Goal: Transaction & Acquisition: Purchase product/service

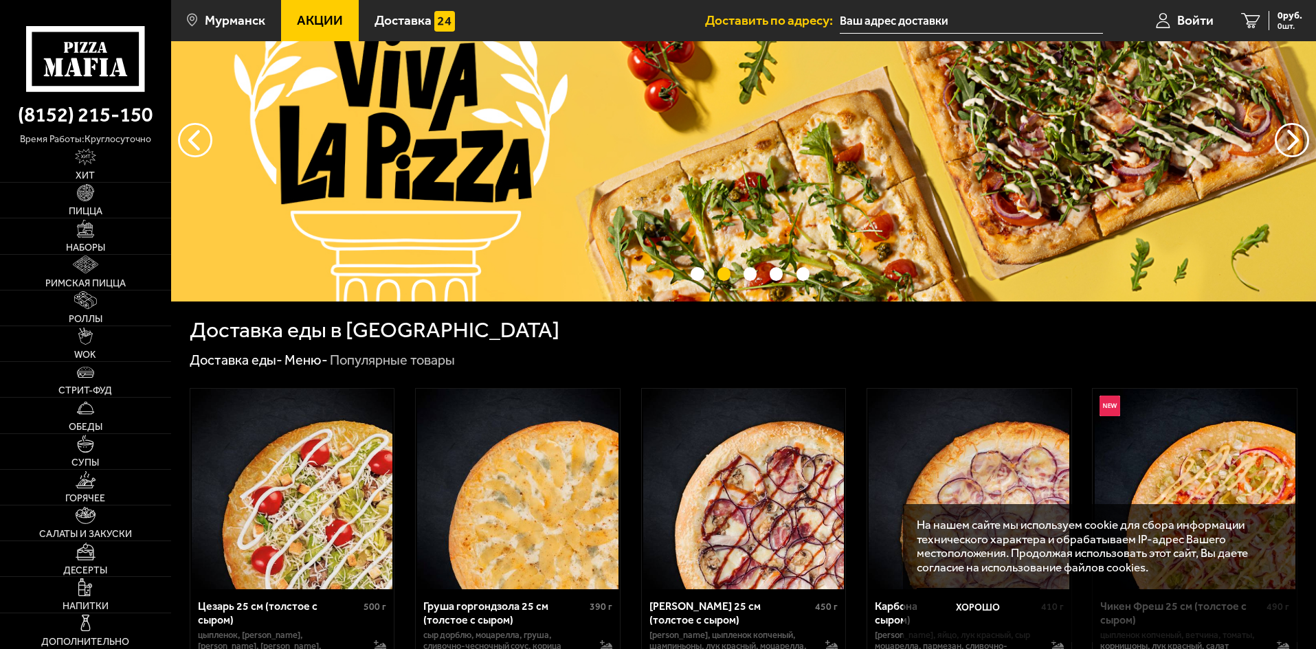
scroll to position [275, 0]
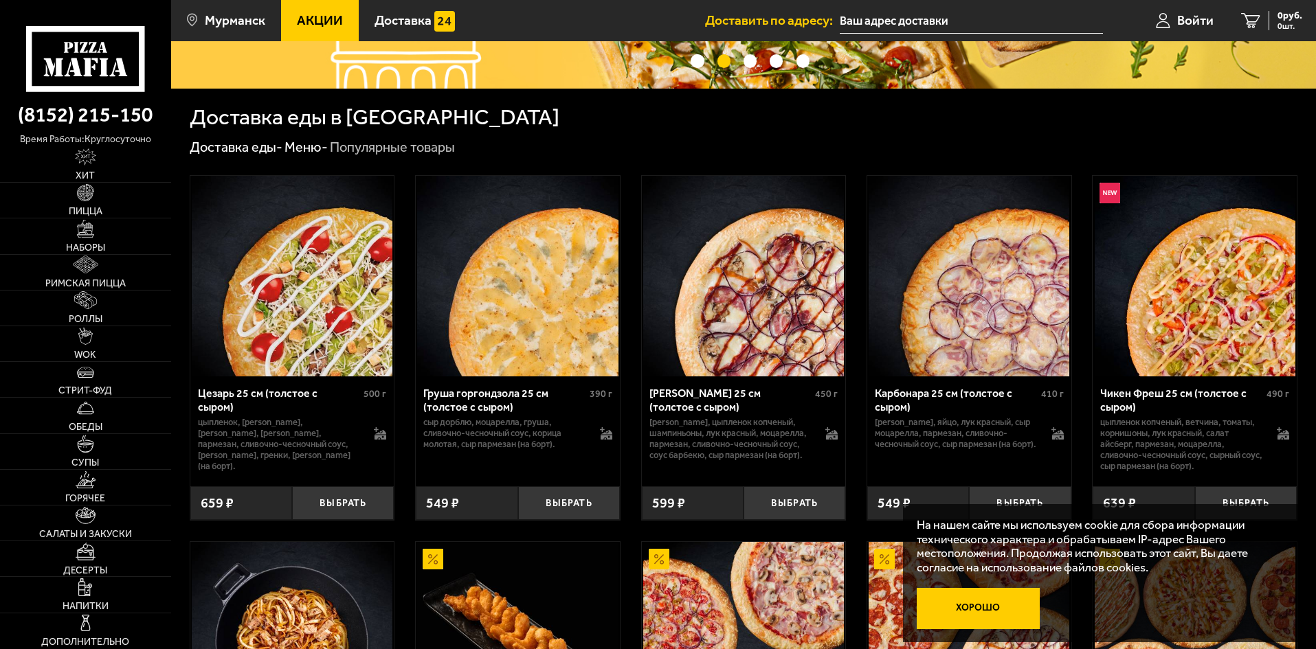
click at [986, 601] on button "Хорошо" at bounding box center [979, 608] width 124 height 41
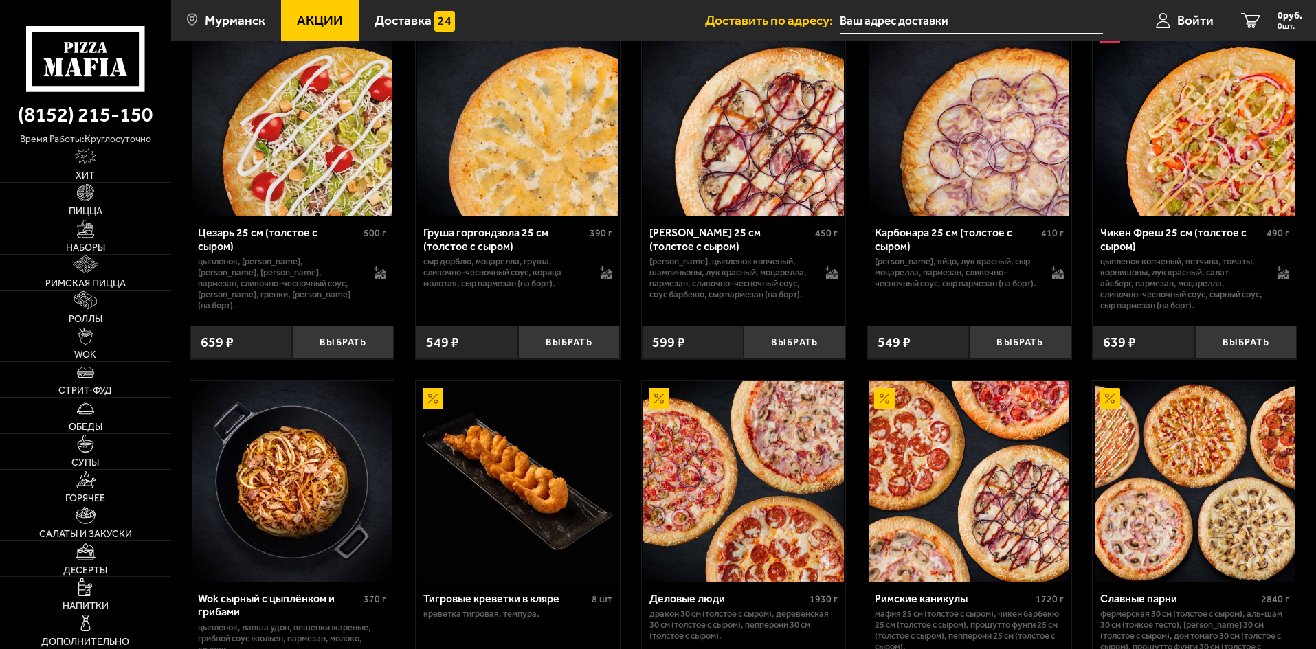
scroll to position [550, 0]
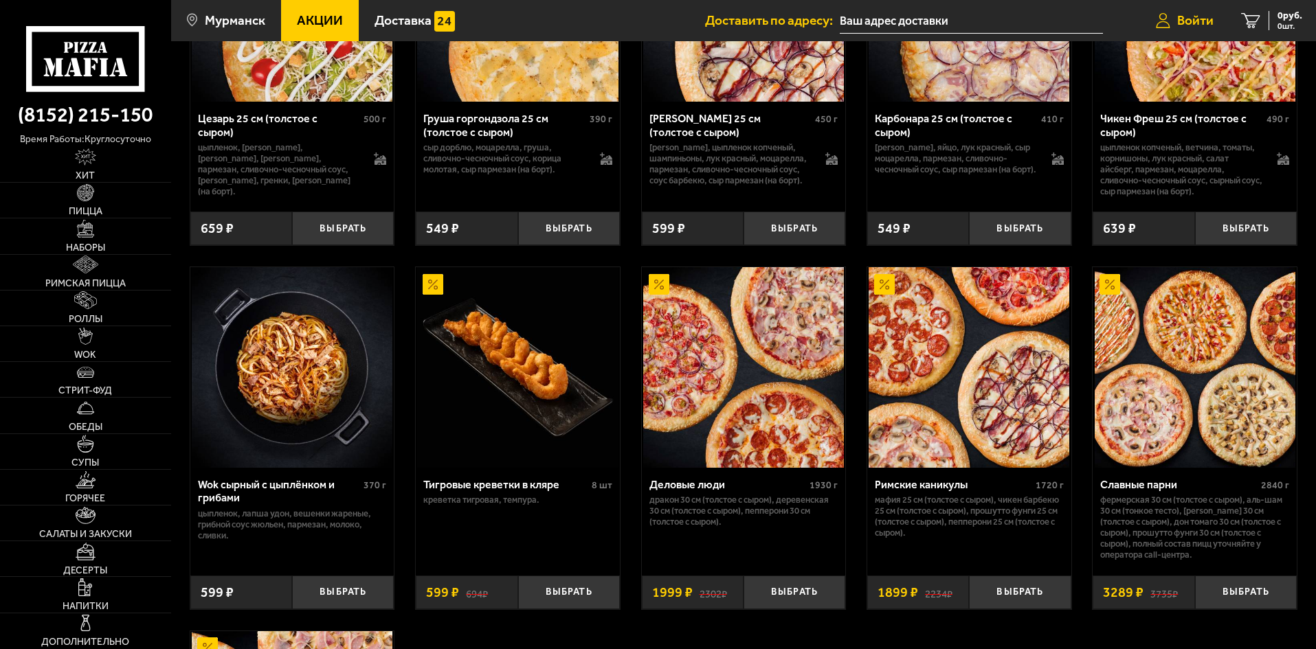
click at [1179, 23] on span "Войти" at bounding box center [1195, 20] width 36 height 13
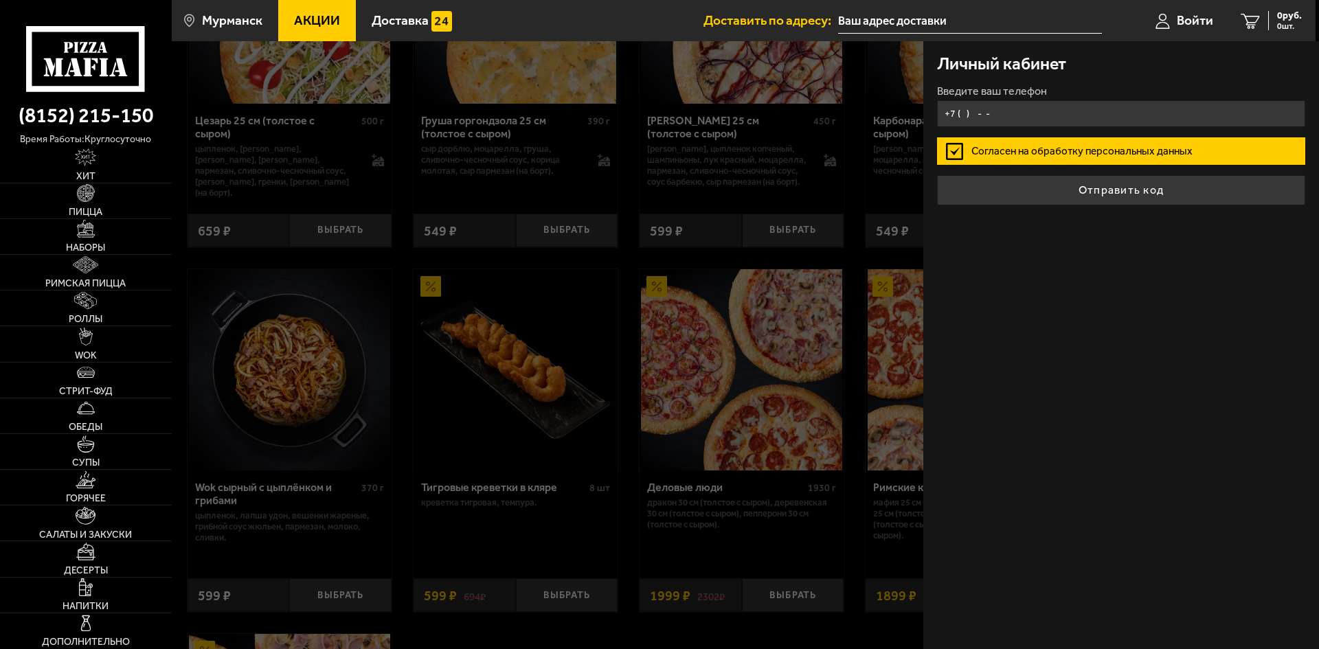
click at [986, 106] on input "+7 ( ) - -" at bounding box center [1121, 113] width 368 height 27
click at [961, 111] on input "+7 ( ) - -" at bounding box center [1121, 113] width 368 height 27
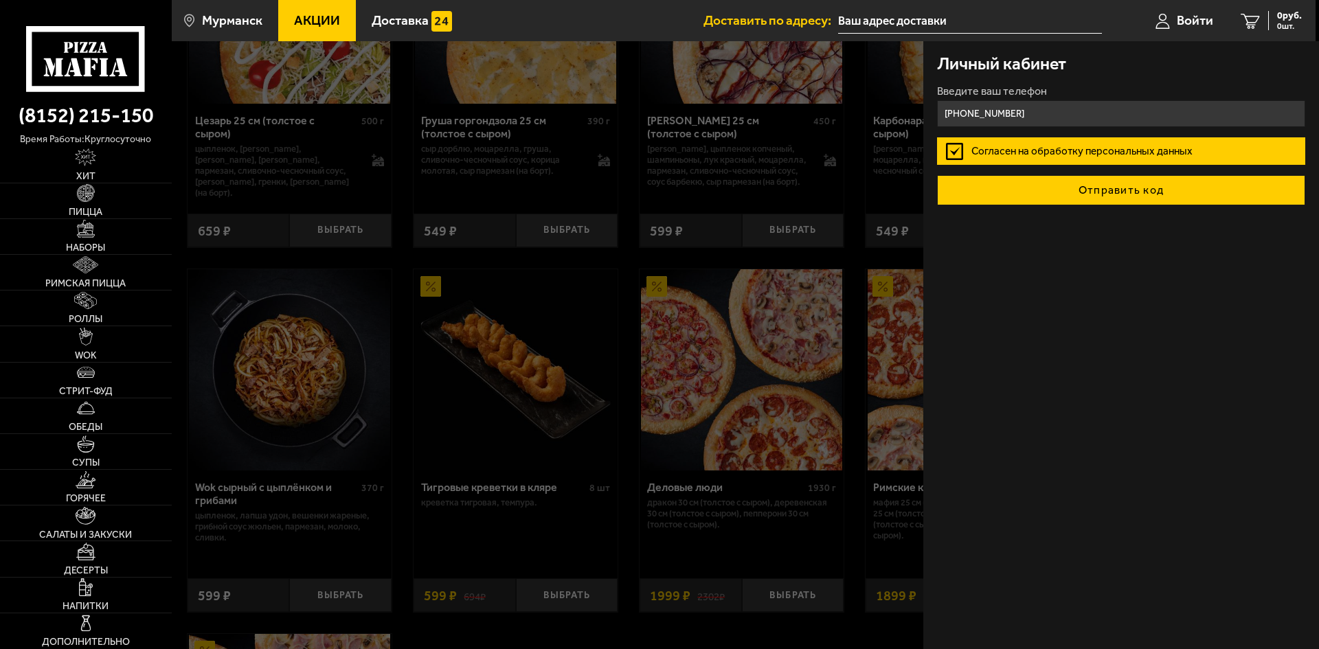
type input "[PHONE_NUMBER]"
click at [1186, 185] on button "Отправить код" at bounding box center [1121, 190] width 368 height 30
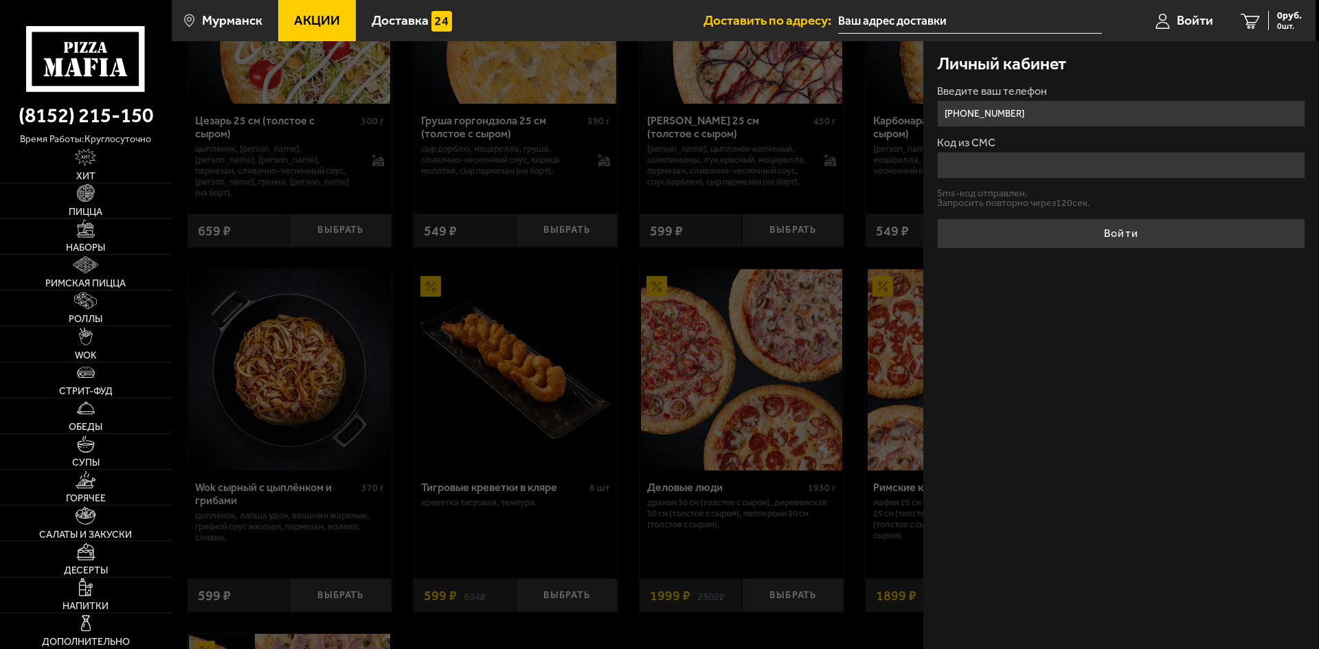
click at [977, 175] on input "Код из СМС" at bounding box center [1121, 165] width 368 height 27
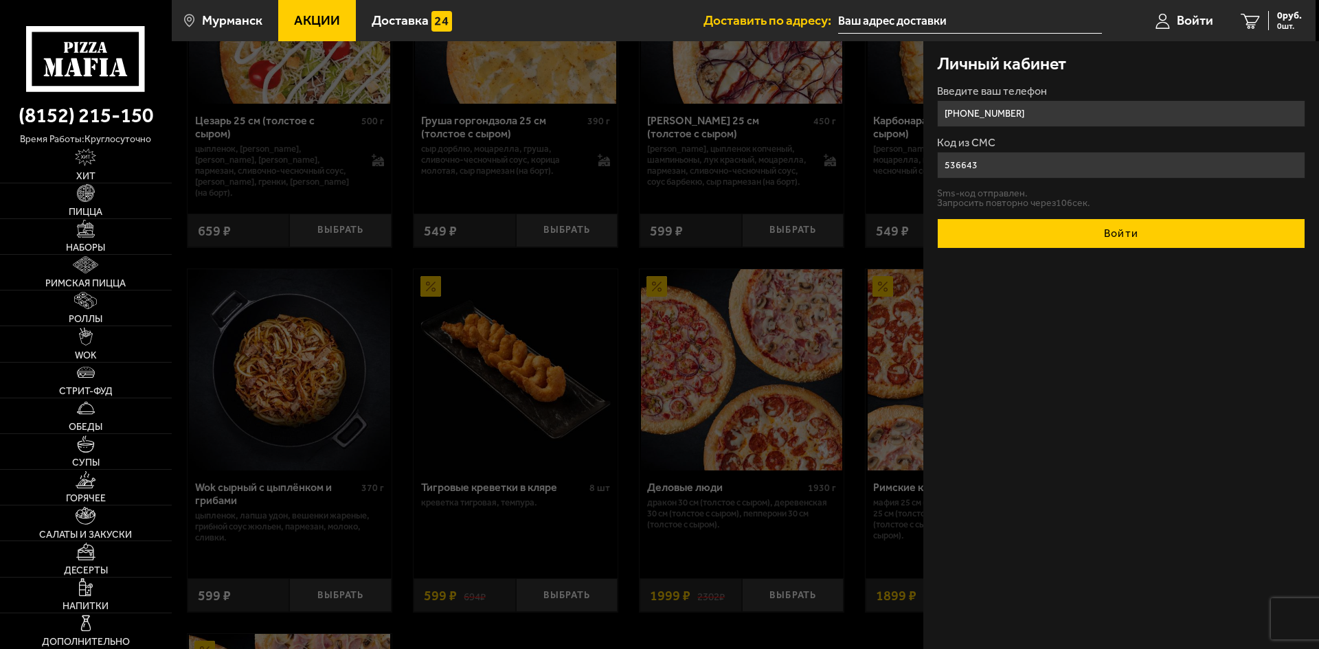
type input "536643"
click at [1137, 239] on button "Войти" at bounding box center [1121, 234] width 368 height 30
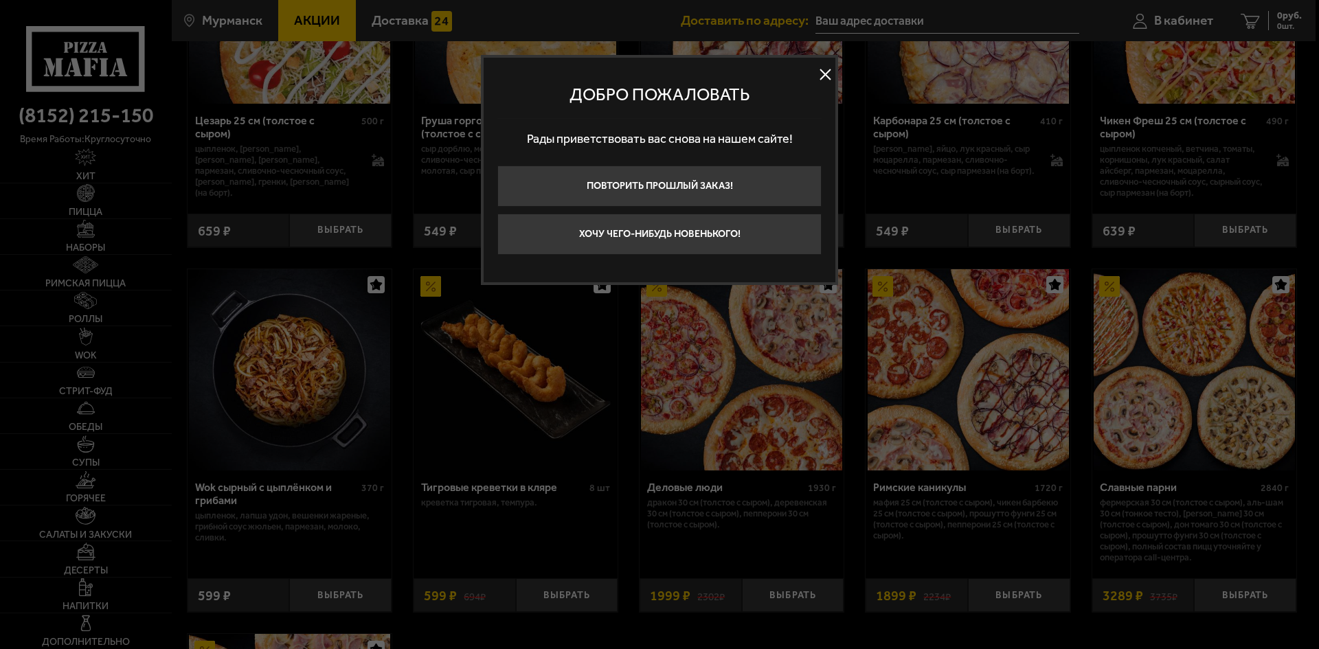
click at [823, 71] on button at bounding box center [825, 75] width 21 height 21
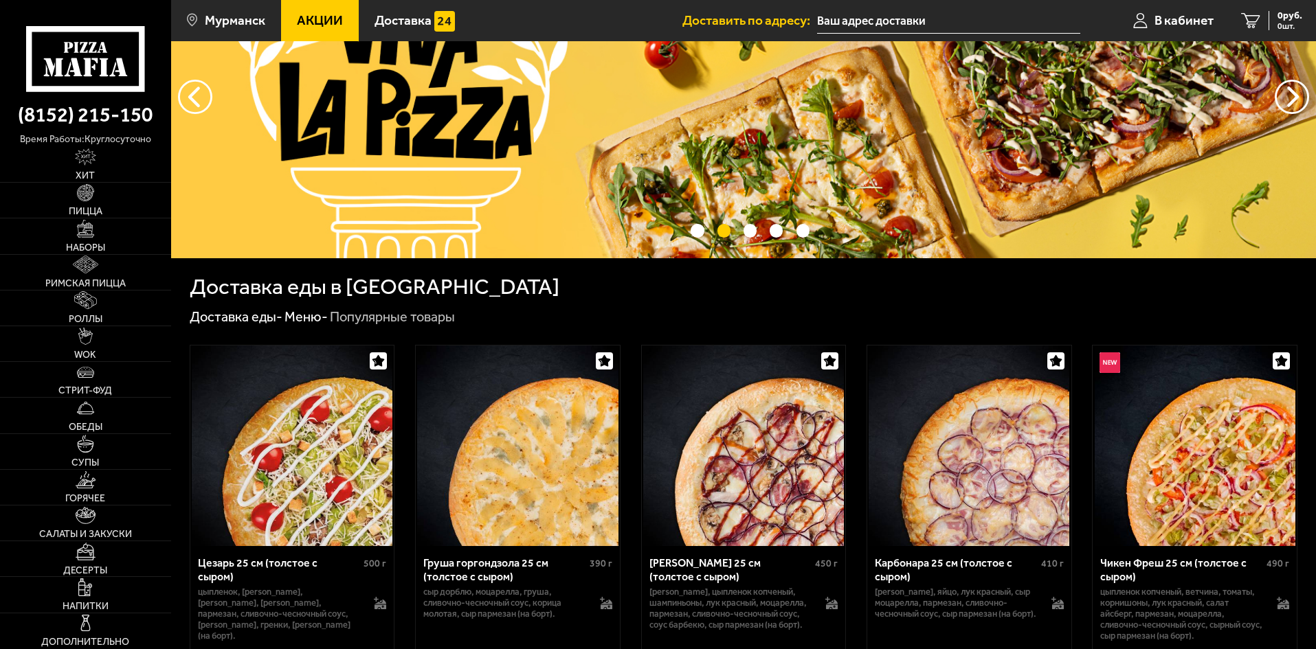
scroll to position [69, 0]
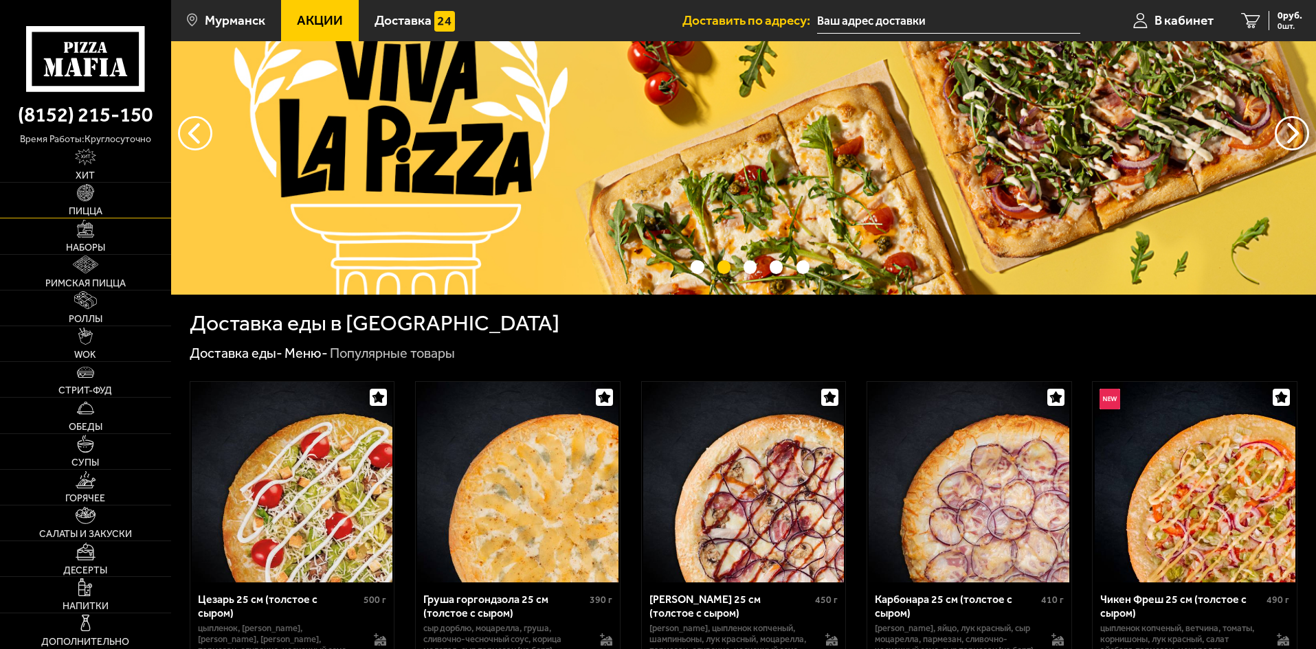
click at [87, 197] on img at bounding box center [86, 193] width 18 height 18
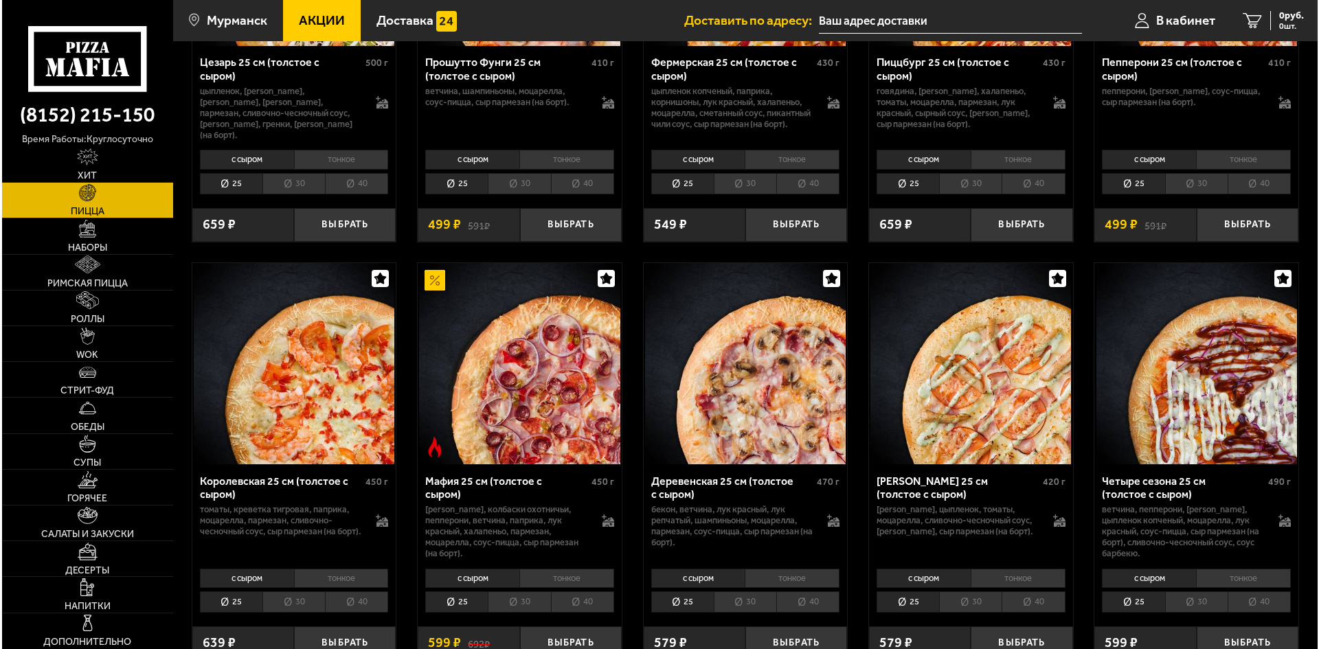
scroll to position [1490, 0]
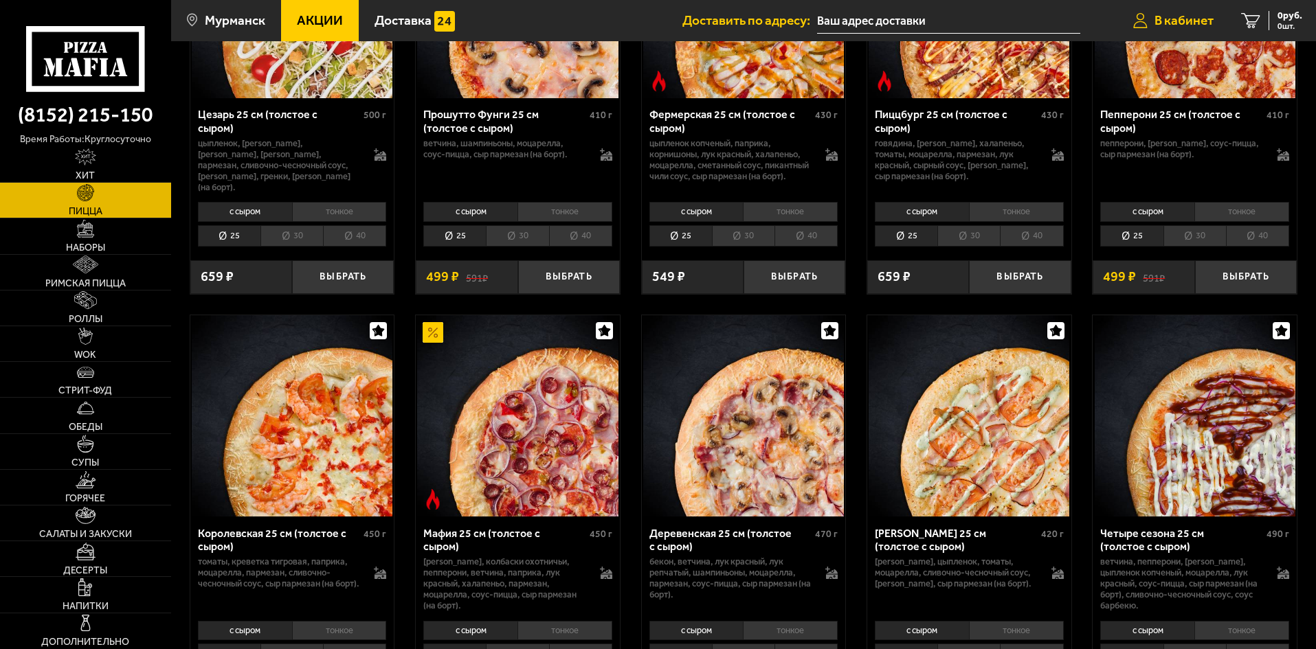
click at [1176, 16] on span "В кабинет" at bounding box center [1184, 20] width 59 height 13
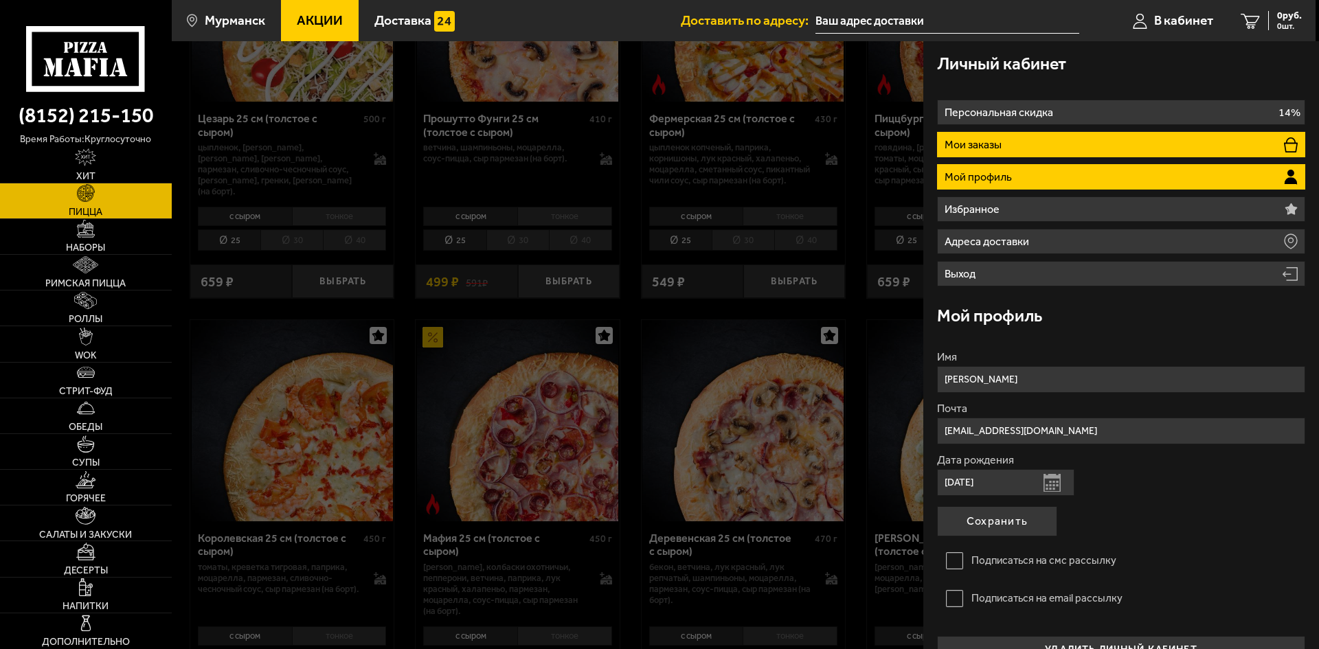
click at [997, 143] on p "Мои заказы" at bounding box center [975, 145] width 60 height 11
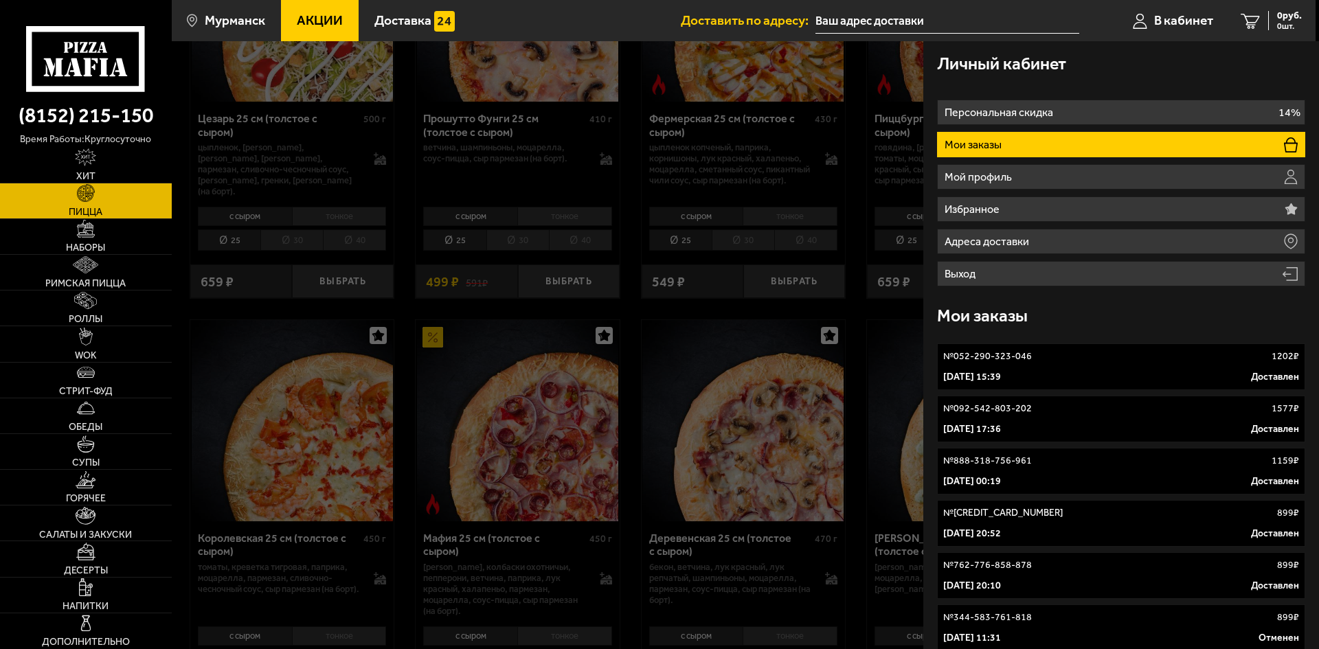
click at [1023, 364] on link "№ 052-290-323-046 1202 ₽ [DATE] 15:39 Доставлен" at bounding box center [1121, 367] width 368 height 47
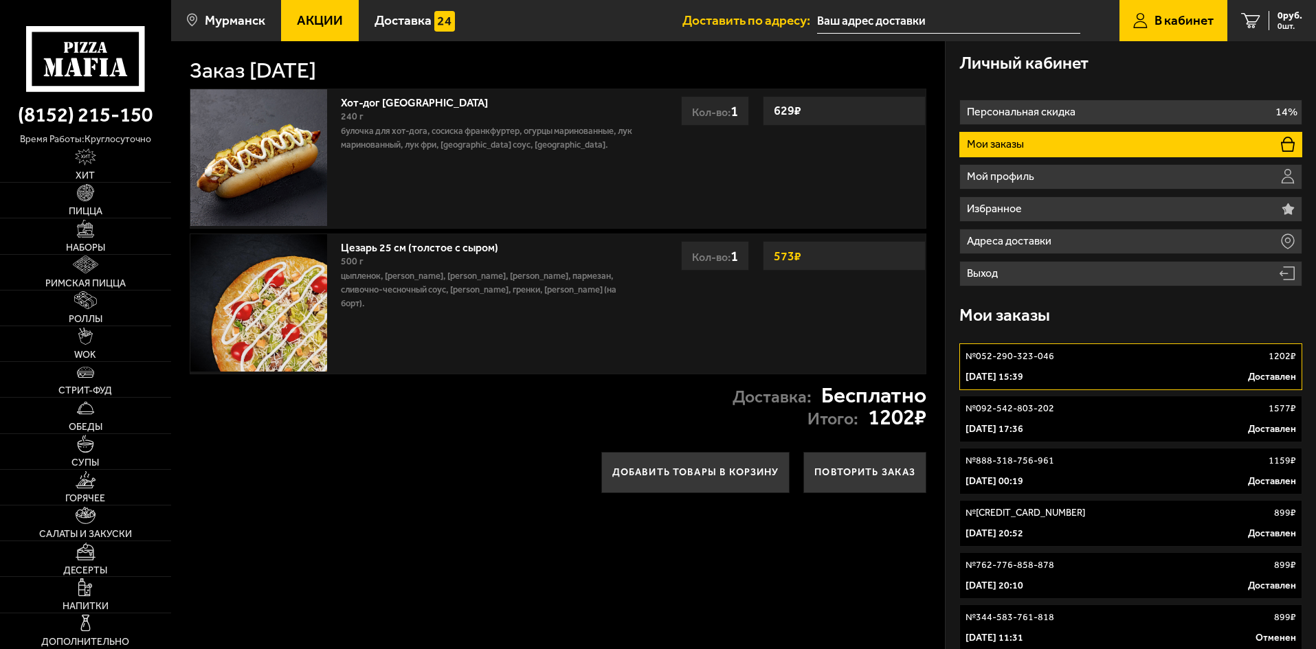
click at [368, 248] on link "Цезарь 25 см (толстое с сыром)" at bounding box center [426, 245] width 171 height 17
click at [293, 288] on img at bounding box center [258, 302] width 137 height 137
click at [85, 197] on img at bounding box center [86, 193] width 18 height 18
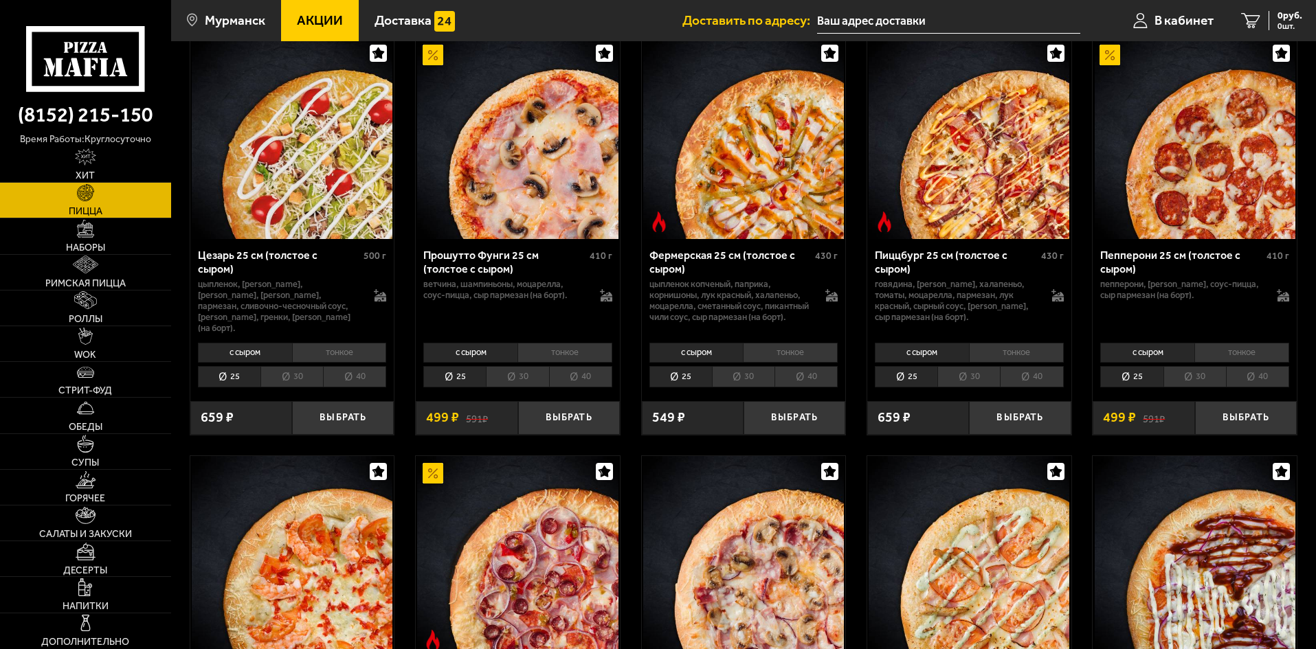
scroll to position [1168, 0]
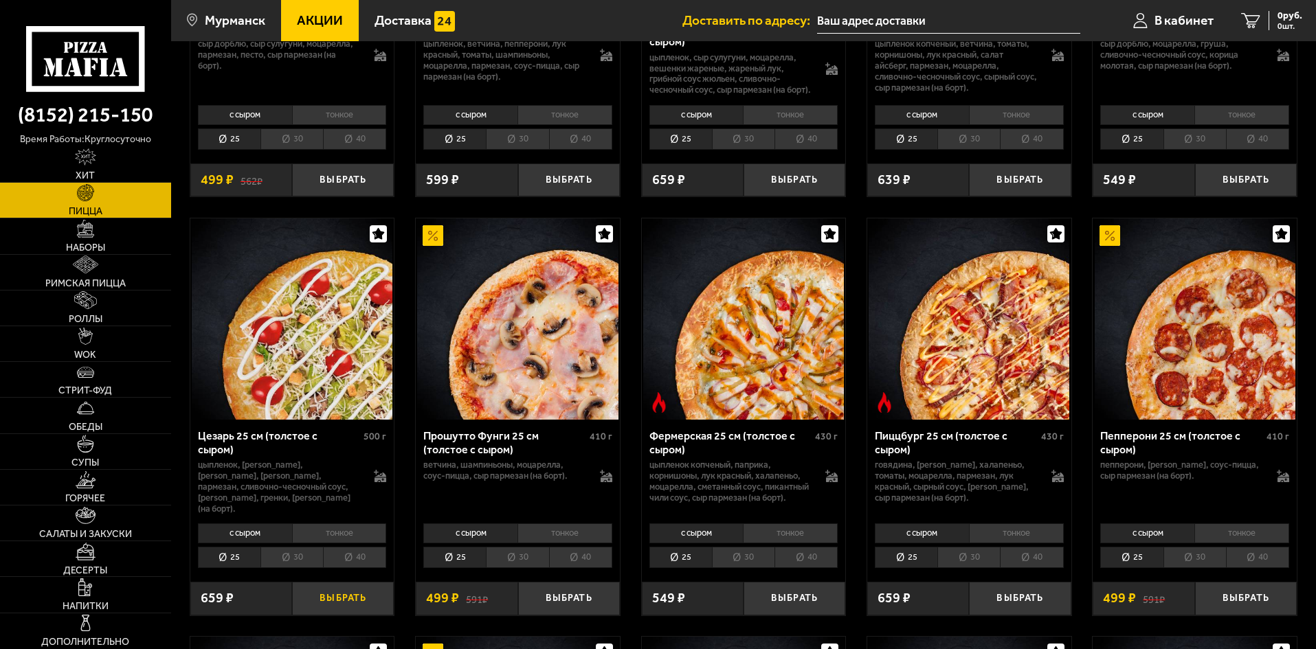
click at [334, 604] on button "Выбрать" at bounding box center [343, 599] width 102 height 34
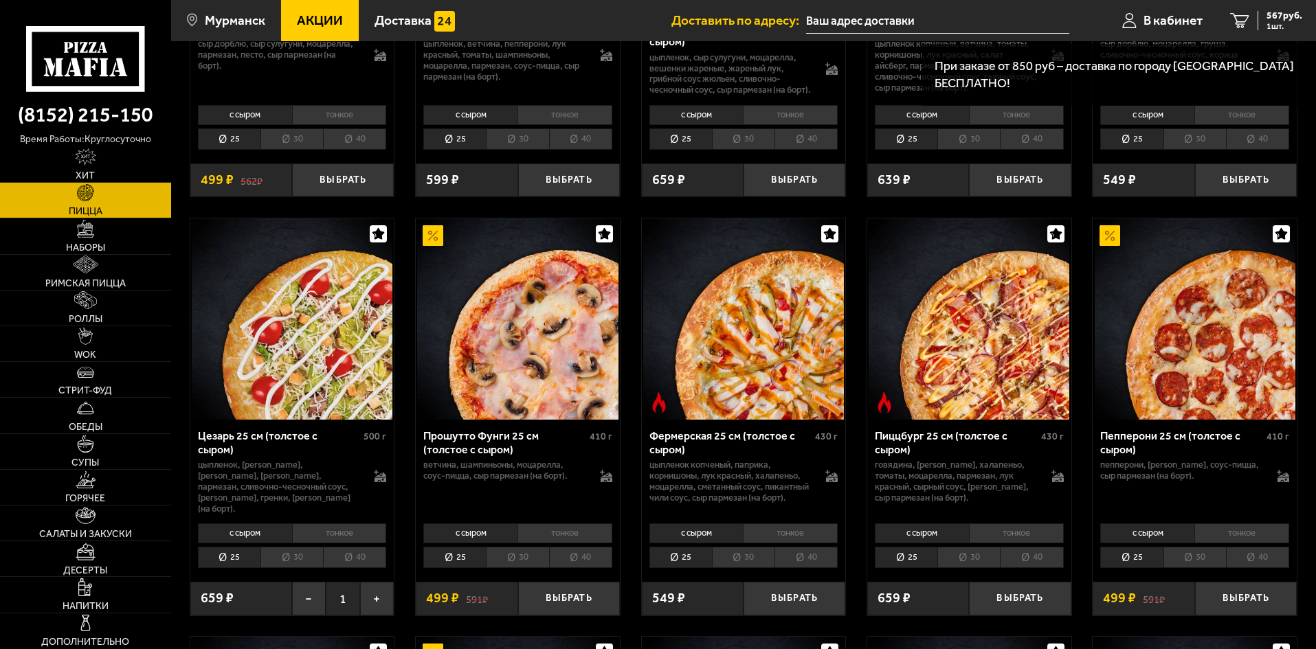
drag, startPoint x: 106, startPoint y: 375, endPoint x: 188, endPoint y: 379, distance: 82.6
click at [107, 375] on link "Стрит-фуд" at bounding box center [85, 379] width 171 height 35
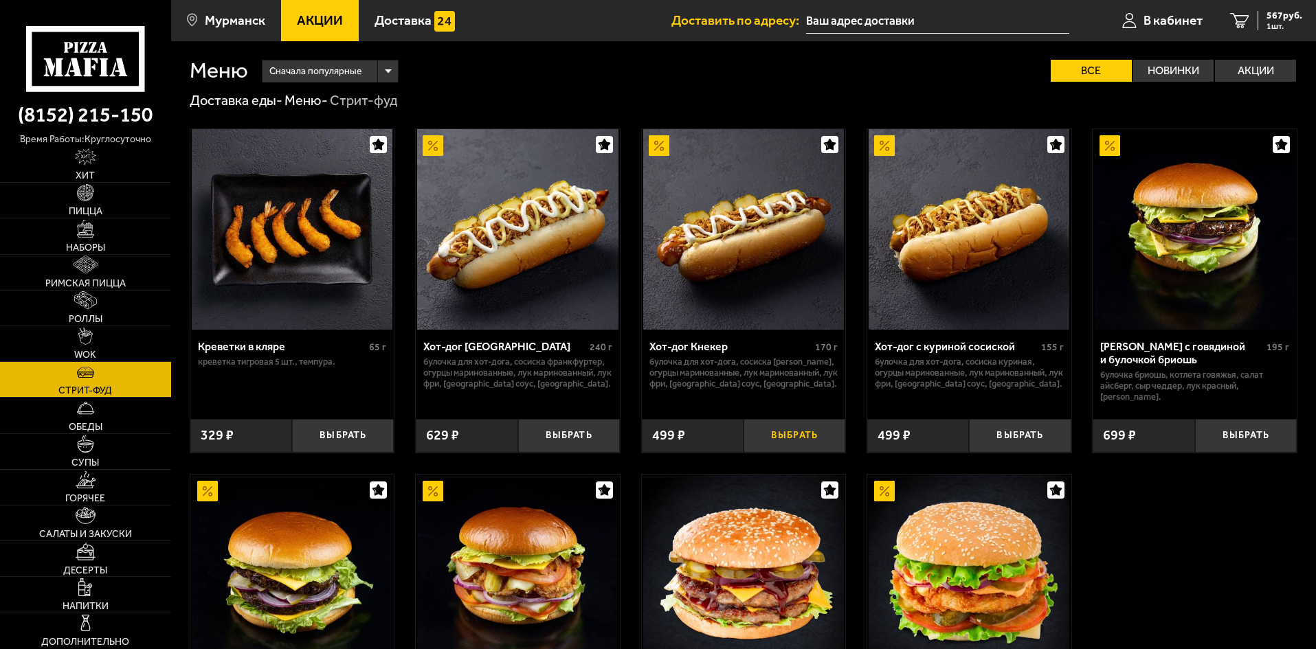
click at [803, 439] on button "Выбрать" at bounding box center [795, 436] width 102 height 34
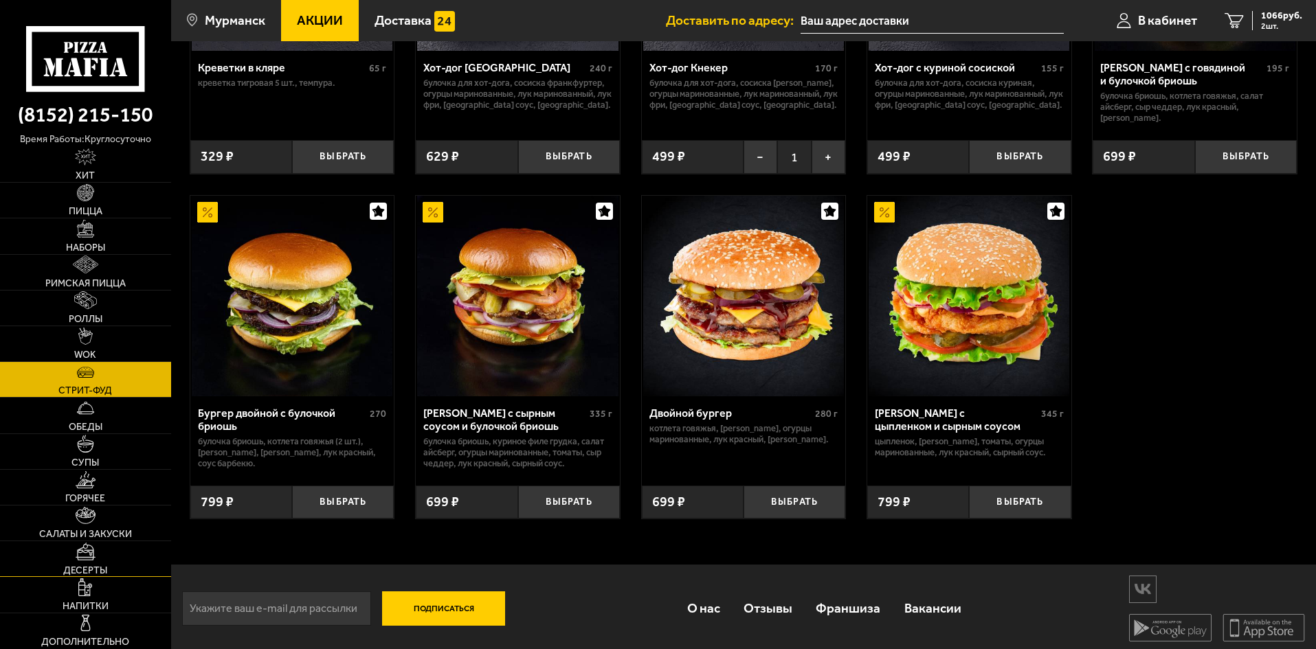
scroll to position [285, 0]
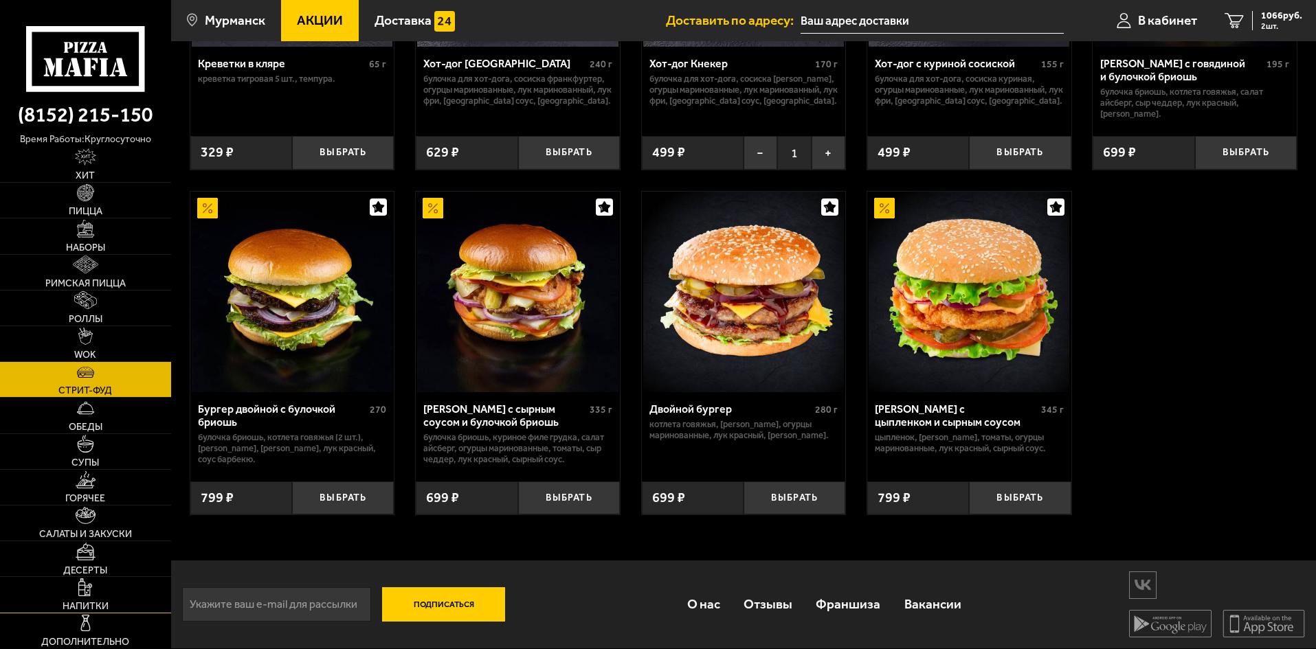
click at [91, 592] on img at bounding box center [85, 588] width 14 height 18
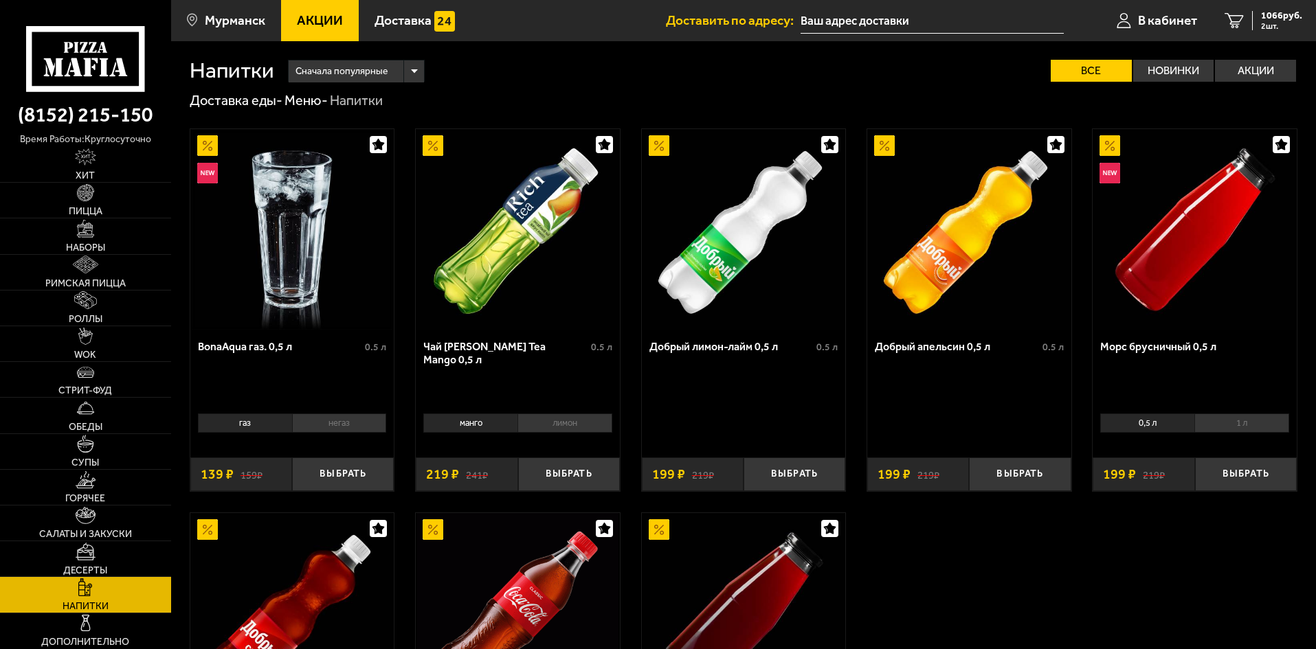
click at [553, 425] on li "лимон" at bounding box center [564, 423] width 95 height 19
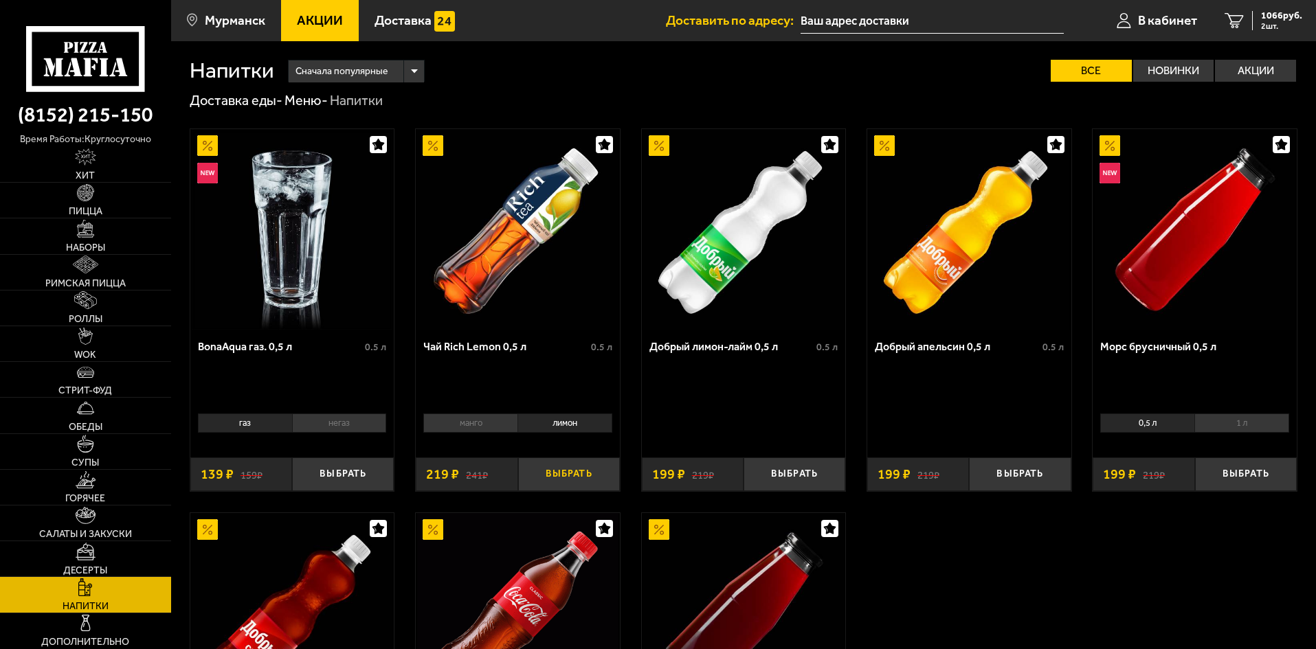
click at [546, 476] on button "Выбрать" at bounding box center [569, 475] width 102 height 34
click at [1261, 17] on span "1285 руб." at bounding box center [1281, 16] width 41 height 10
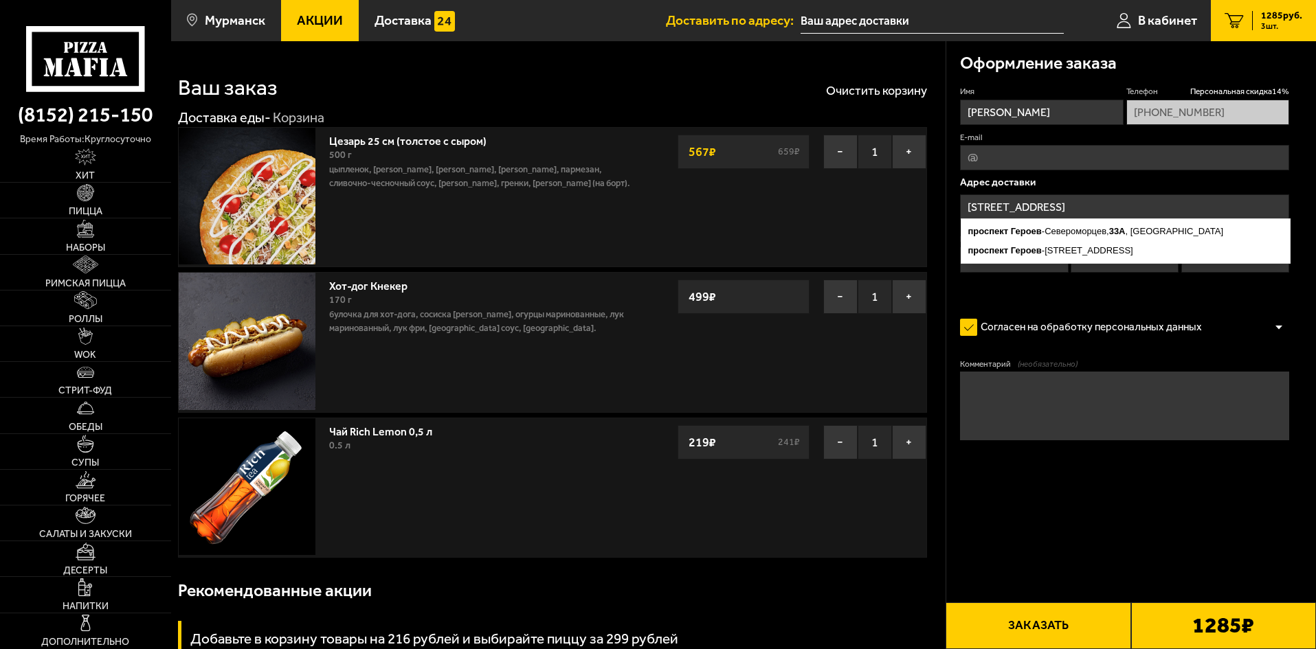
click at [1073, 215] on input "[STREET_ADDRESS]" at bounding box center [1124, 206] width 329 height 25
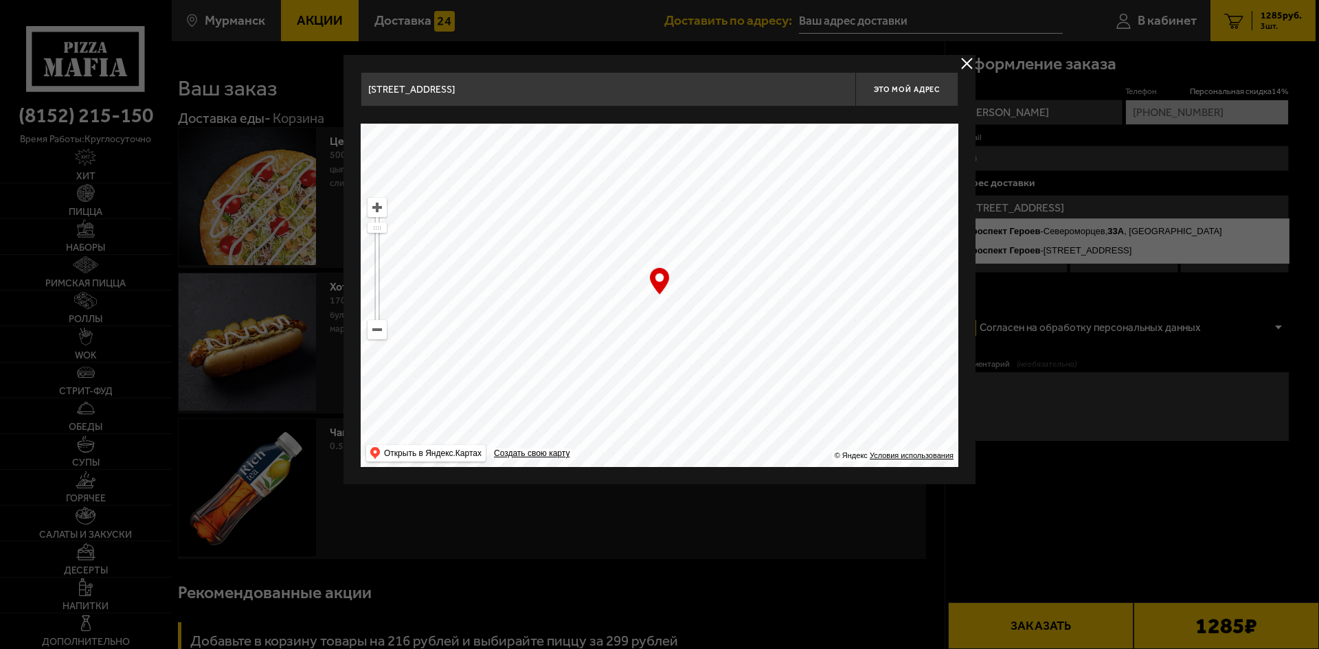
click at [963, 63] on button "delivery type" at bounding box center [967, 63] width 17 height 17
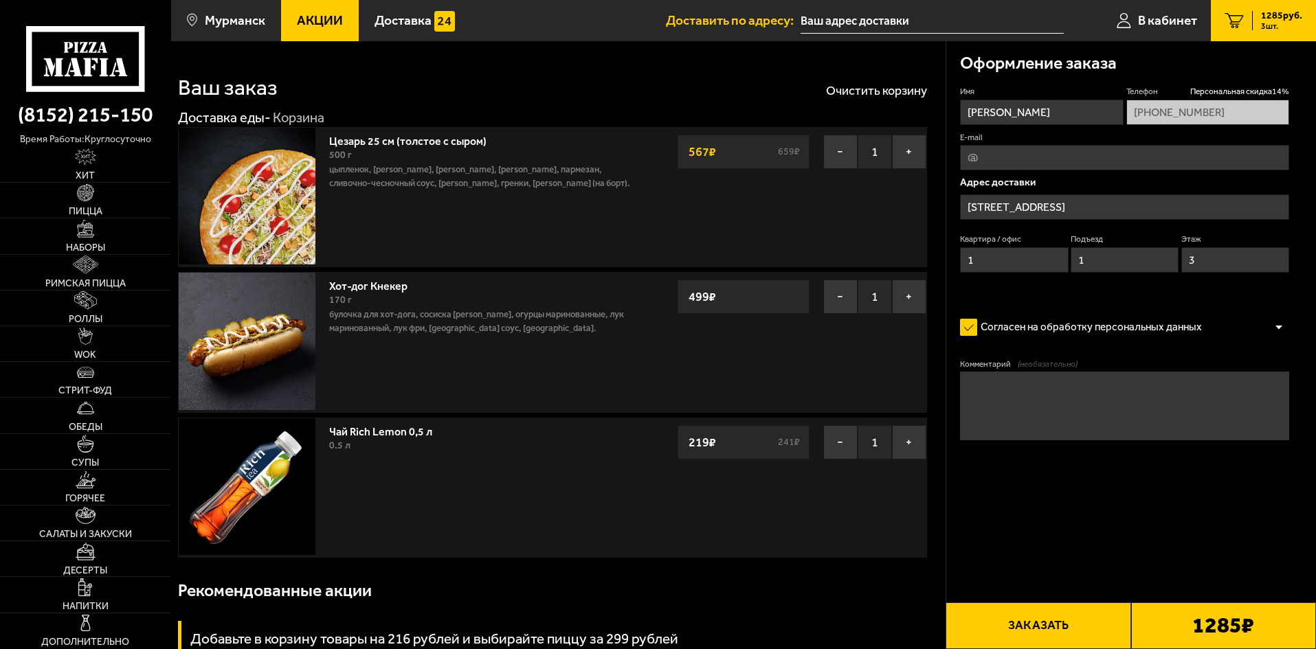
click at [1001, 163] on input "E-mail" at bounding box center [1124, 157] width 329 height 25
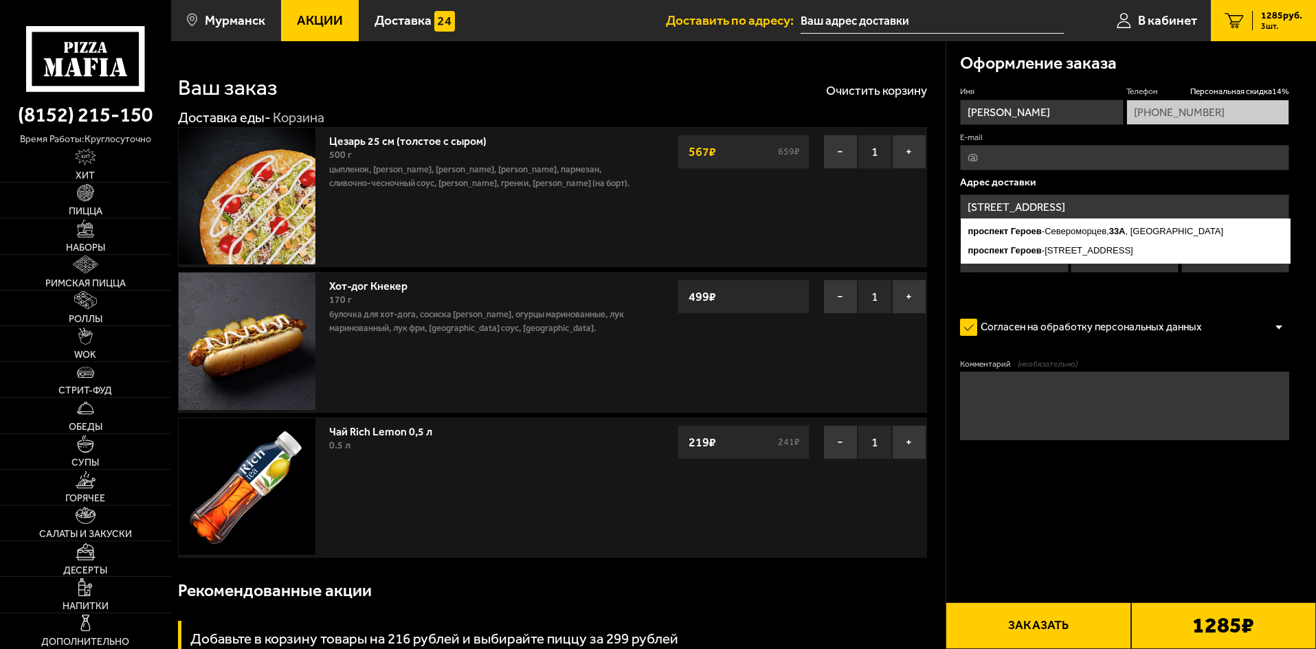
click at [992, 213] on input "[STREET_ADDRESS]" at bounding box center [1124, 206] width 329 height 25
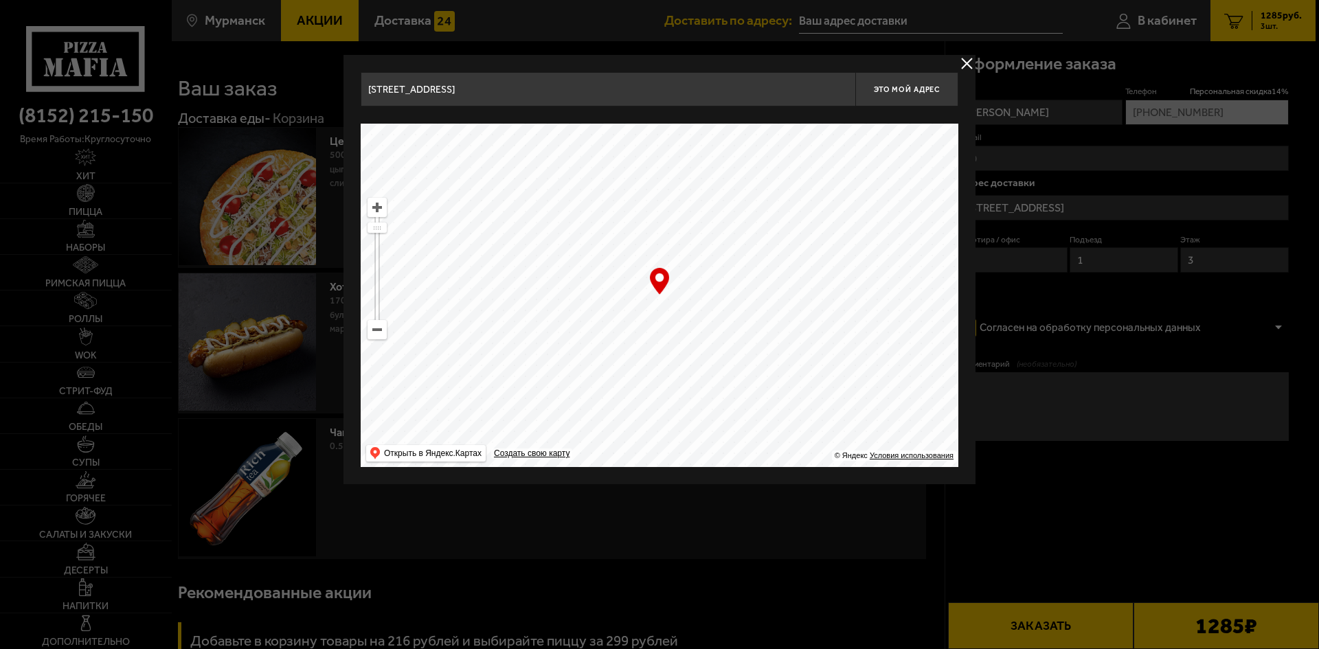
drag, startPoint x: 675, startPoint y: 296, endPoint x: 636, endPoint y: 170, distance: 131.7
click at [636, 173] on ymaps at bounding box center [660, 296] width 598 height 344
drag, startPoint x: 675, startPoint y: 370, endPoint x: 595, endPoint y: 132, distance: 251.4
click at [584, 138] on ymaps at bounding box center [660, 296] width 598 height 344
drag, startPoint x: 654, startPoint y: 351, endPoint x: 573, endPoint y: 319, distance: 86.6
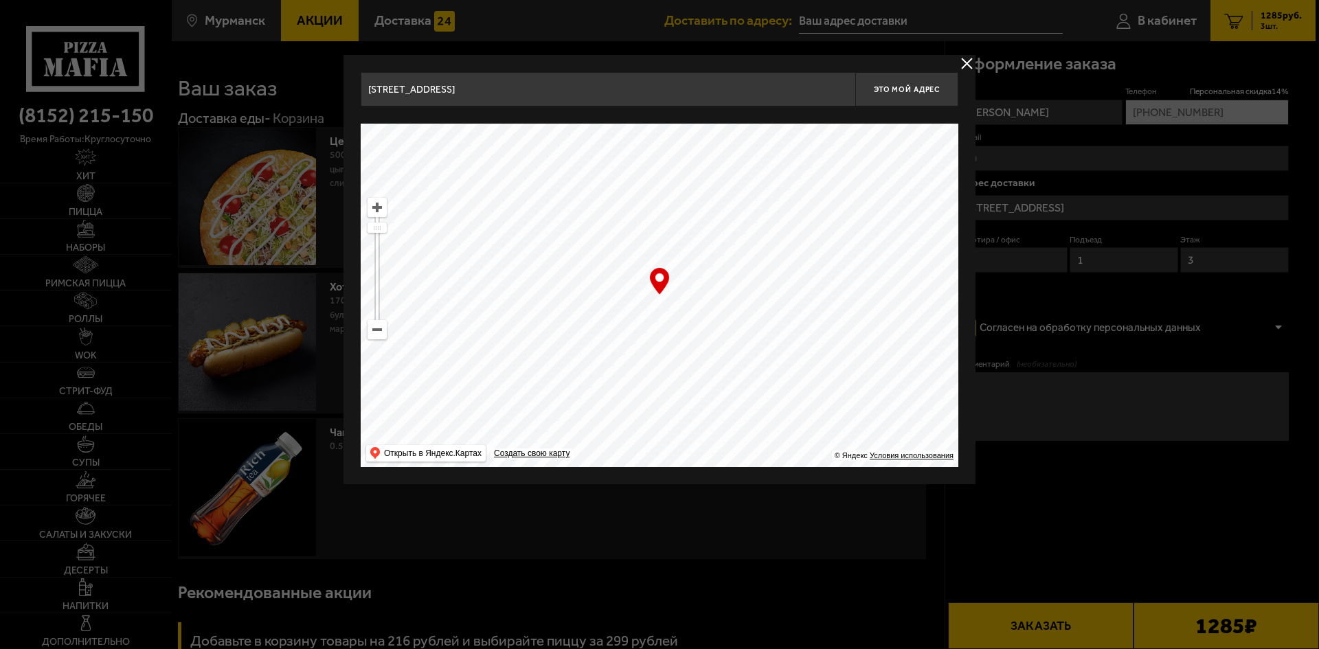
click at [573, 319] on ymaps at bounding box center [660, 296] width 598 height 344
type input "[STREET_ADDRESS][PERSON_NAME]"
click at [887, 87] on span "Это мой адрес" at bounding box center [907, 89] width 66 height 9
type input "[STREET_ADDRESS][PERSON_NAME]"
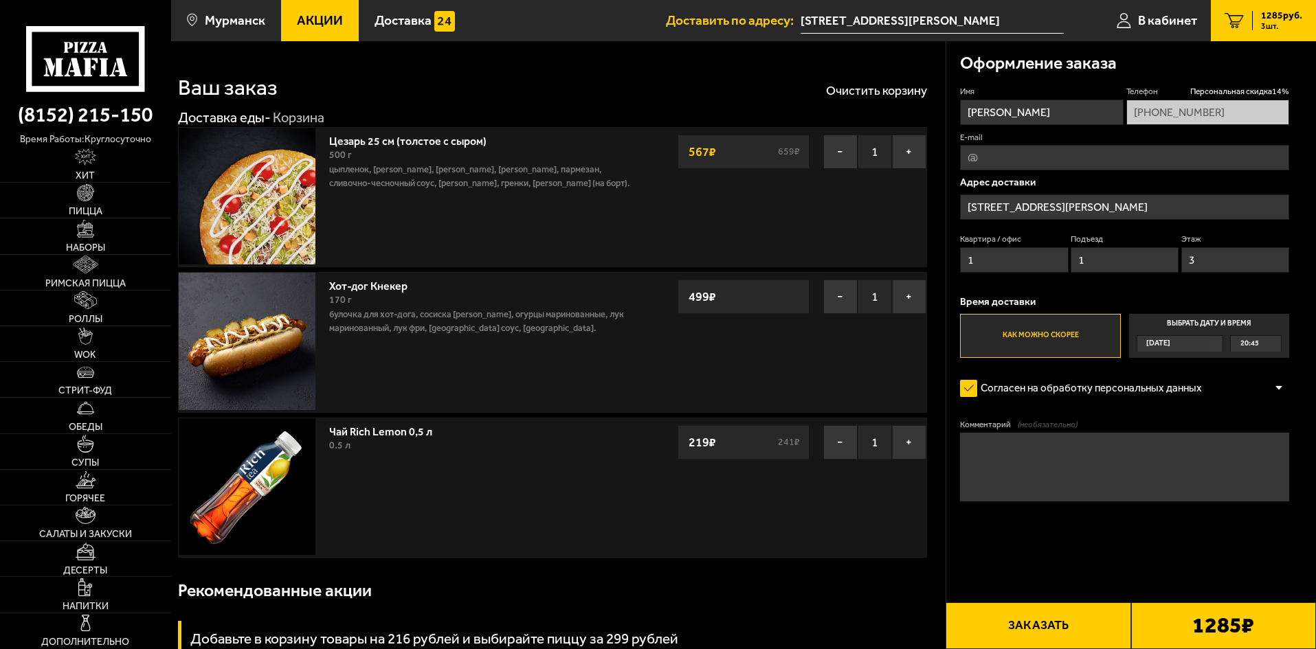
drag, startPoint x: 1010, startPoint y: 261, endPoint x: 944, endPoint y: 263, distance: 66.7
type input "56"
drag, startPoint x: 1099, startPoint y: 260, endPoint x: 1056, endPoint y: 262, distance: 42.7
click at [1056, 262] on div "Квартира / [STREET_ADDRESS]" at bounding box center [1124, 257] width 329 height 46
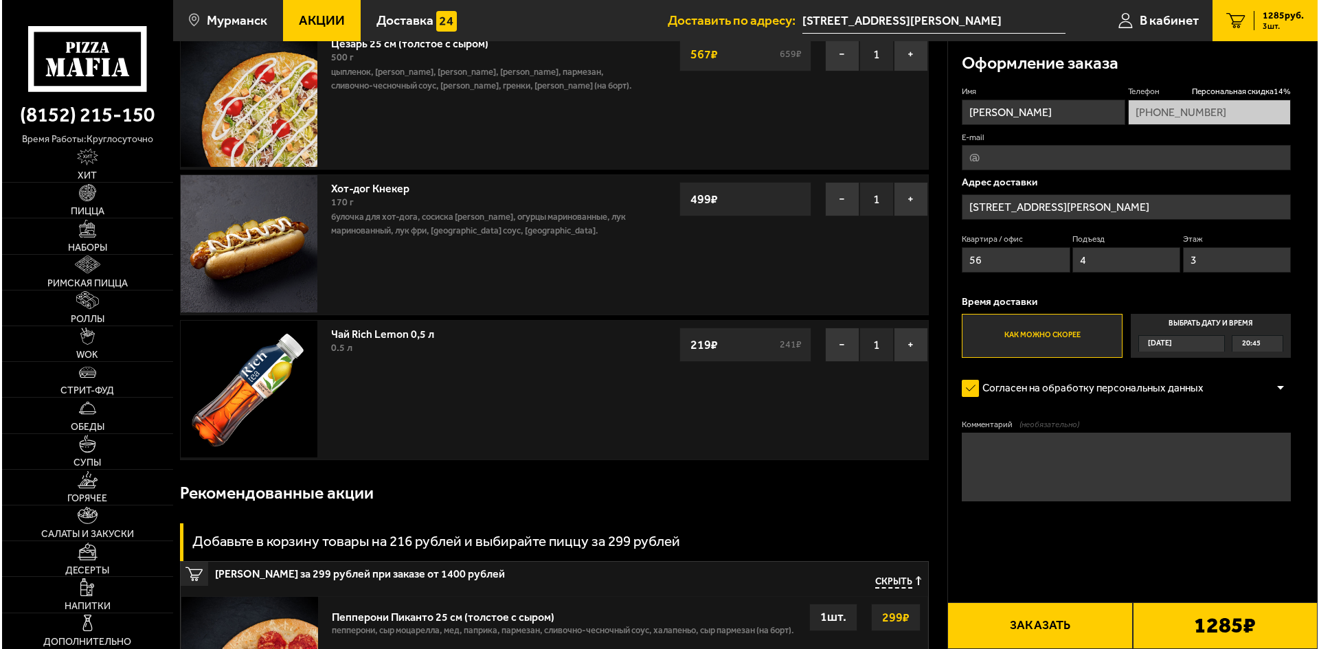
scroll to position [69, 0]
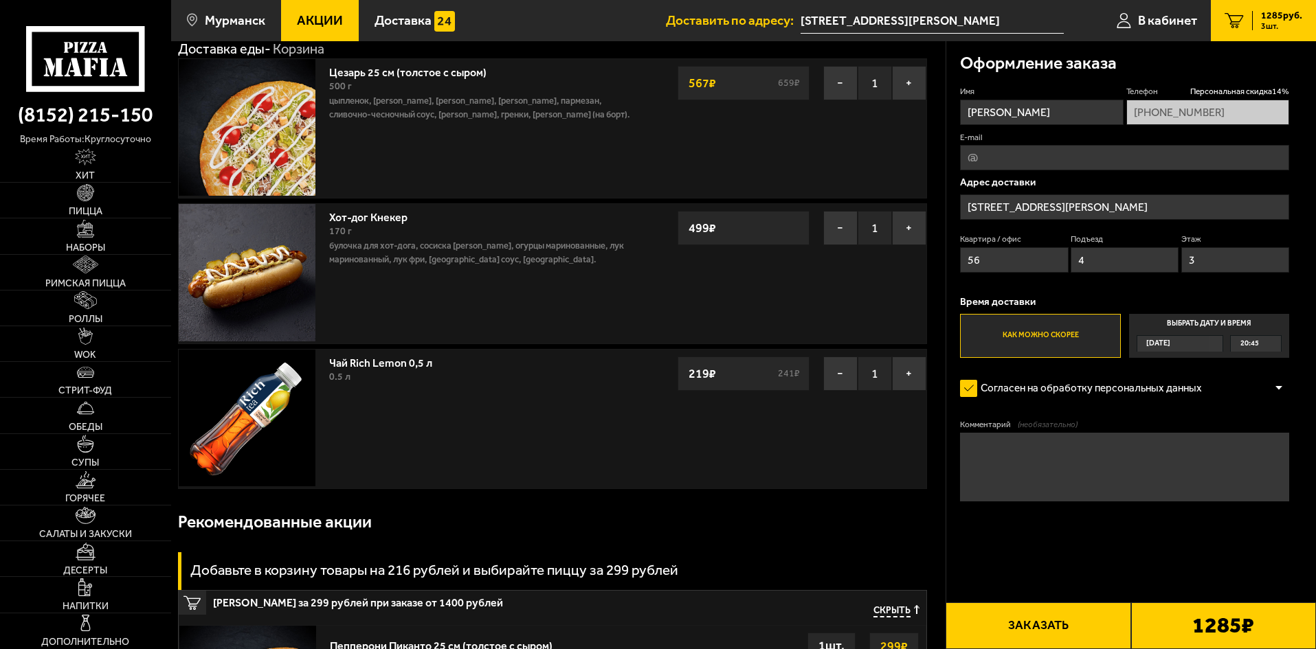
type input "4"
click at [1058, 616] on button "Заказать" at bounding box center [1038, 626] width 185 height 47
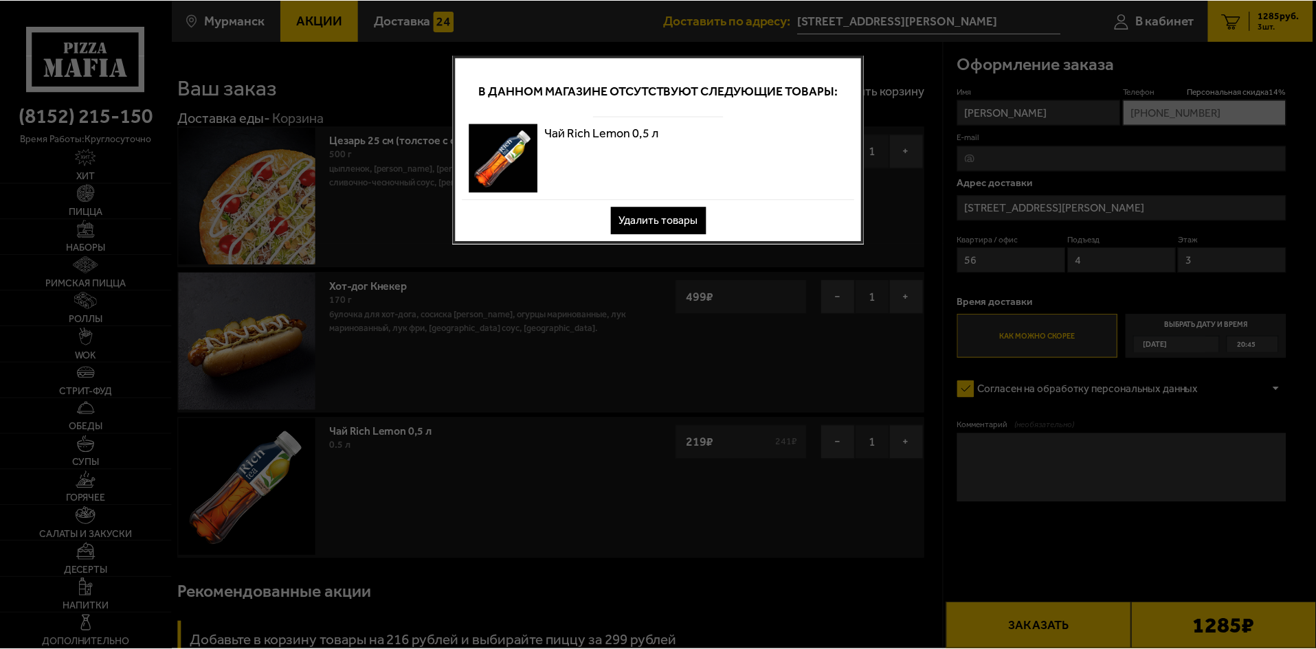
scroll to position [0, 0]
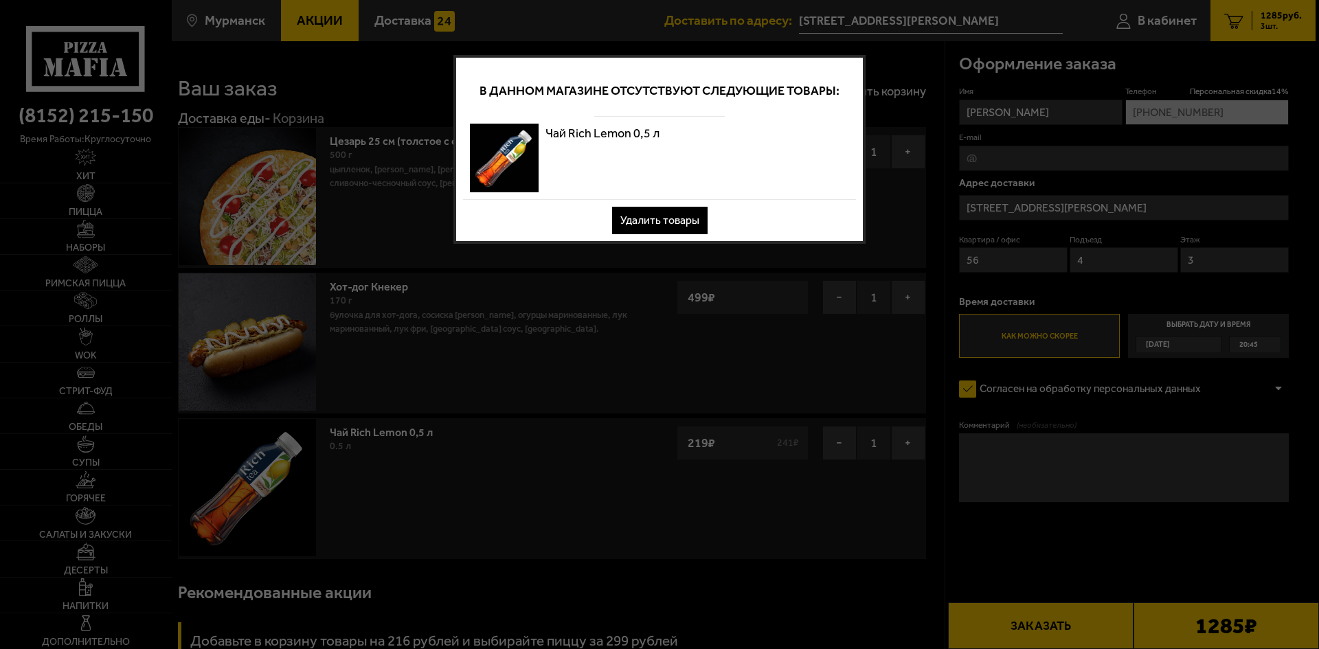
click at [666, 213] on button "Удалить товары" at bounding box center [660, 220] width 96 height 27
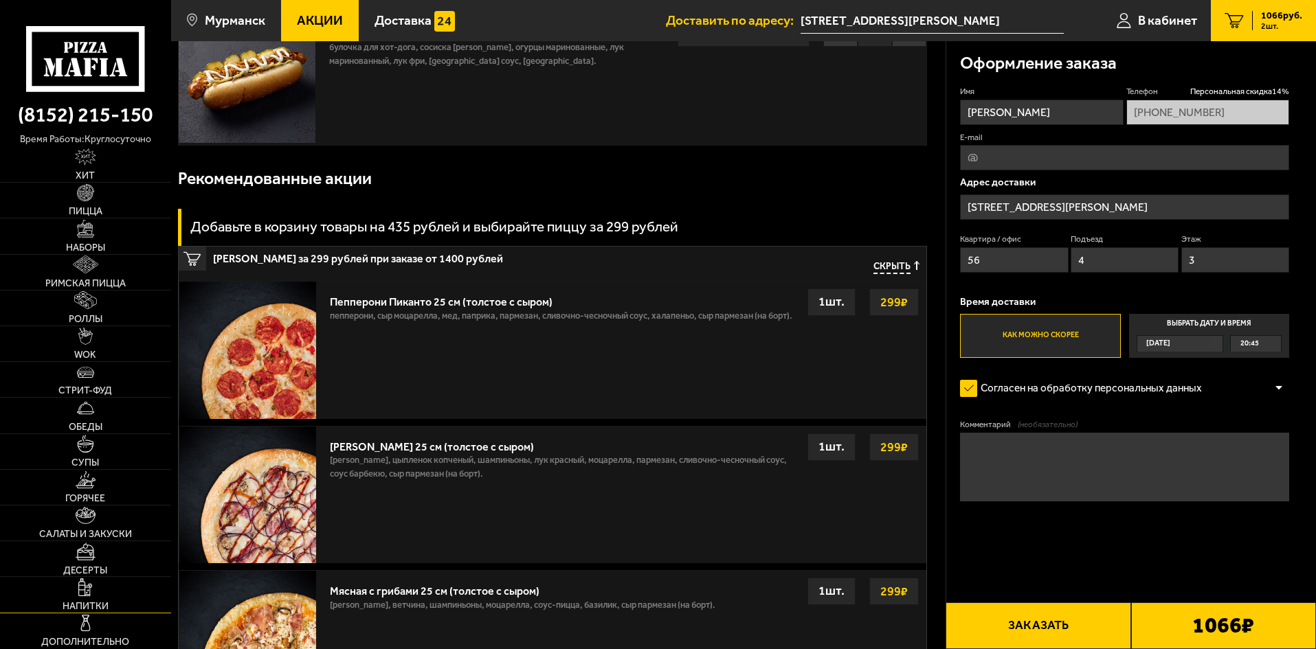
scroll to position [275, 0]
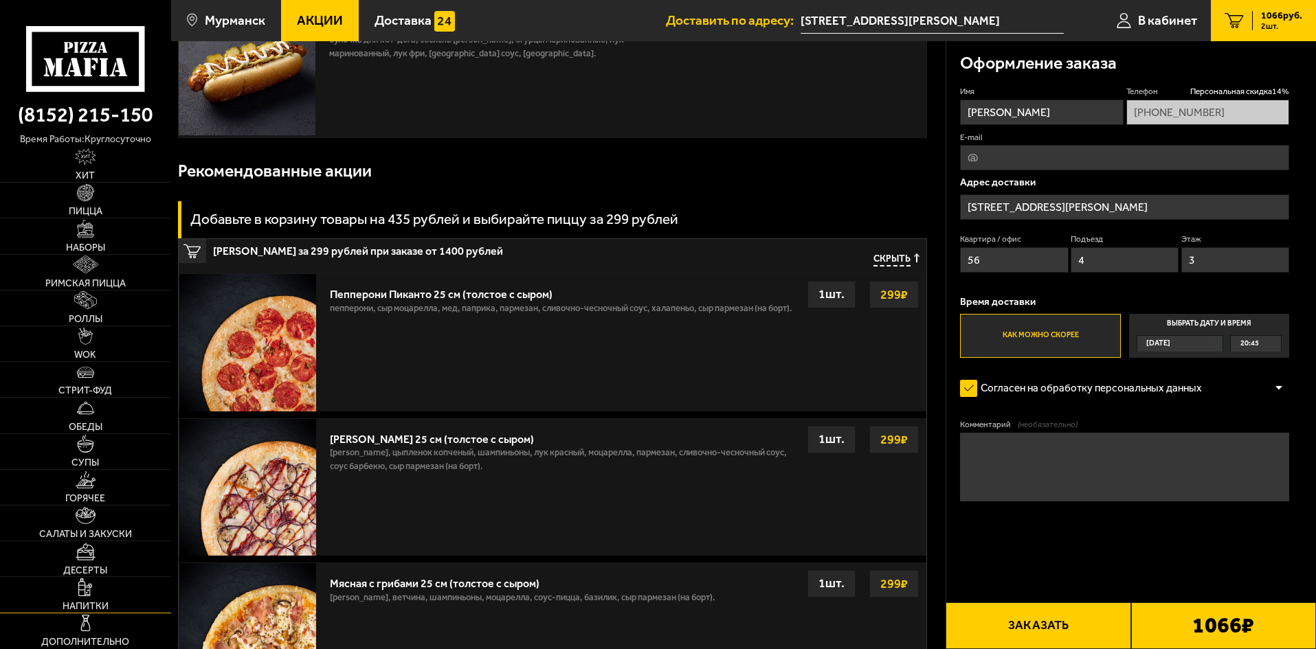
click at [85, 589] on img at bounding box center [85, 588] width 14 height 18
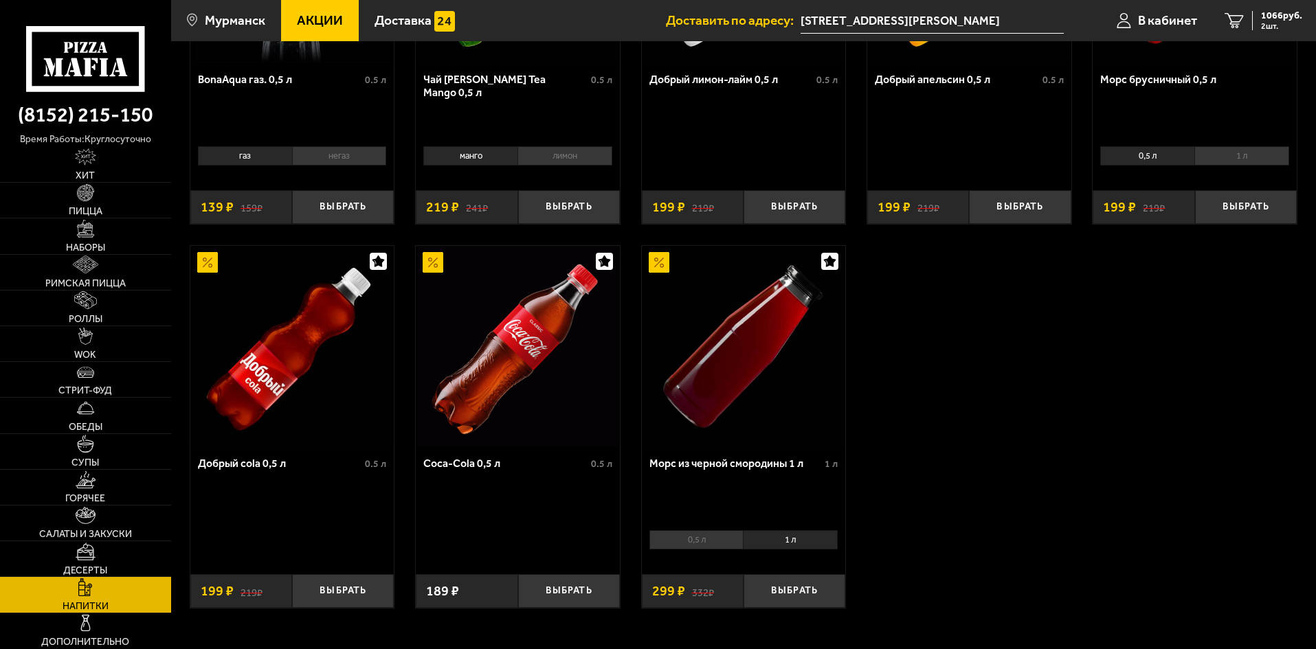
scroll to position [275, 0]
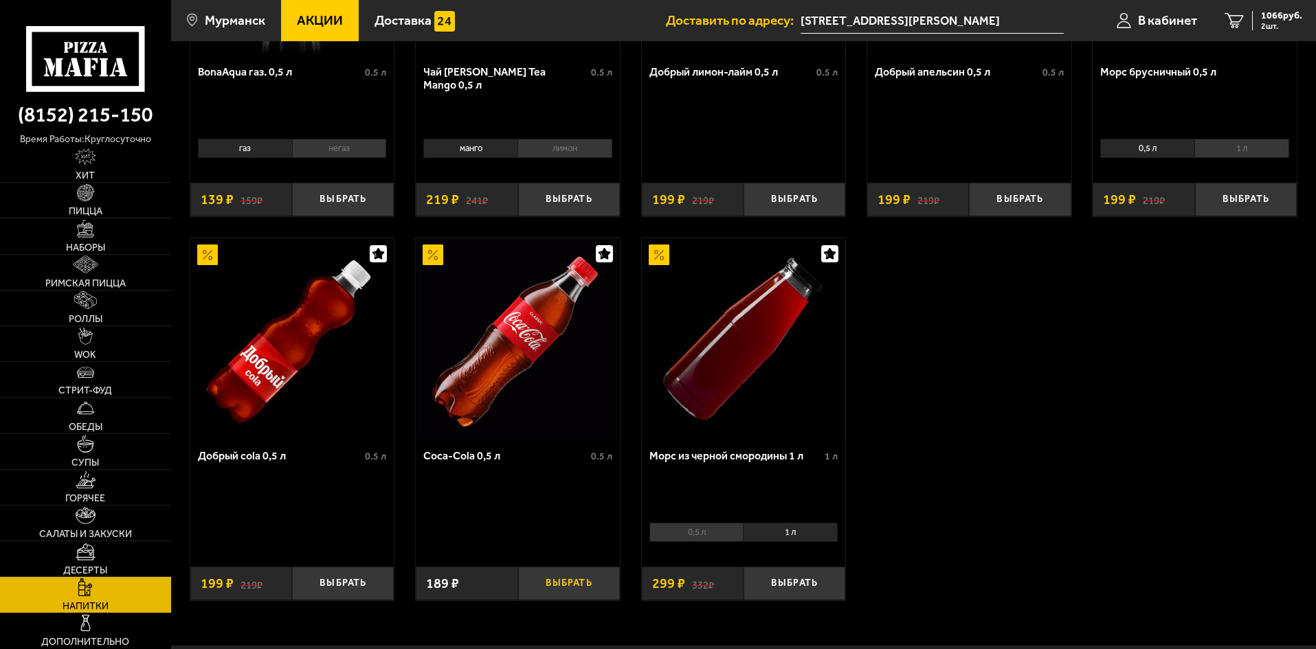
click at [557, 590] on button "Выбрать" at bounding box center [569, 584] width 102 height 34
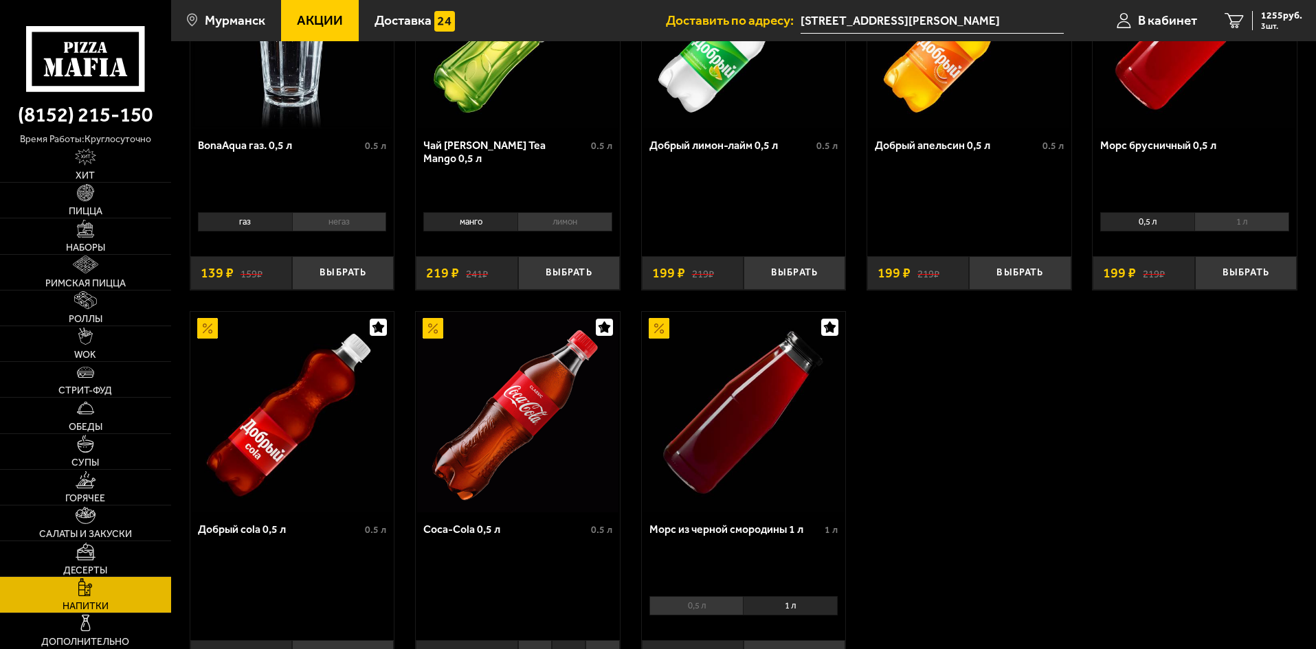
scroll to position [0, 0]
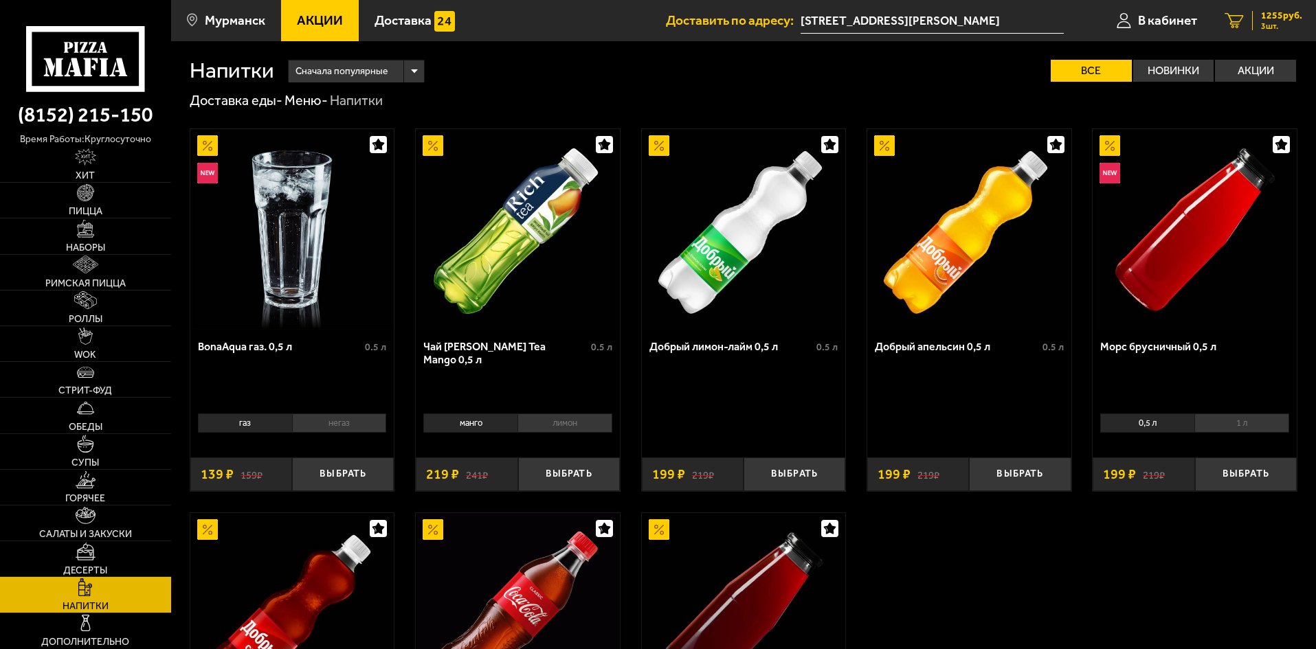
click at [1255, 26] on div "1255 руб. 3 шт." at bounding box center [1277, 20] width 50 height 19
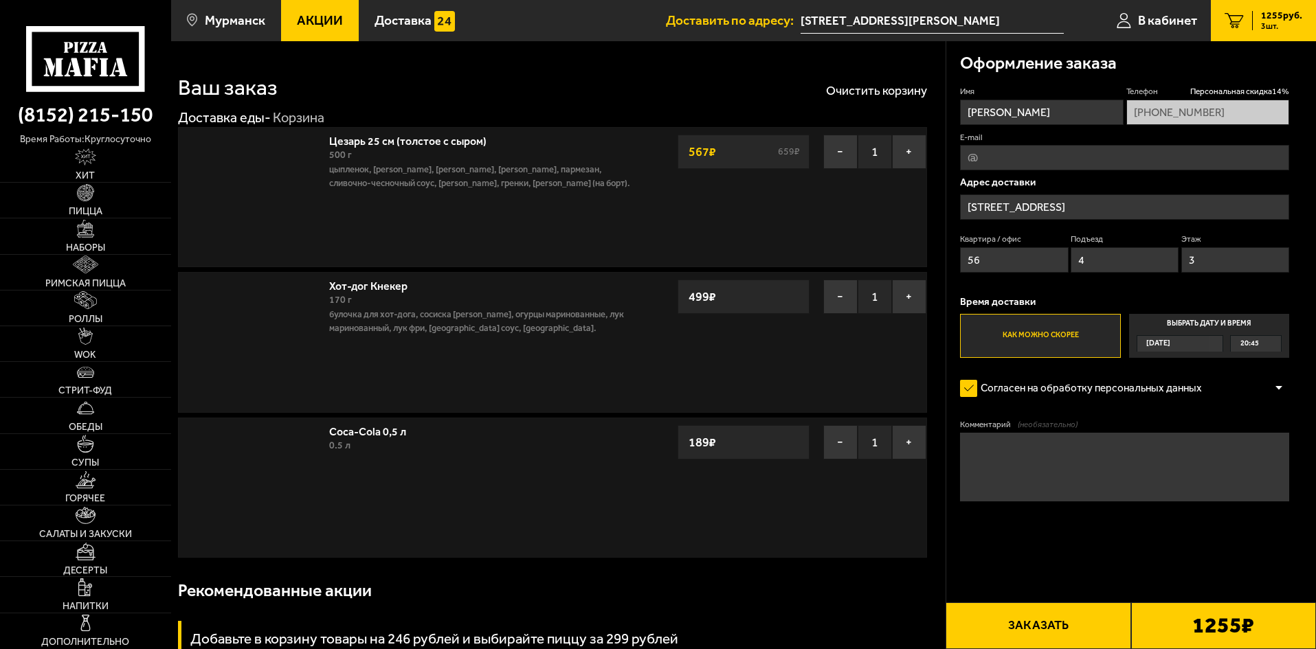
type input "[STREET_ADDRESS][PERSON_NAME]"
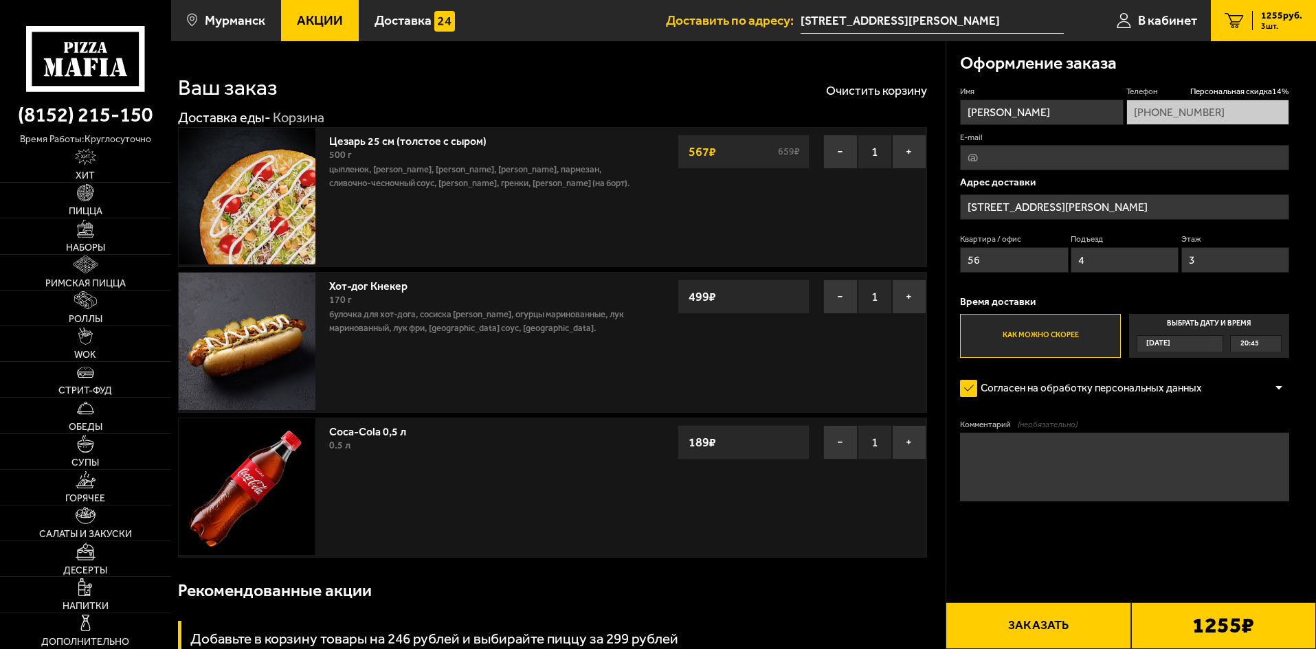
click at [1059, 638] on button "Заказать" at bounding box center [1038, 626] width 185 height 47
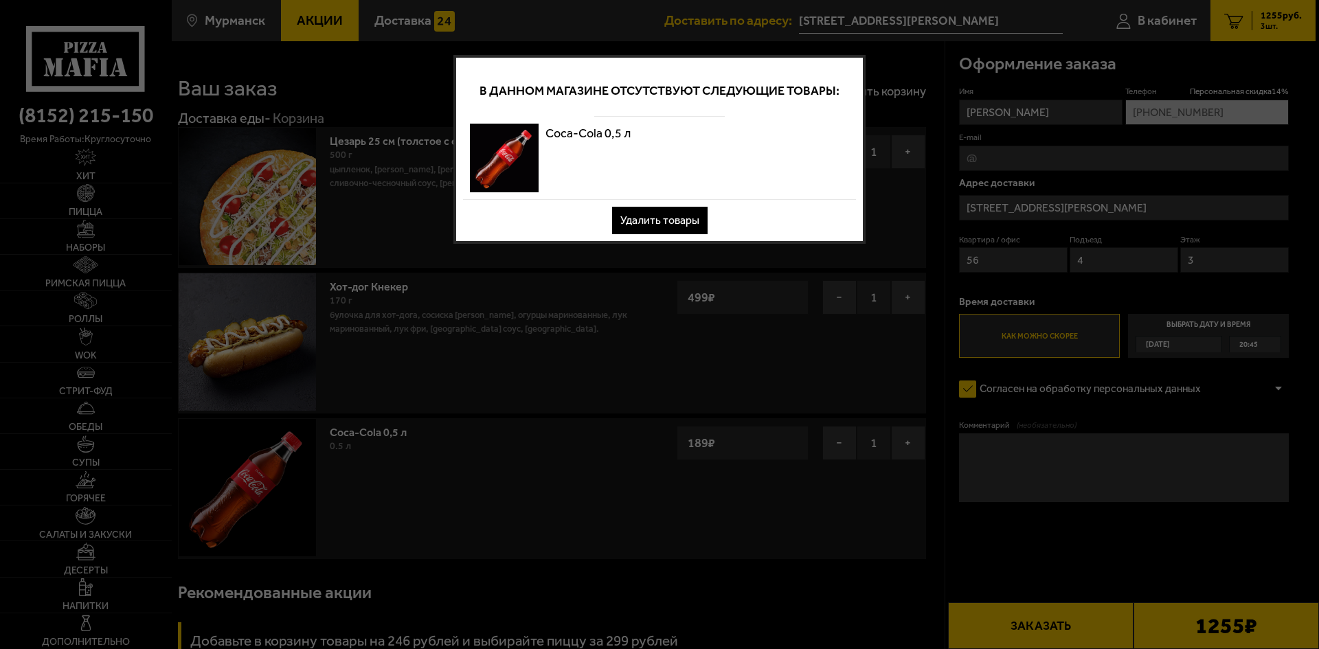
click at [644, 206] on div "В данном магазине отсутствуют следующие товары: Coca-Cola 0,5 л Удалить товары" at bounding box center [660, 149] width 412 height 189
click at [665, 238] on div "В данном магазине отсутствуют следующие товары: Coca-Cola 0,5 л Удалить товары" at bounding box center [660, 149] width 412 height 189
click at [660, 220] on button "Удалить товары" at bounding box center [660, 220] width 96 height 27
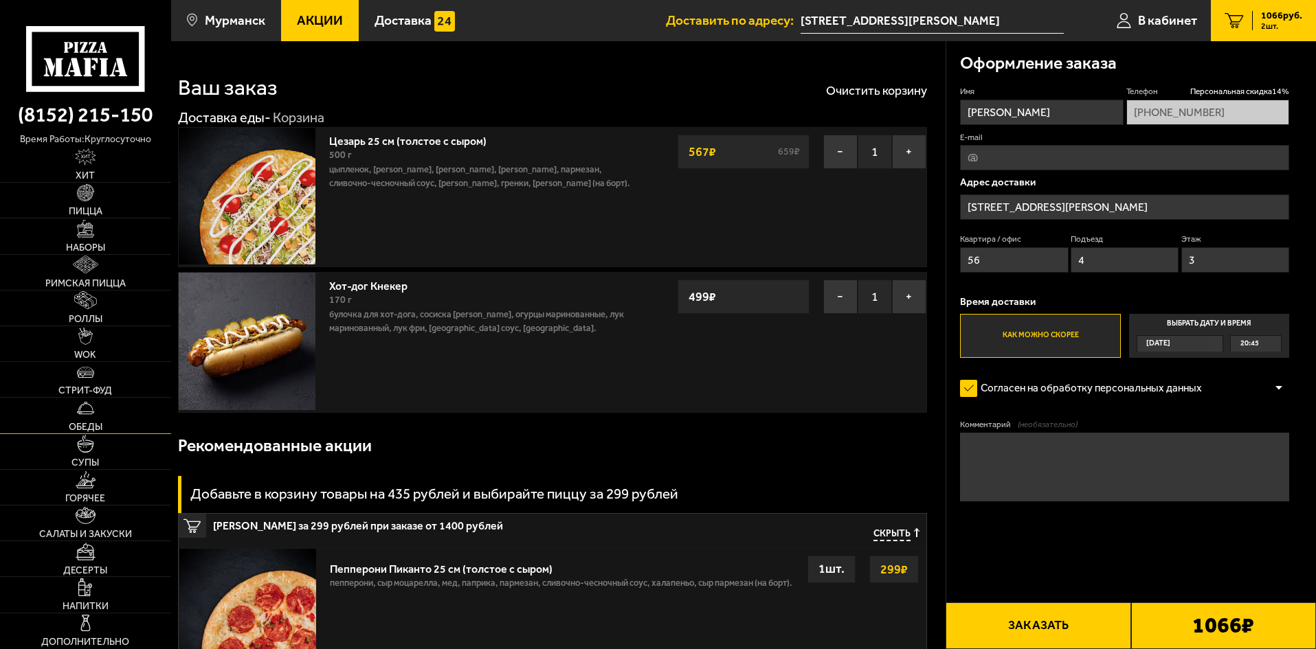
click at [98, 416] on link "Обеды" at bounding box center [85, 415] width 171 height 35
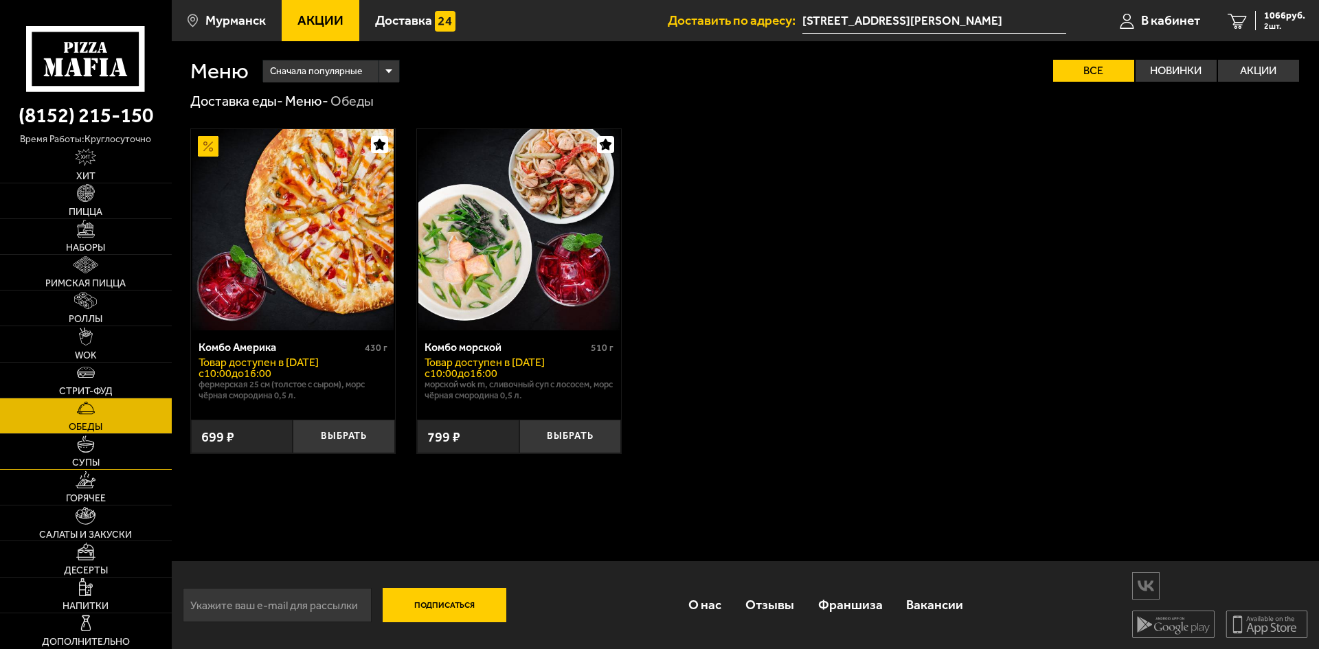
click at [98, 462] on span "Супы" at bounding box center [85, 463] width 27 height 10
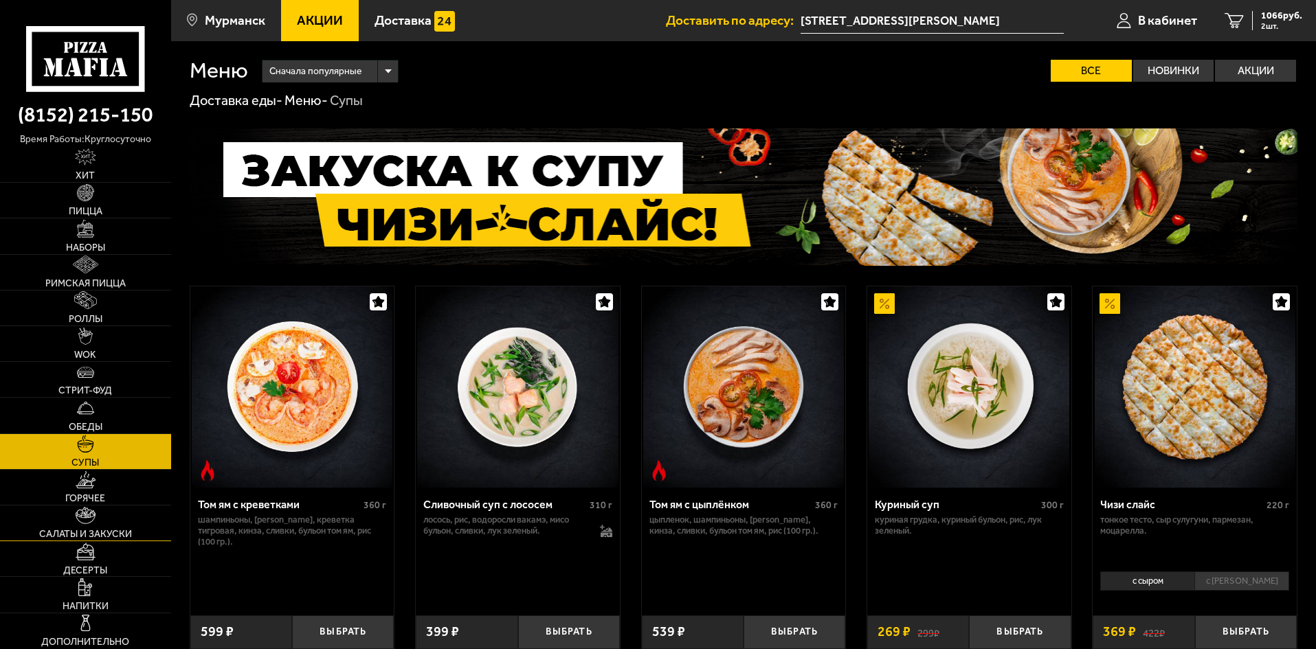
click at [92, 518] on img at bounding box center [86, 516] width 20 height 18
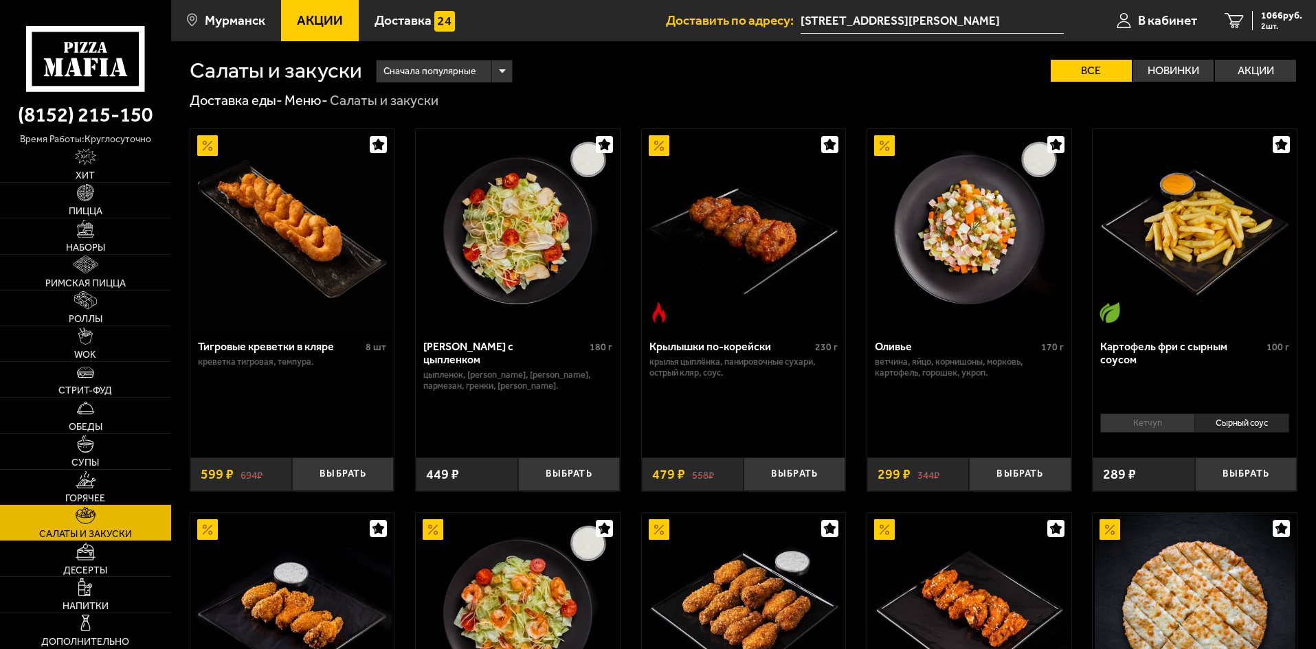
click at [85, 491] on link "Горячее" at bounding box center [85, 487] width 171 height 35
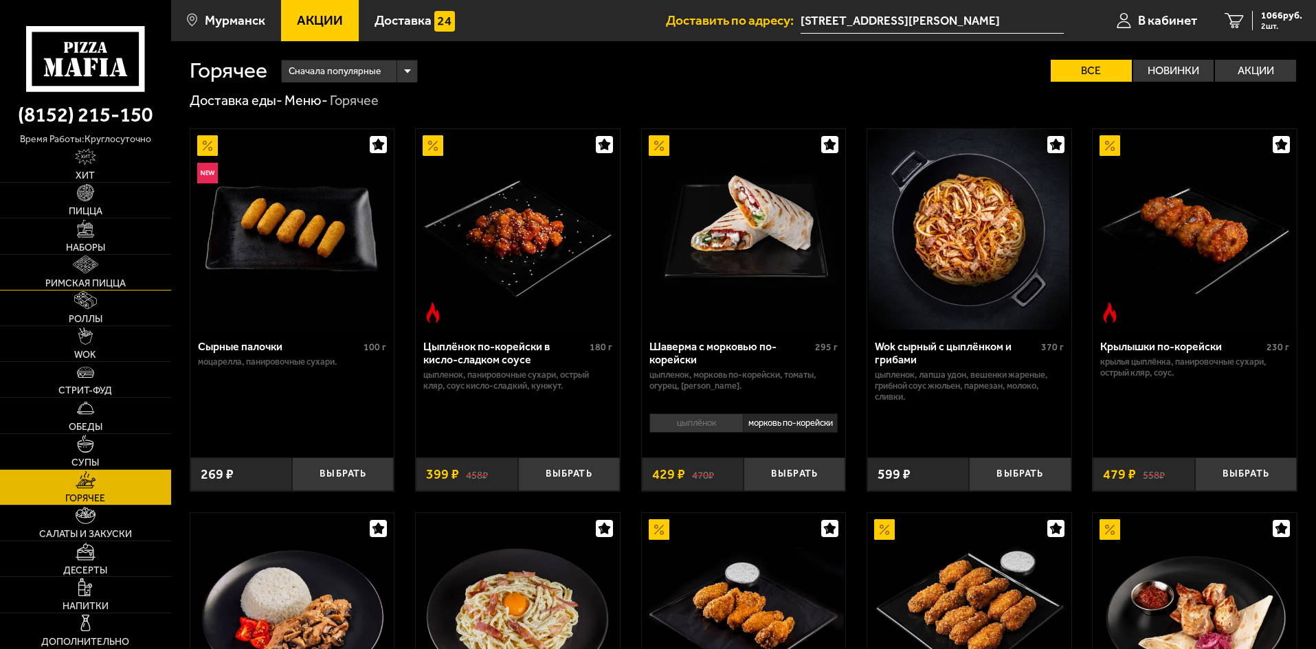
click at [82, 265] on img at bounding box center [85, 265] width 25 height 18
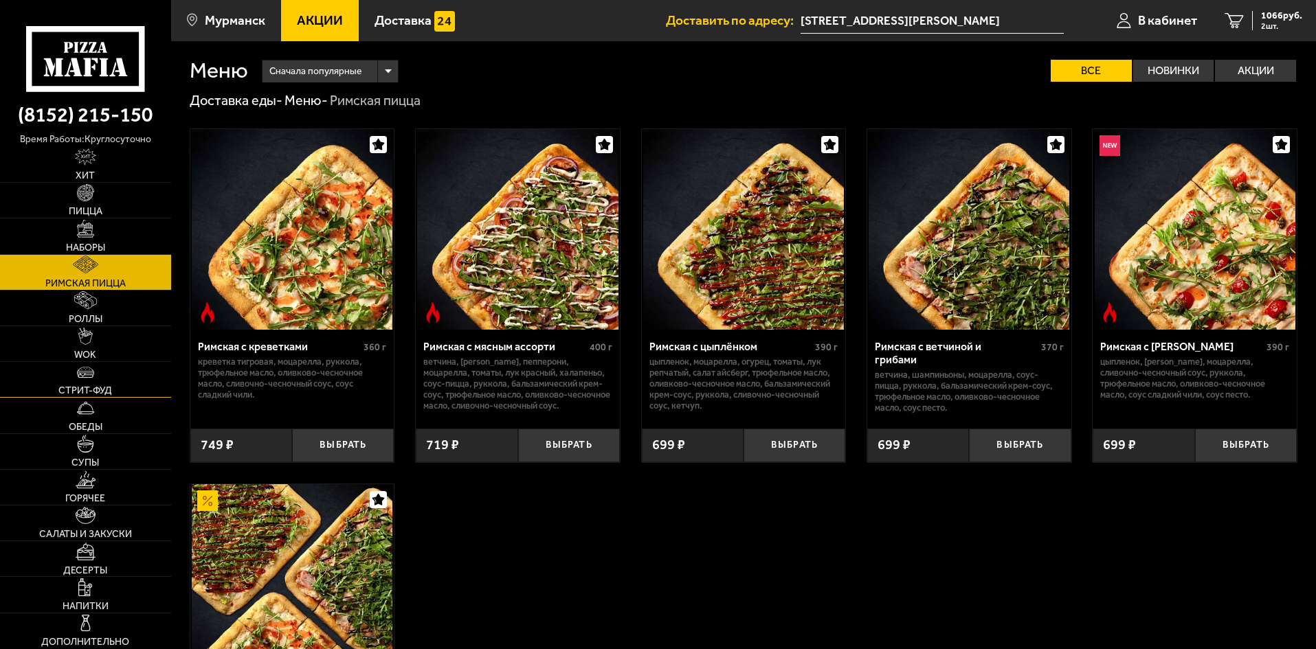
click at [89, 397] on link "Стрит-фуд" at bounding box center [85, 379] width 171 height 35
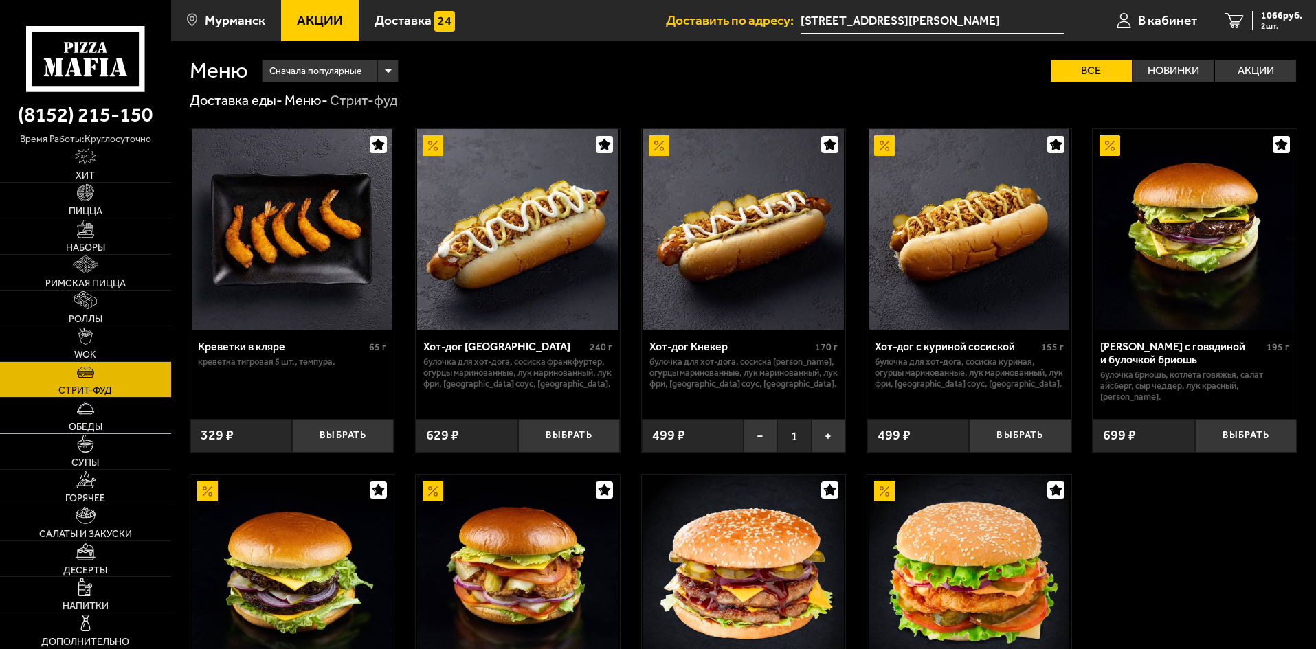
click at [91, 419] on link "Обеды" at bounding box center [85, 415] width 171 height 35
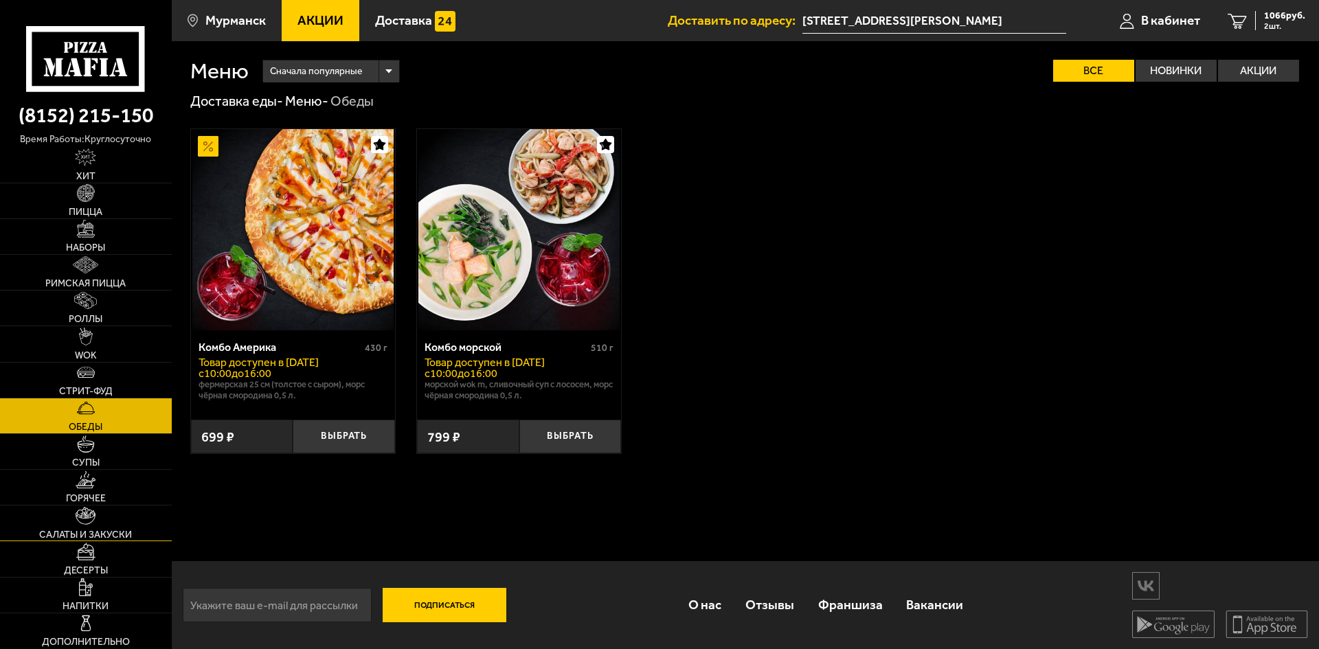
click at [94, 520] on img at bounding box center [86, 516] width 20 height 18
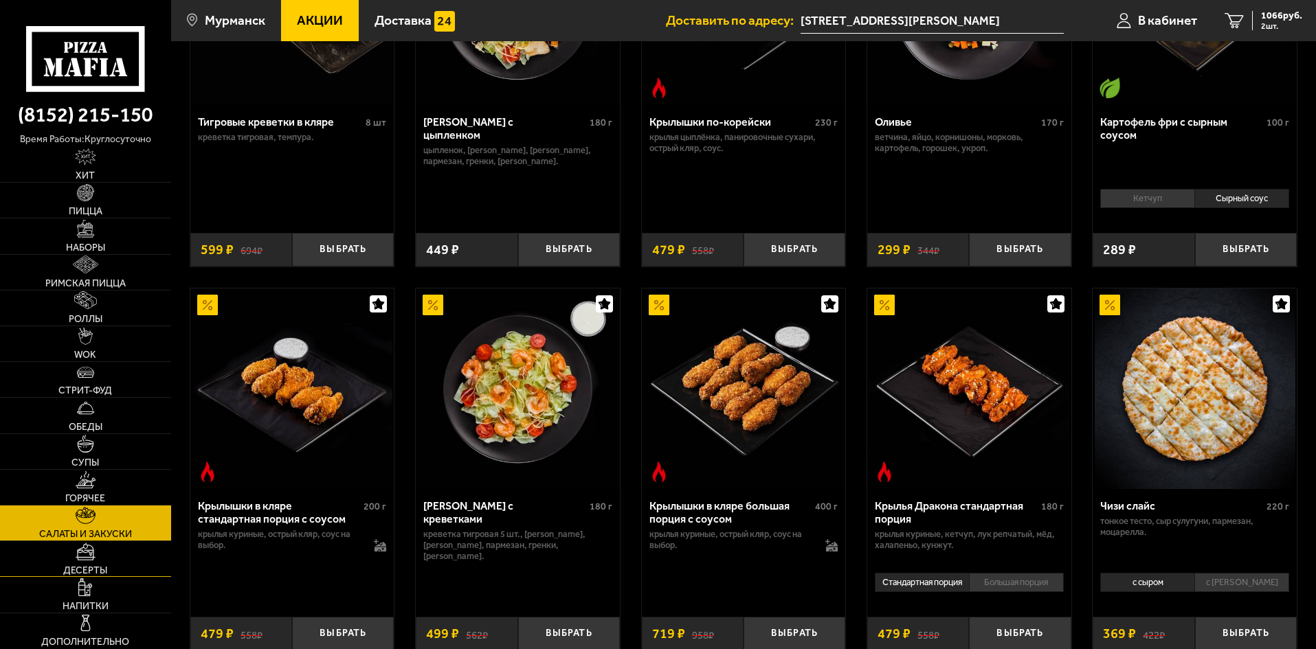
scroll to position [275, 0]
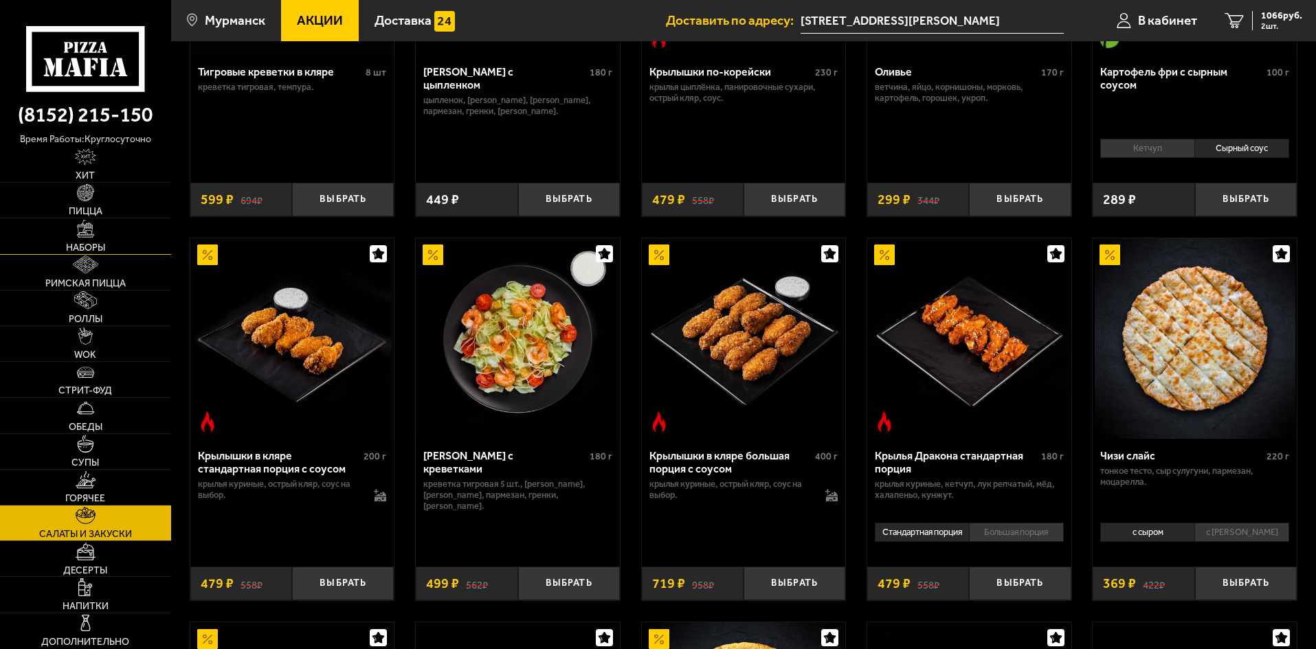
click at [87, 241] on link "Наборы" at bounding box center [85, 236] width 171 height 35
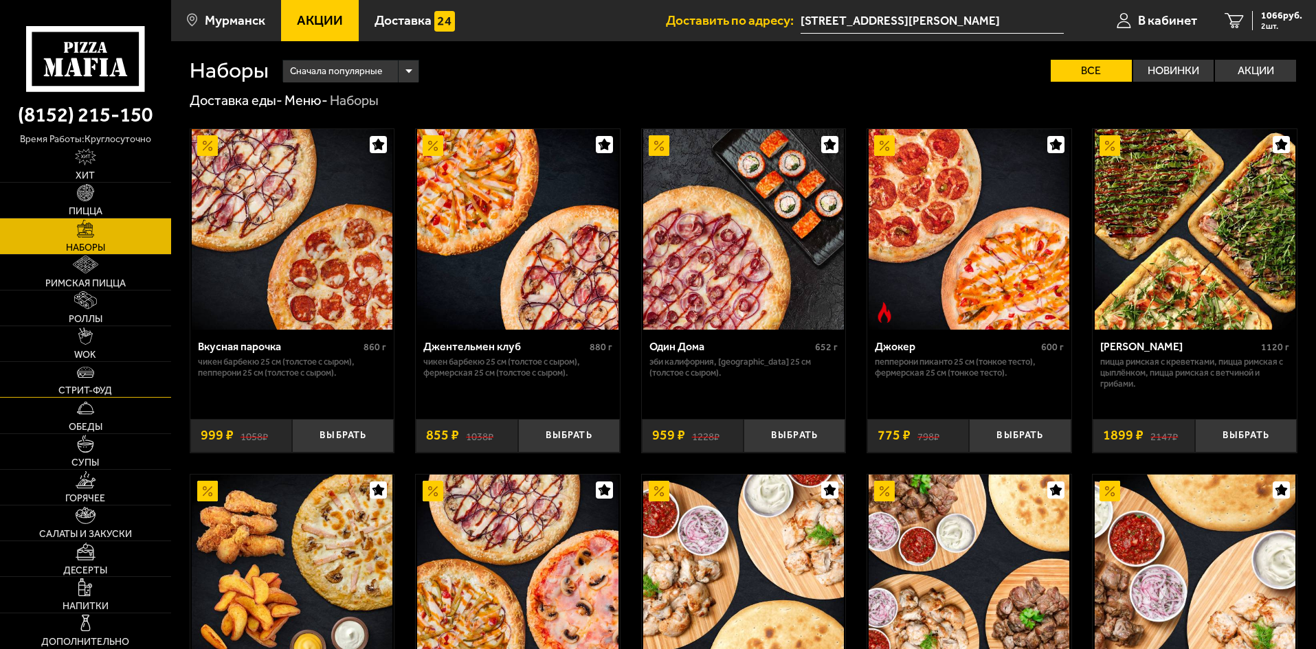
click at [91, 376] on img at bounding box center [86, 373] width 18 height 18
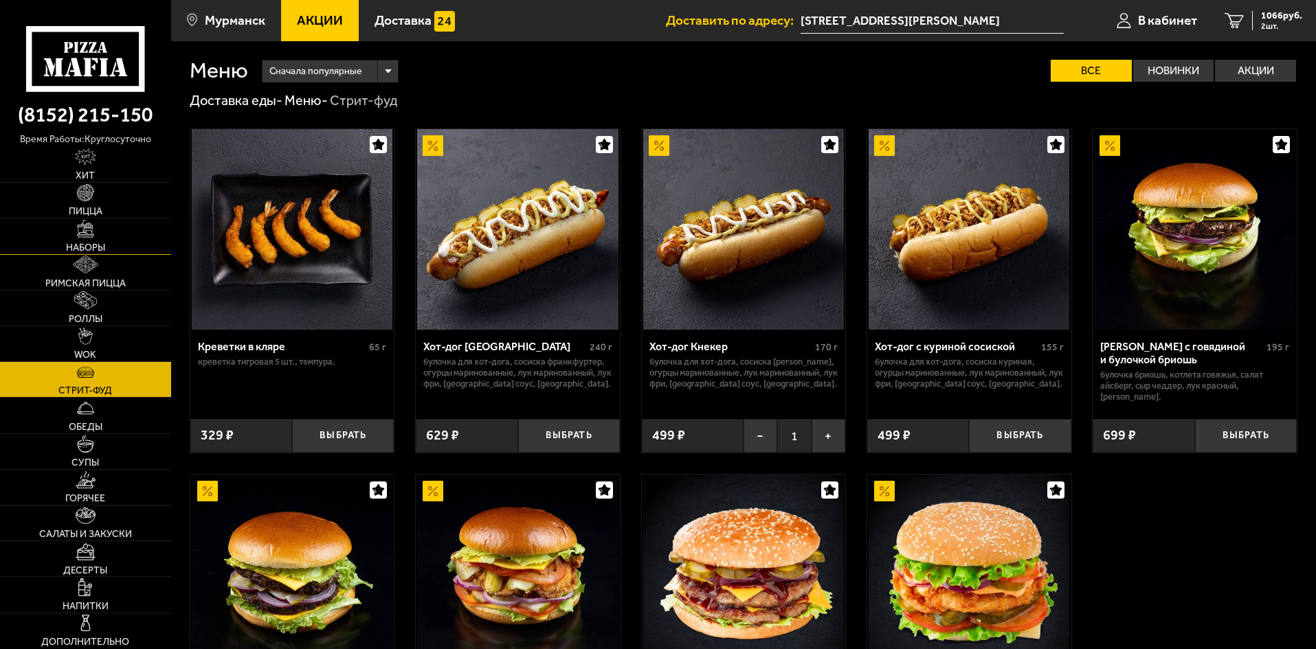
click at [101, 243] on span "Наборы" at bounding box center [85, 248] width 39 height 10
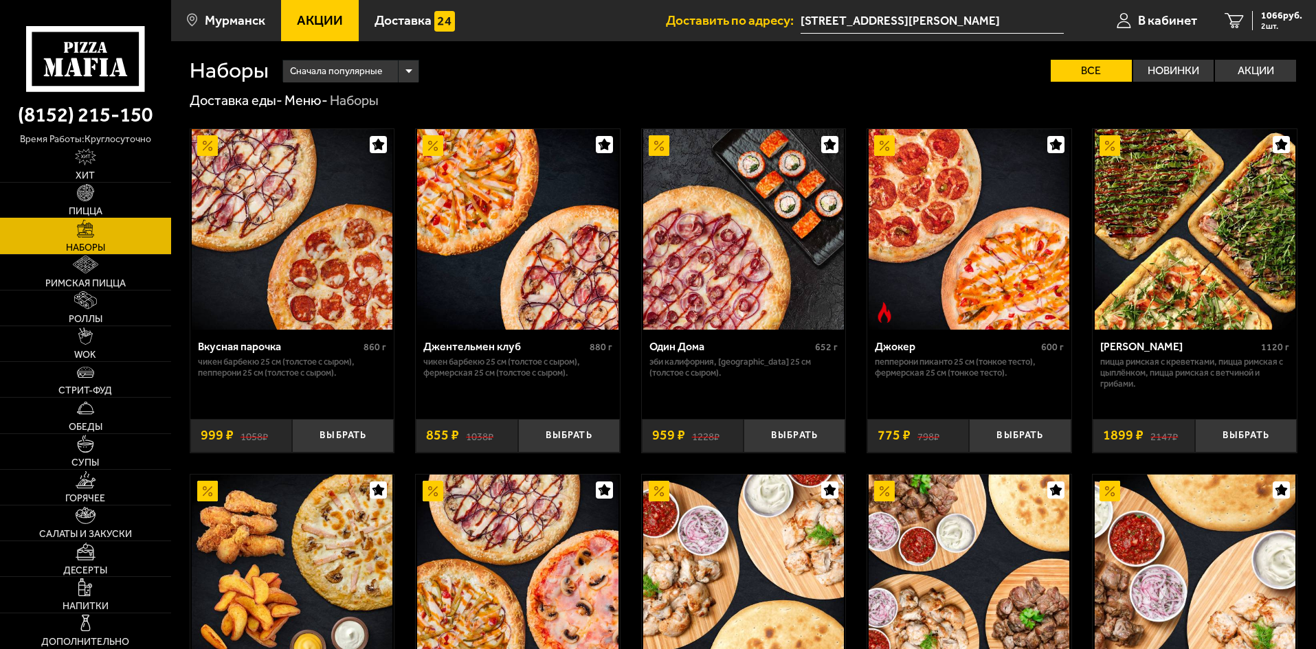
click at [102, 207] on span "Пицца" at bounding box center [86, 212] width 34 height 10
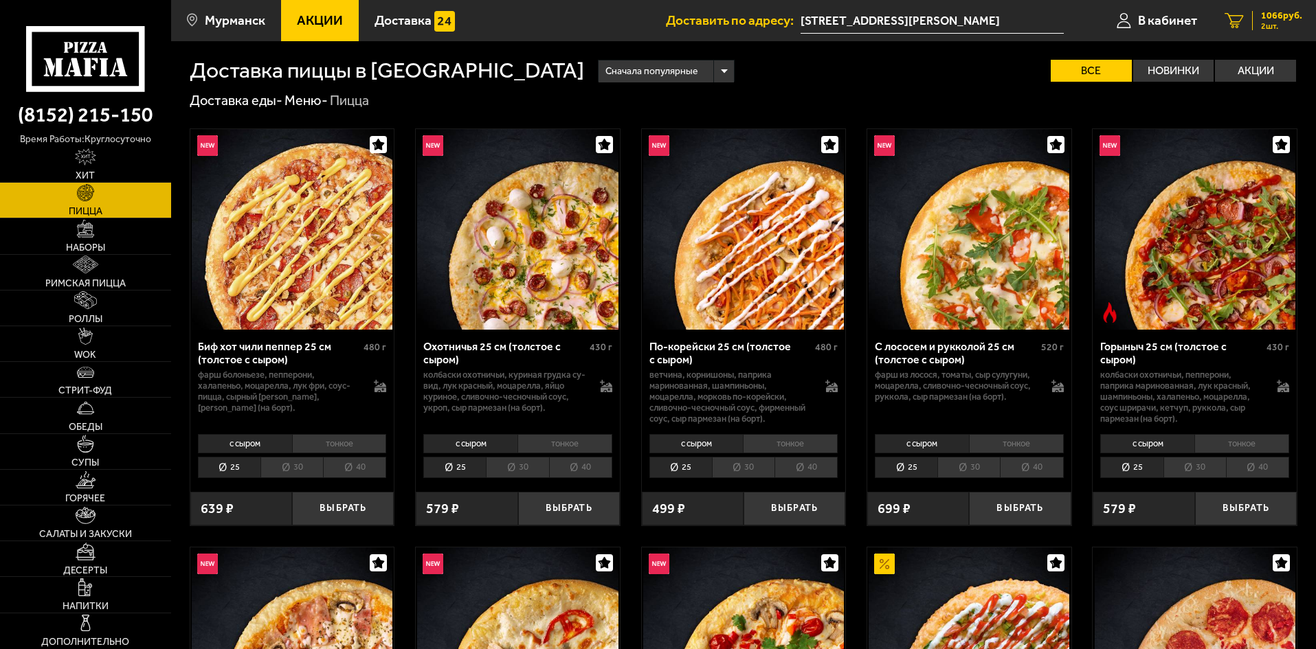
click at [1271, 23] on span "2 шт." at bounding box center [1281, 26] width 41 height 8
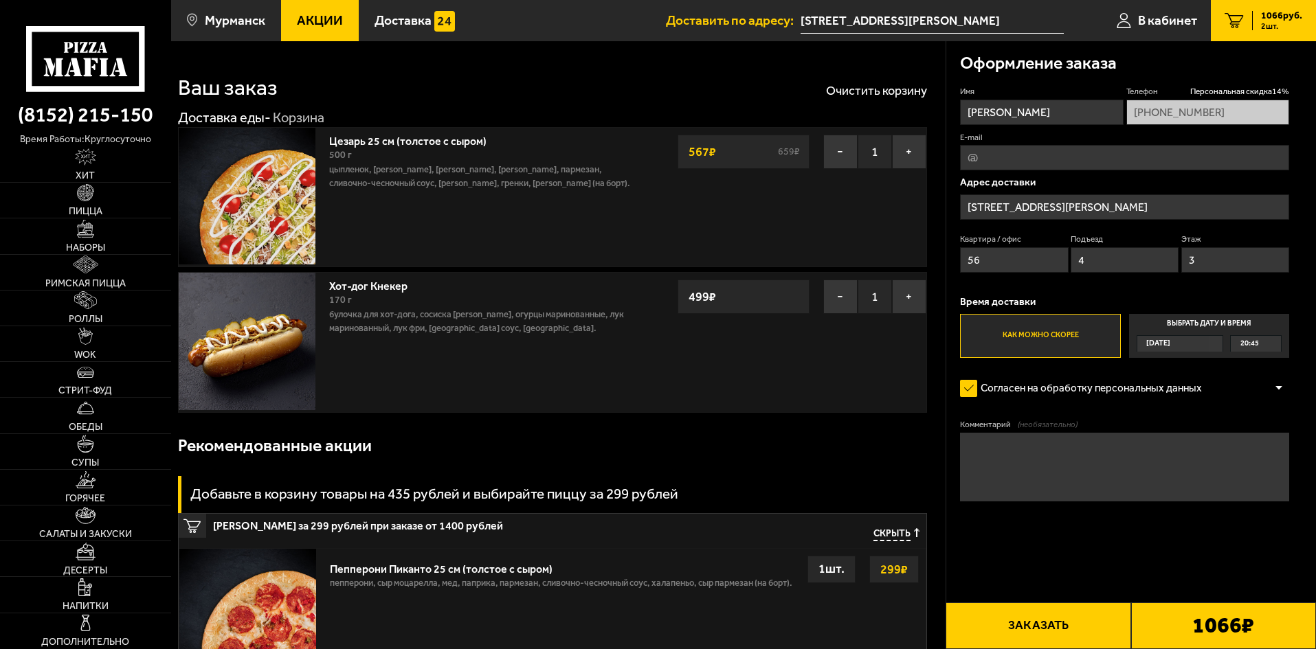
click at [1100, 636] on button "Заказать" at bounding box center [1038, 626] width 185 height 47
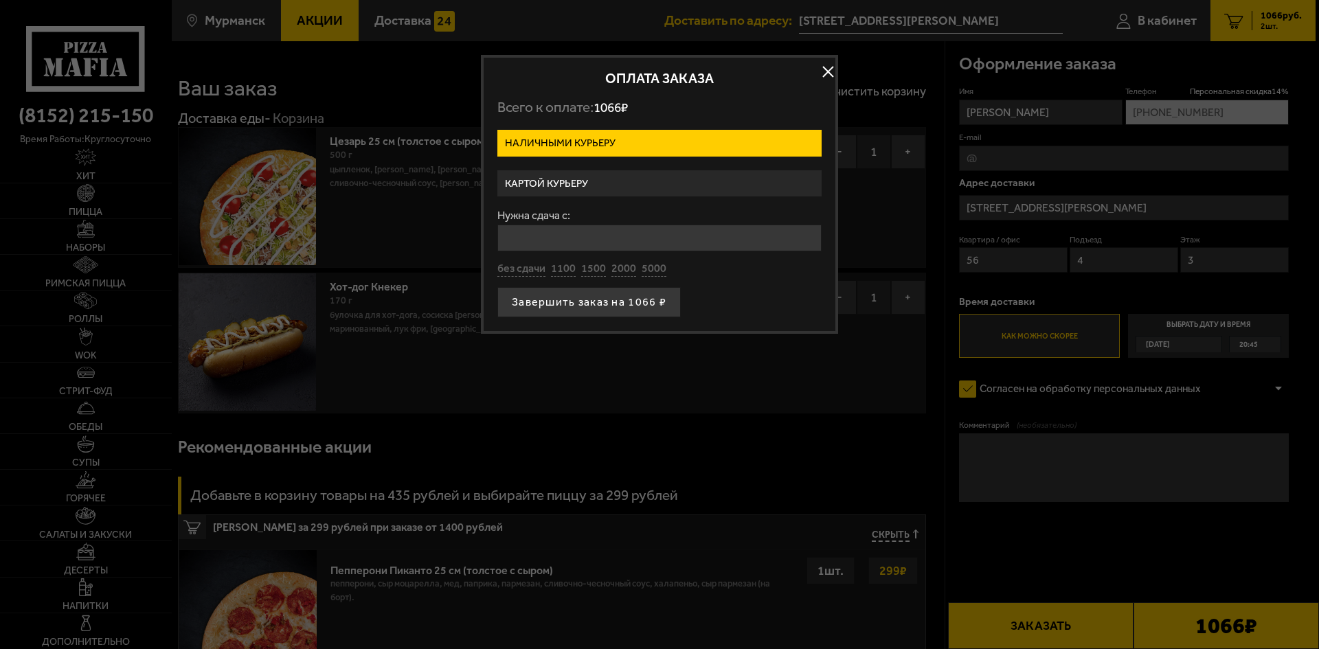
click at [529, 173] on label "Картой курьеру" at bounding box center [660, 183] width 324 height 27
click at [0, 0] on input "Картой курьеру" at bounding box center [0, 0] width 0 height 0
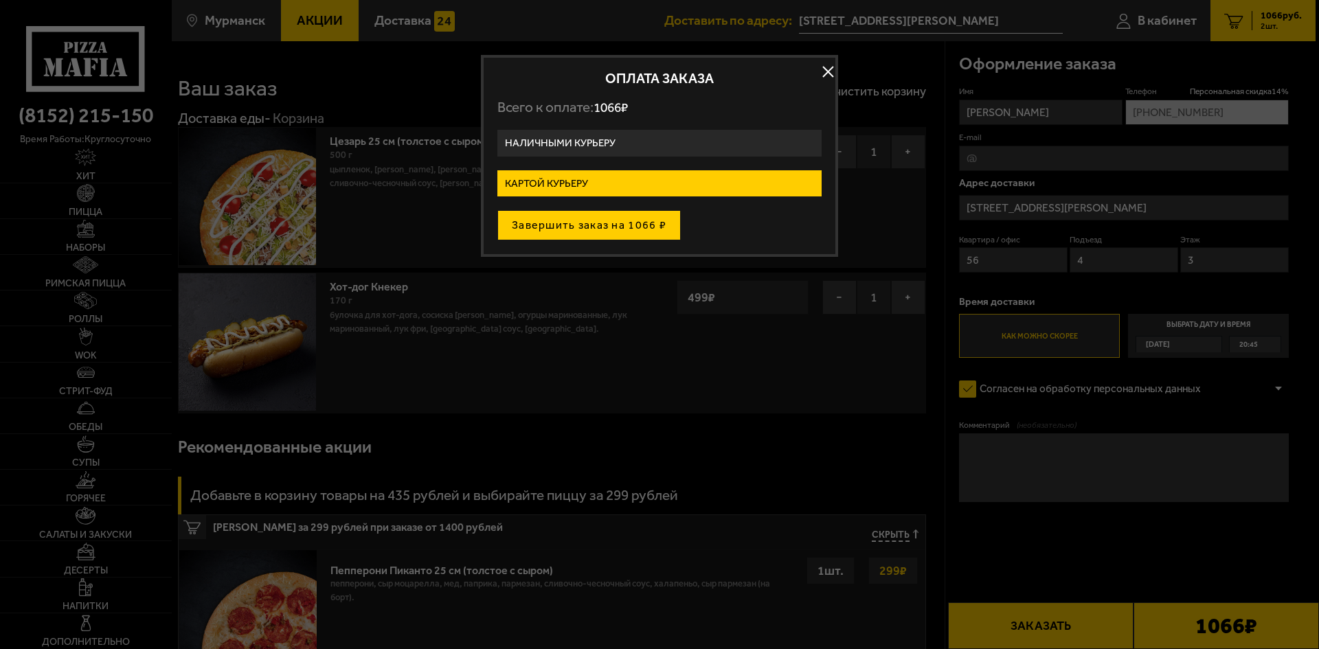
click at [601, 232] on button "Завершить заказ на 1066 ₽" at bounding box center [589, 225] width 183 height 30
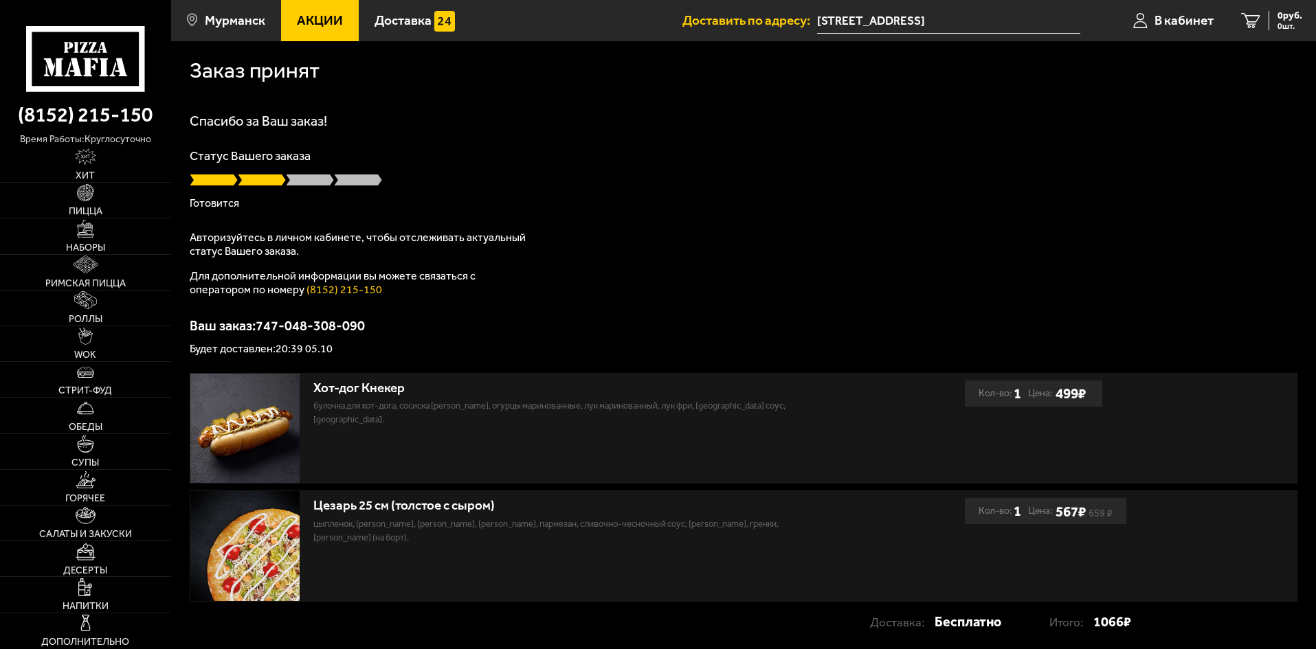
click at [871, 17] on input "[STREET_ADDRESS]" at bounding box center [948, 20] width 263 height 25
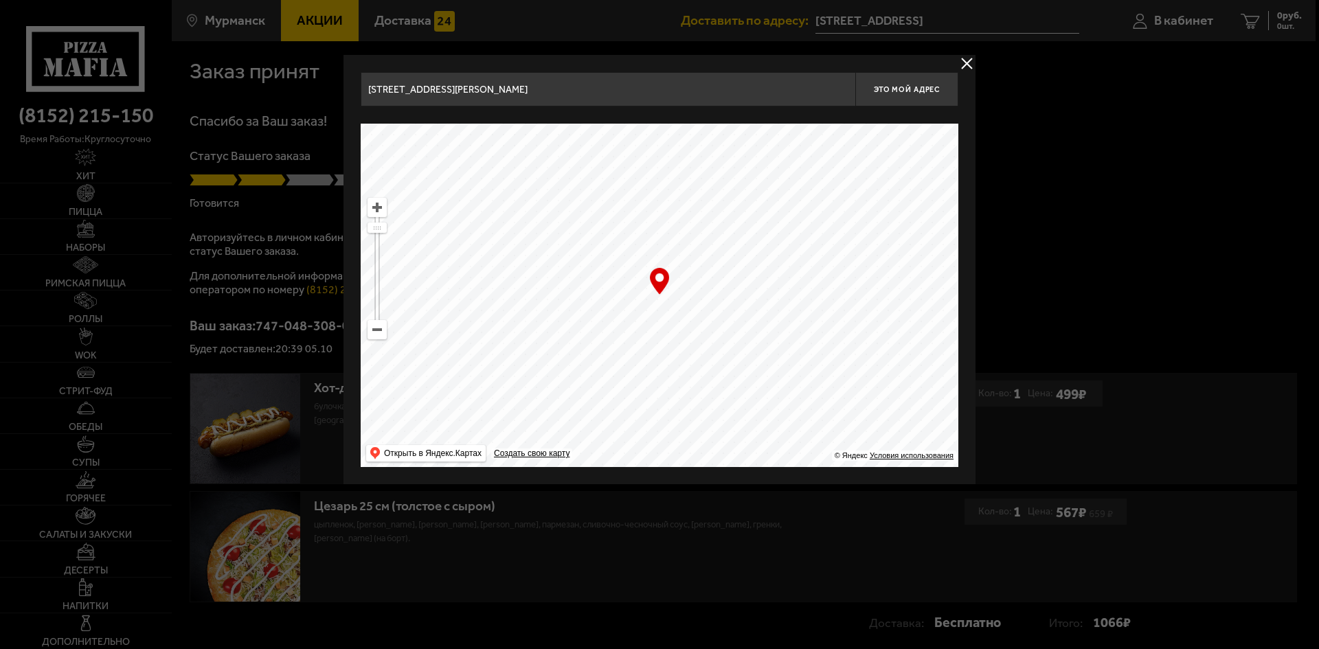
click at [966, 60] on button "delivery type" at bounding box center [967, 63] width 17 height 17
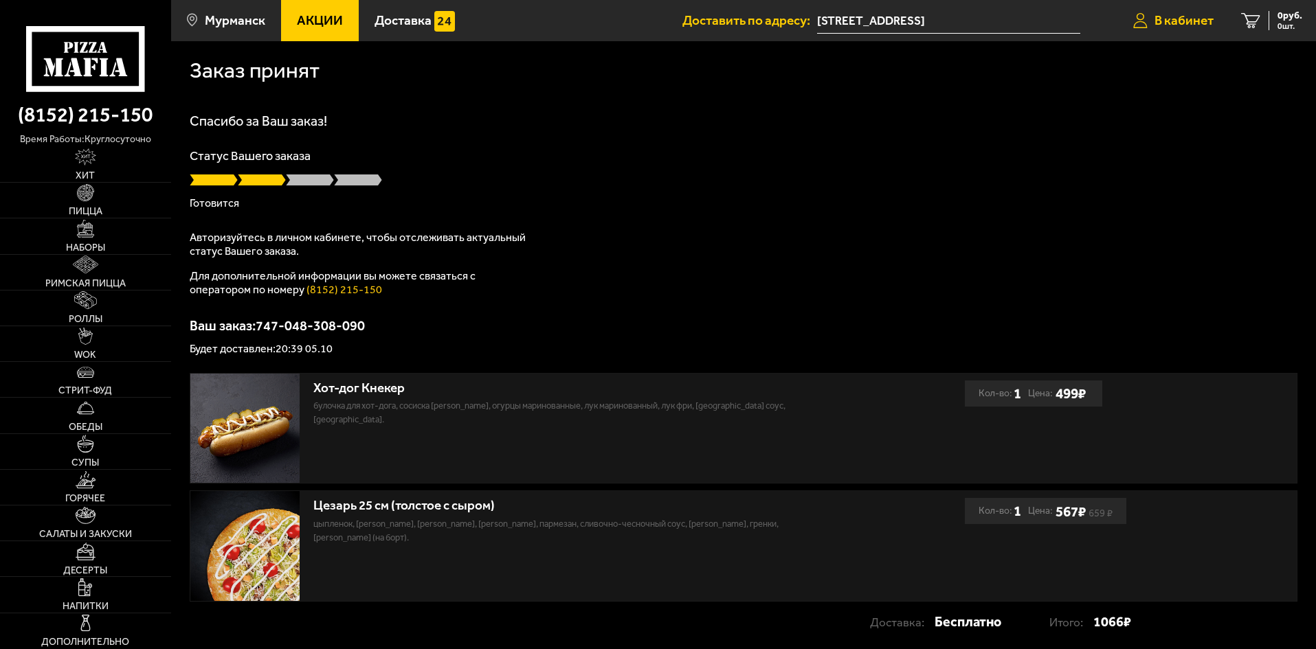
click at [1196, 26] on span "В кабинет" at bounding box center [1184, 20] width 59 height 13
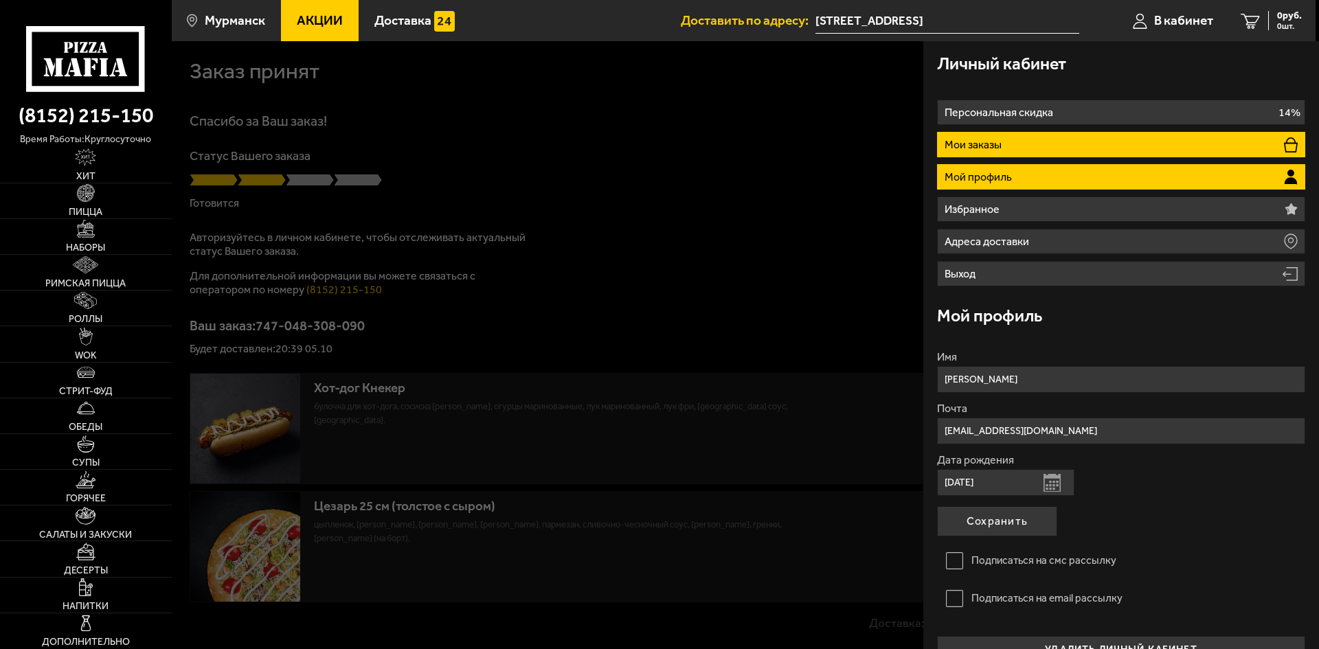
click at [1036, 150] on li "Мои заказы" at bounding box center [1121, 144] width 368 height 25
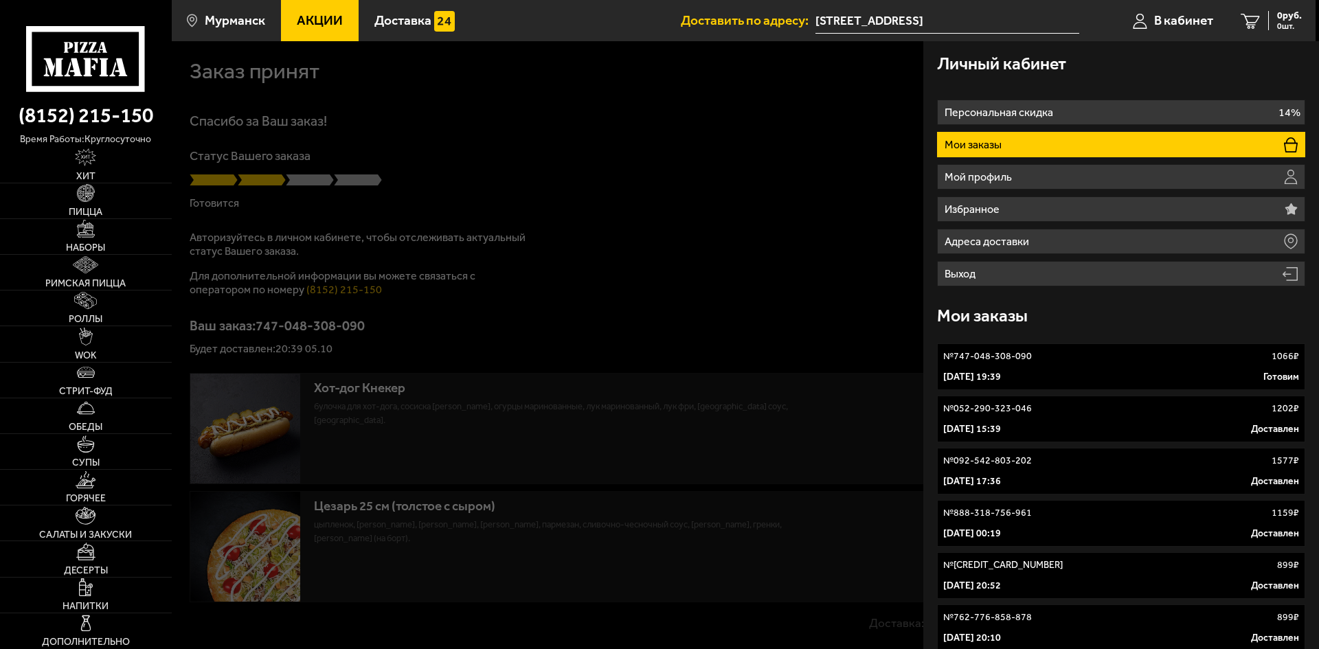
click at [1001, 370] on p "5 октября 2025 г. 19:39" at bounding box center [973, 377] width 58 height 14
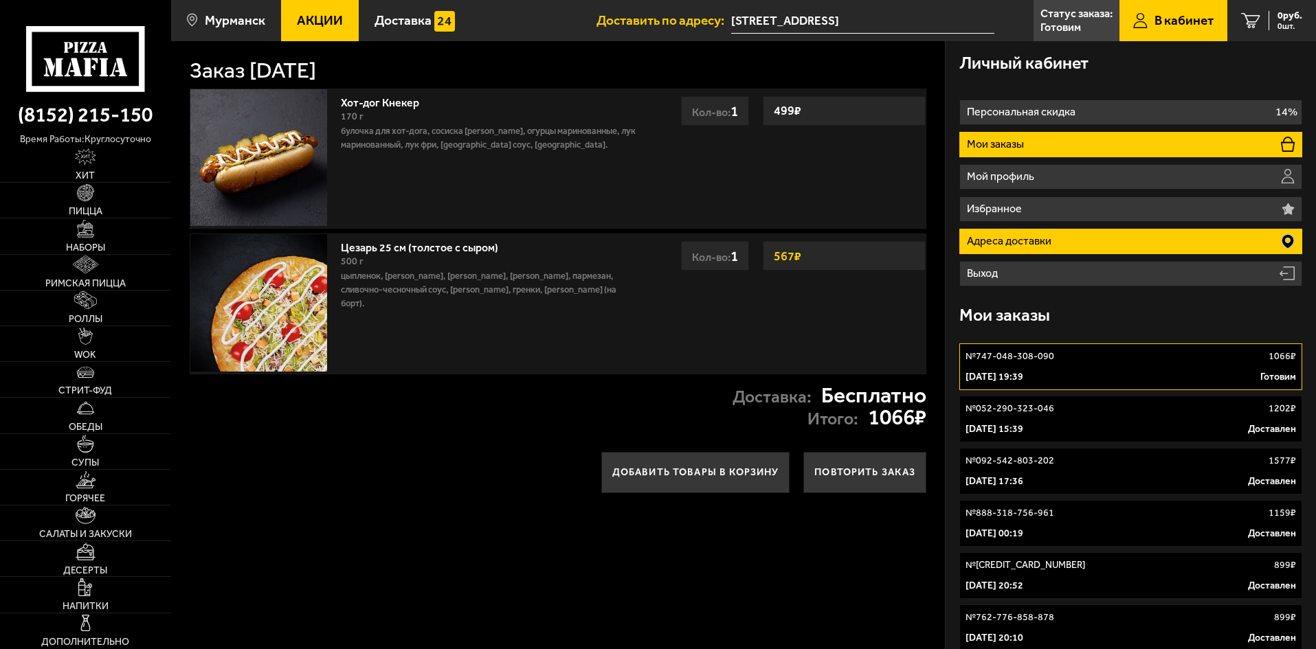
click at [1038, 246] on p "Адреса доставки" at bounding box center [1011, 241] width 88 height 11
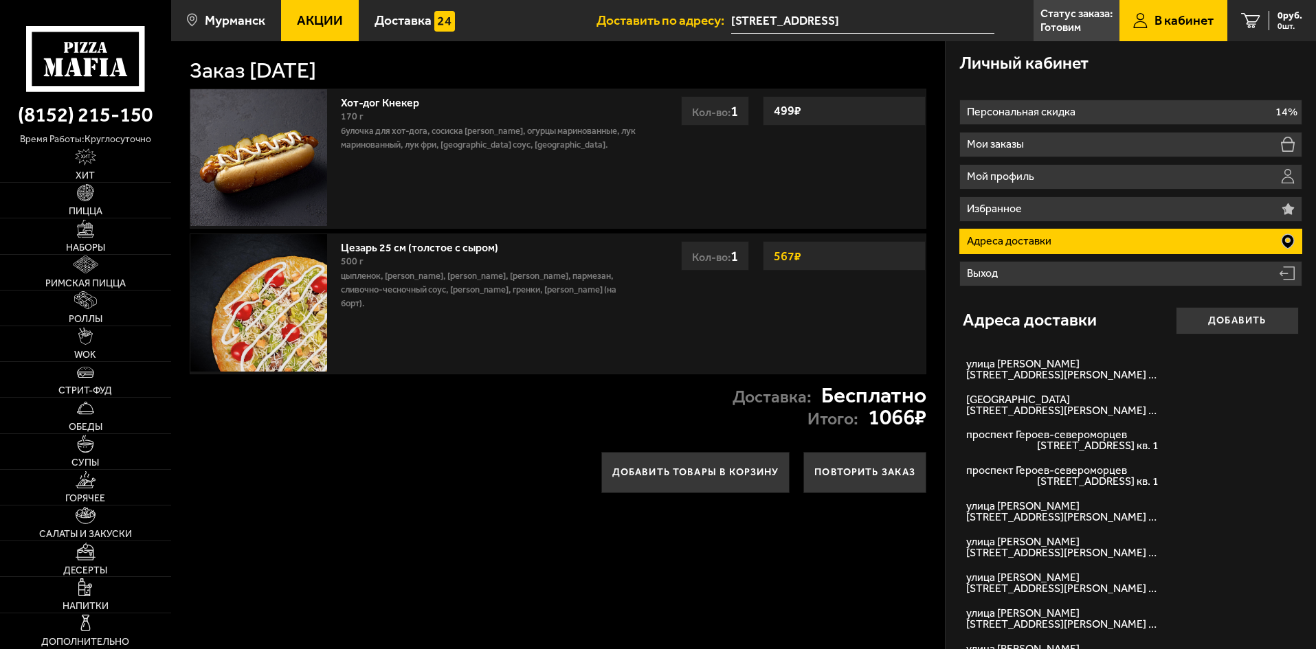
click at [316, 71] on h1 "Заказ 5 октября 2025 г." at bounding box center [253, 71] width 126 height 22
click at [828, 21] on input "[STREET_ADDRESS]" at bounding box center [862, 20] width 263 height 25
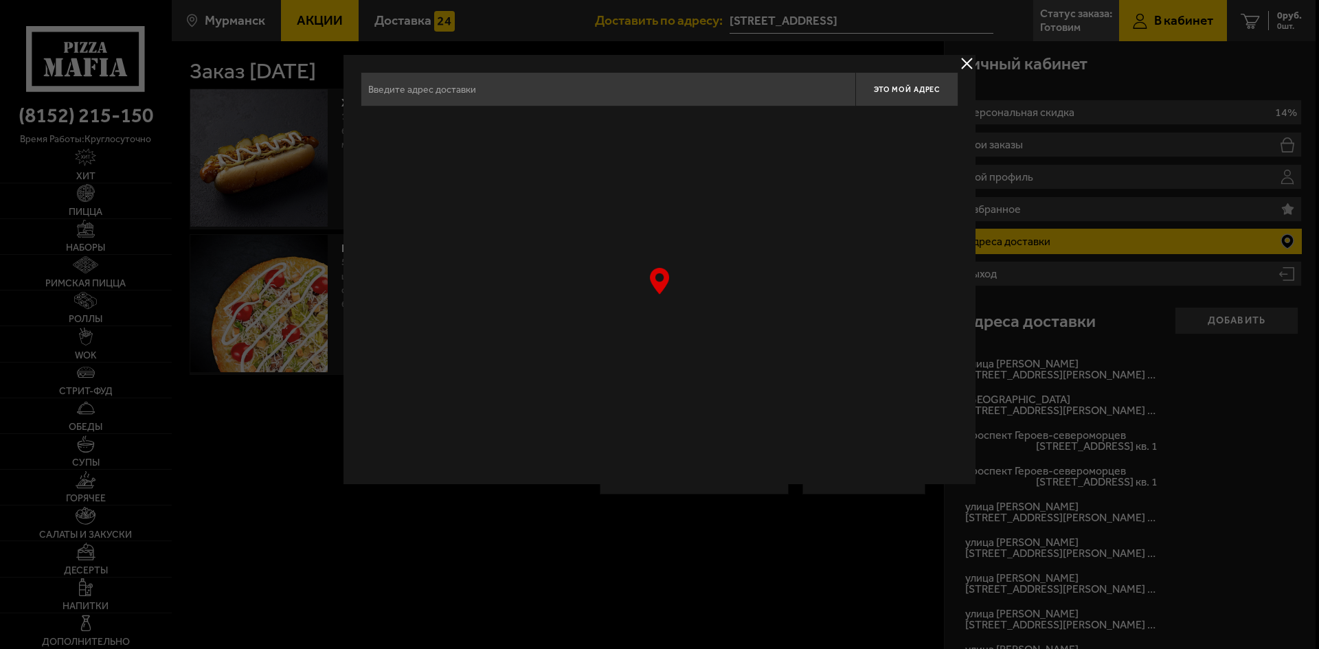
type input "[STREET_ADDRESS][PERSON_NAME]"
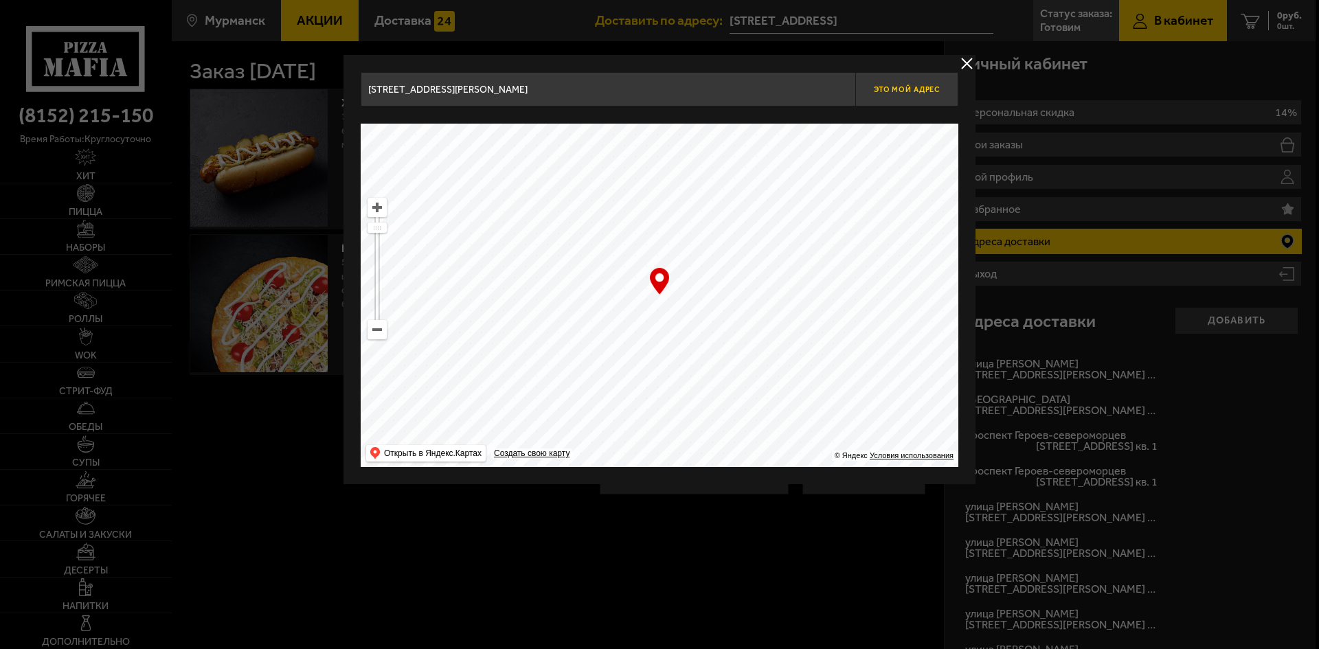
click at [904, 87] on span "Это мой адрес" at bounding box center [907, 89] width 66 height 9
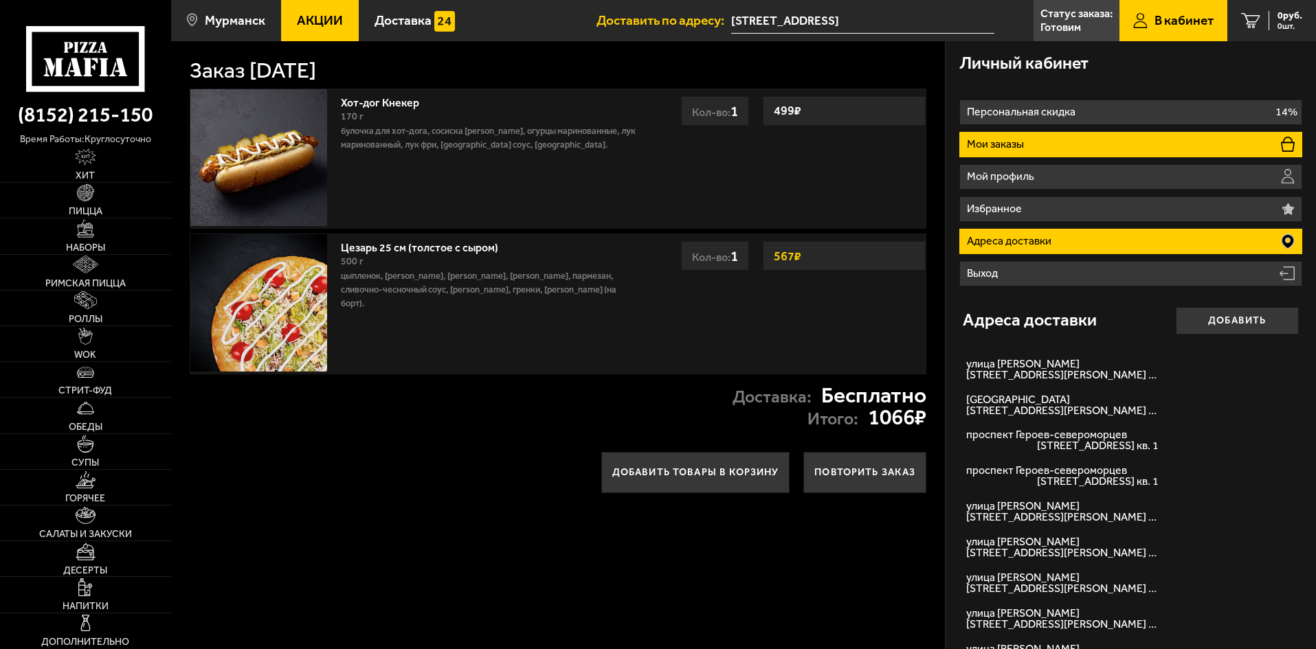
click at [1037, 150] on li "Мои заказы" at bounding box center [1130, 144] width 343 height 25
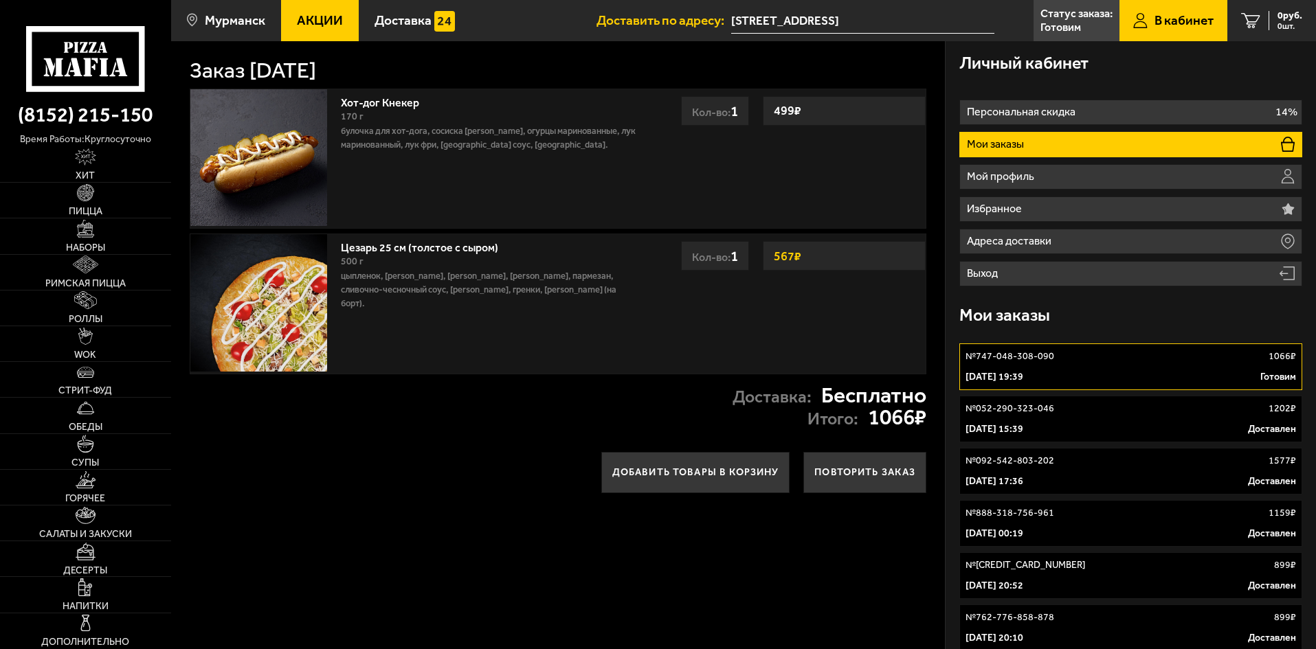
click at [1122, 425] on div "25 сентября 2025 г. 15:39 Доставлен" at bounding box center [1131, 430] width 331 height 14
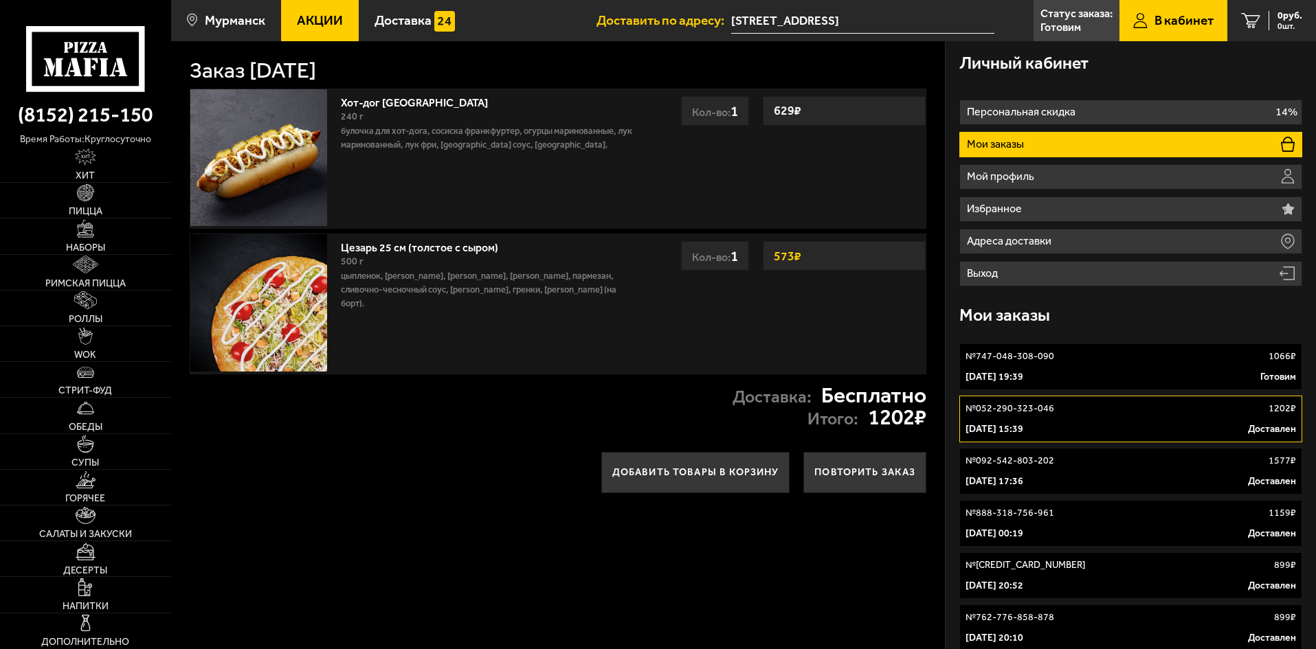
click at [1103, 368] on link "№ 747-048-308-090 1066 ₽ 5 октября 2025 г. 19:39 Готовим" at bounding box center [1130, 367] width 343 height 47
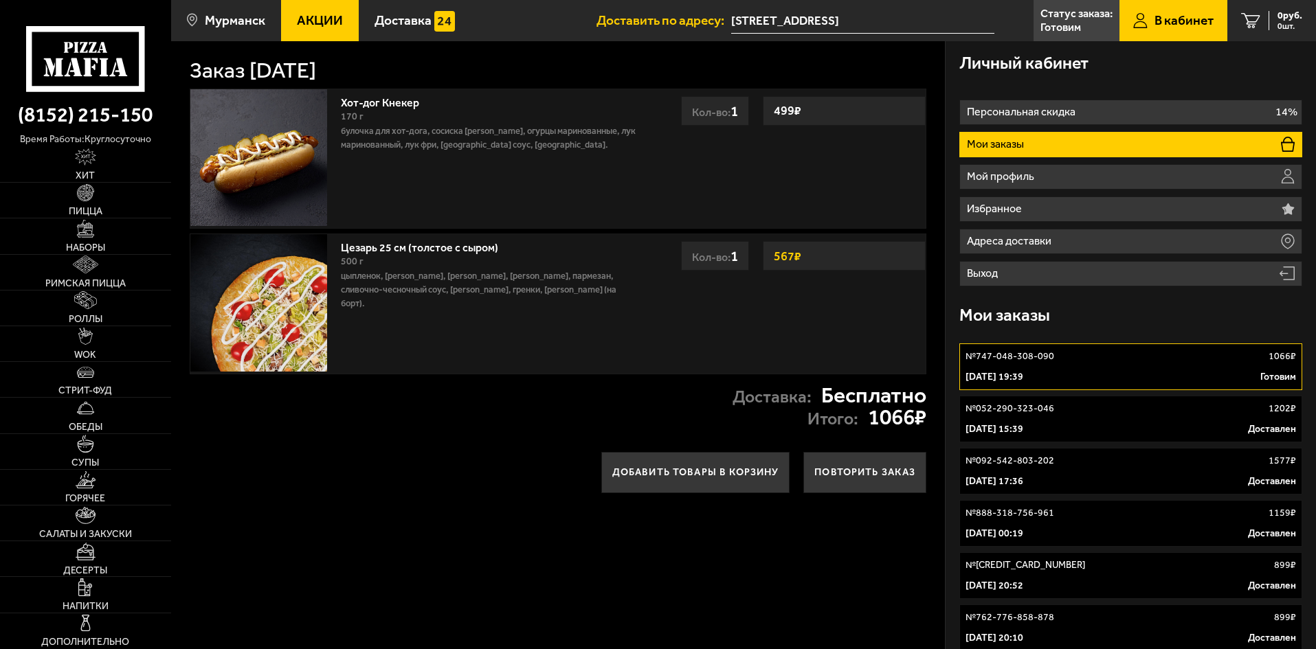
click at [972, 22] on input "[STREET_ADDRESS]" at bounding box center [862, 20] width 263 height 25
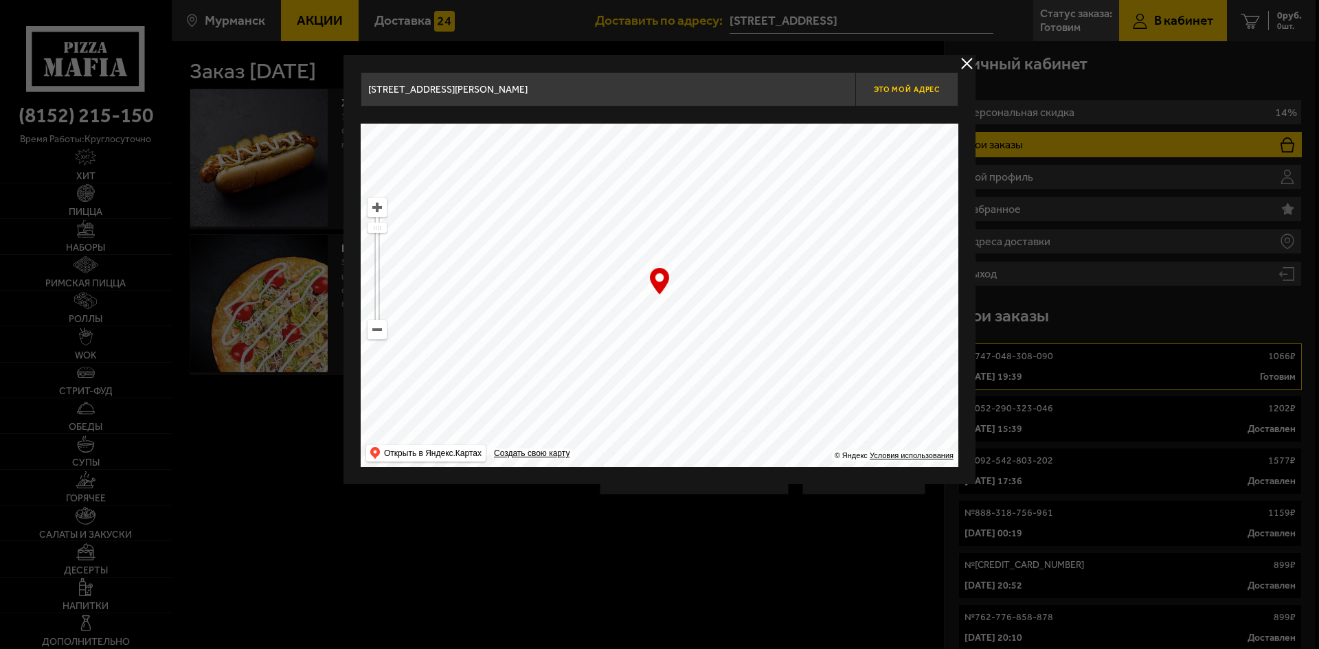
click at [889, 91] on span "Это мой адрес" at bounding box center [907, 89] width 66 height 9
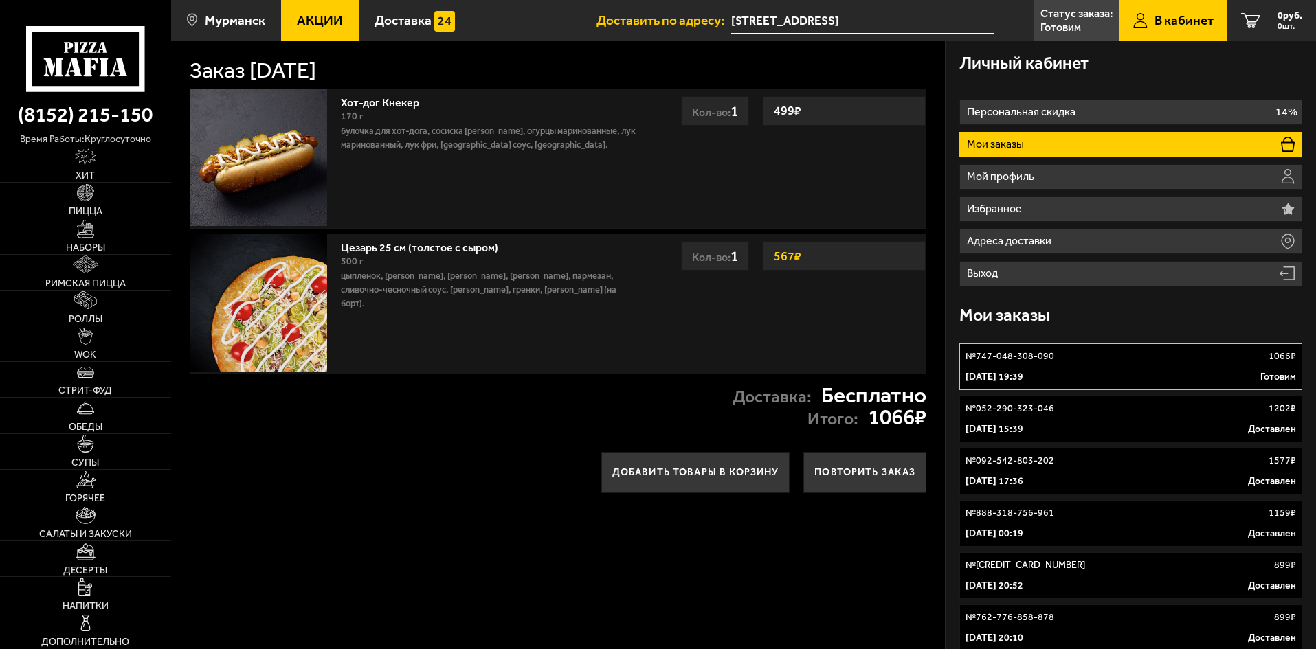
click at [955, 13] on input "[STREET_ADDRESS]" at bounding box center [862, 20] width 263 height 25
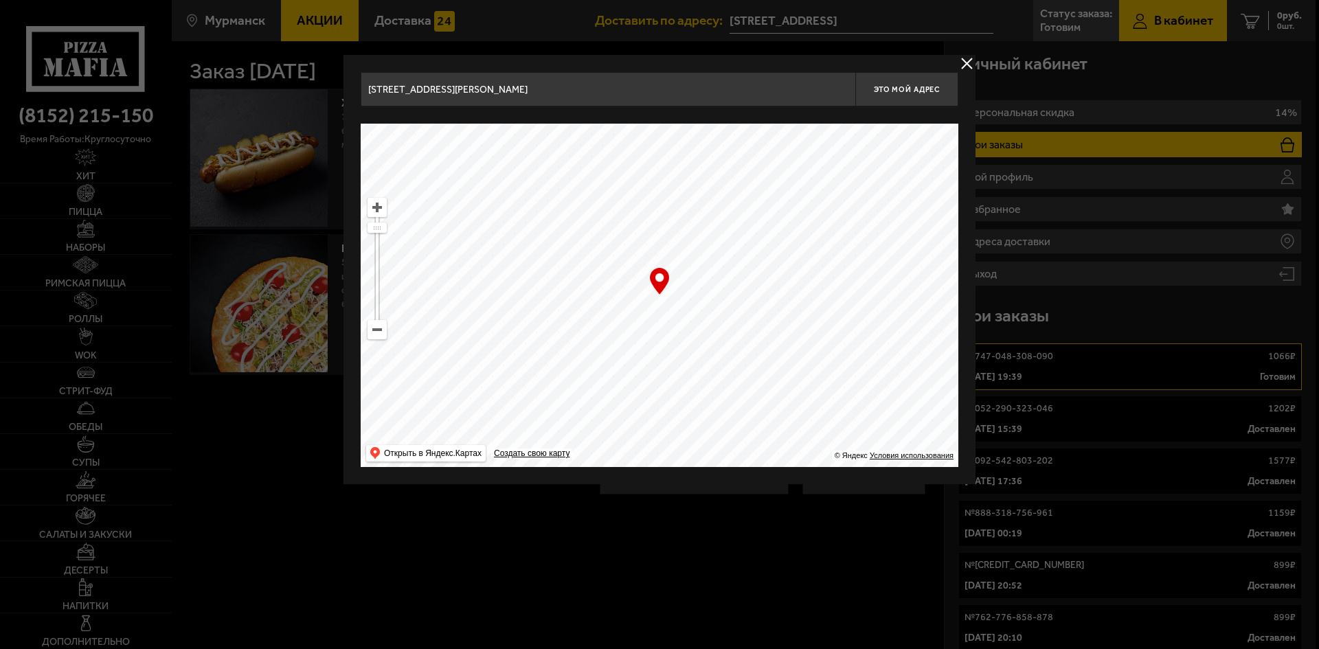
click at [592, 80] on input "[STREET_ADDRESS][PERSON_NAME]" at bounding box center [608, 89] width 495 height 34
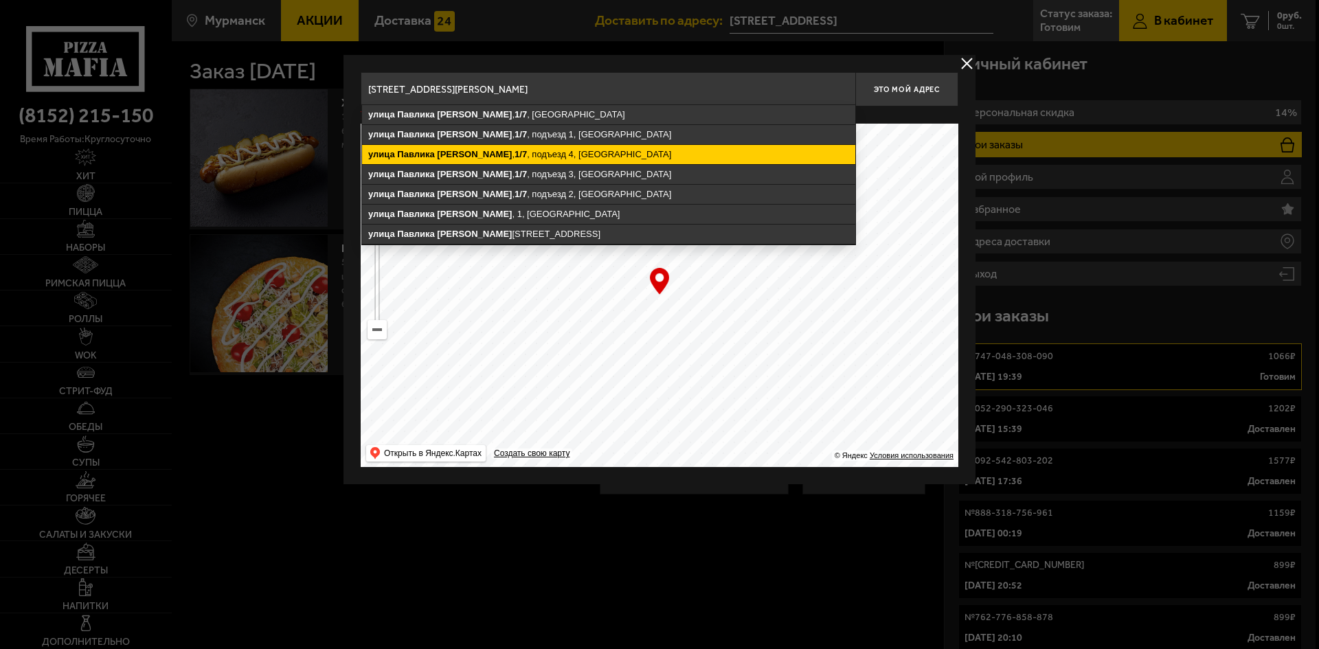
click at [585, 152] on ymaps "улица Павлика Морозова , 1/7 , подъезд 4, Мурманск" at bounding box center [608, 154] width 493 height 19
type input "Мурманск, улица Павлика Морозова, 1/7, подъезд 4"
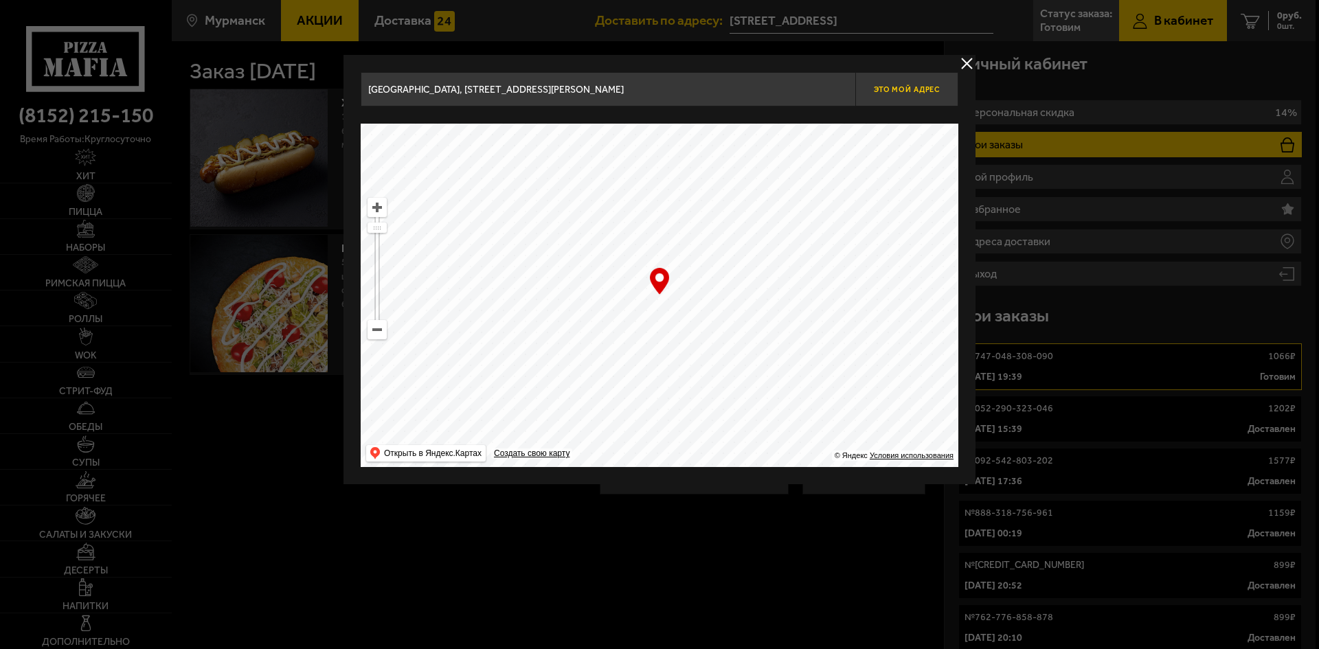
click at [905, 89] on span "Это мой адрес" at bounding box center [907, 89] width 66 height 9
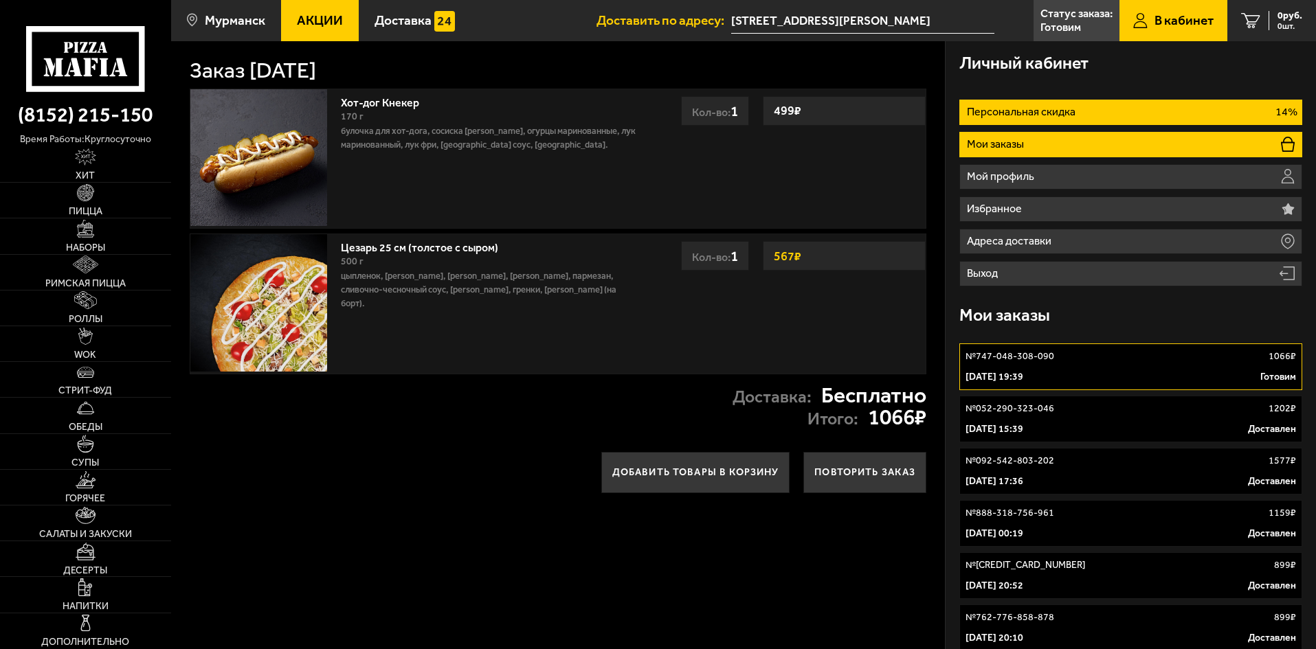
click at [1208, 106] on li "Персональная скидка 14%" at bounding box center [1130, 112] width 343 height 25
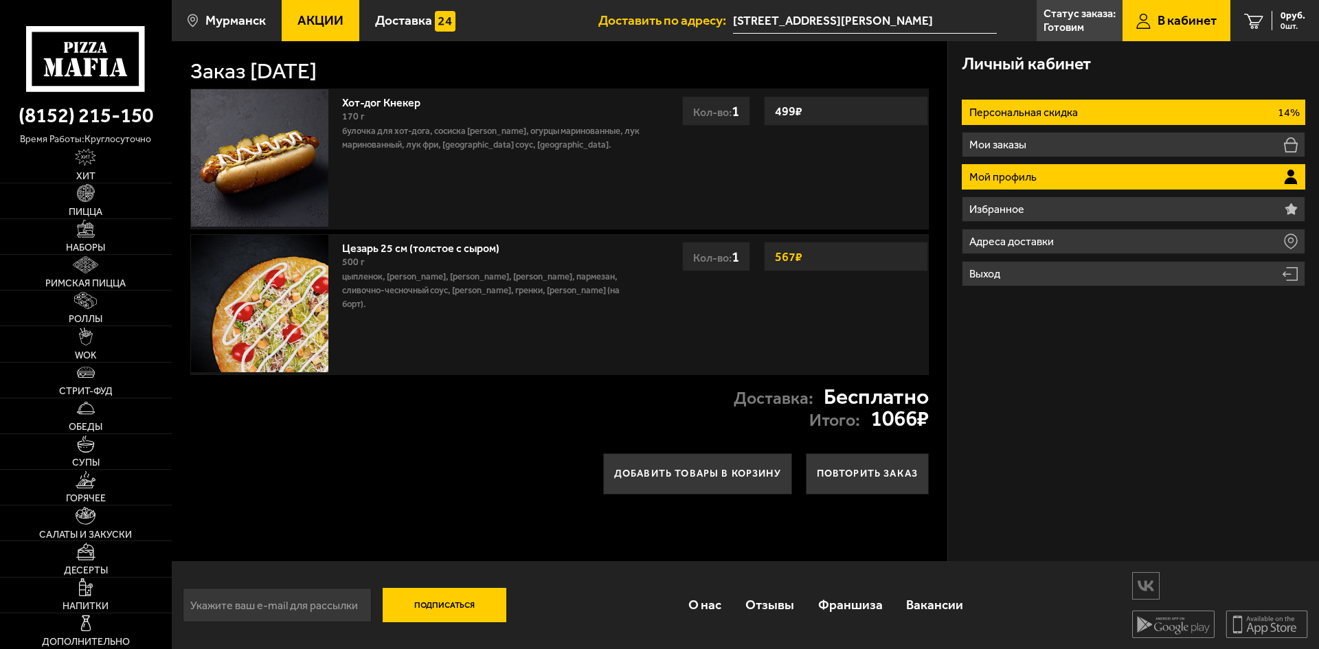
click at [1118, 181] on li "Мой профиль" at bounding box center [1134, 176] width 344 height 25
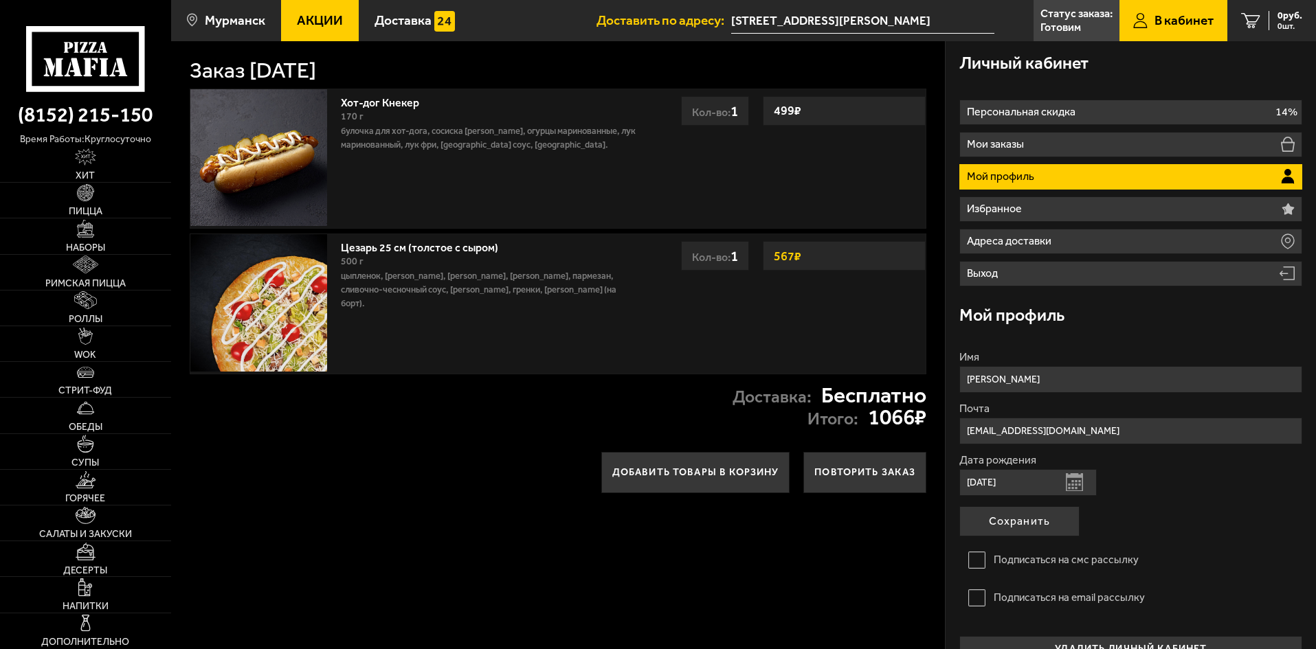
click at [1075, 227] on ul "Персональная скидка 14% Мои заказы Мой профиль Избранное Адреса доставки Выход" at bounding box center [1130, 193] width 343 height 187
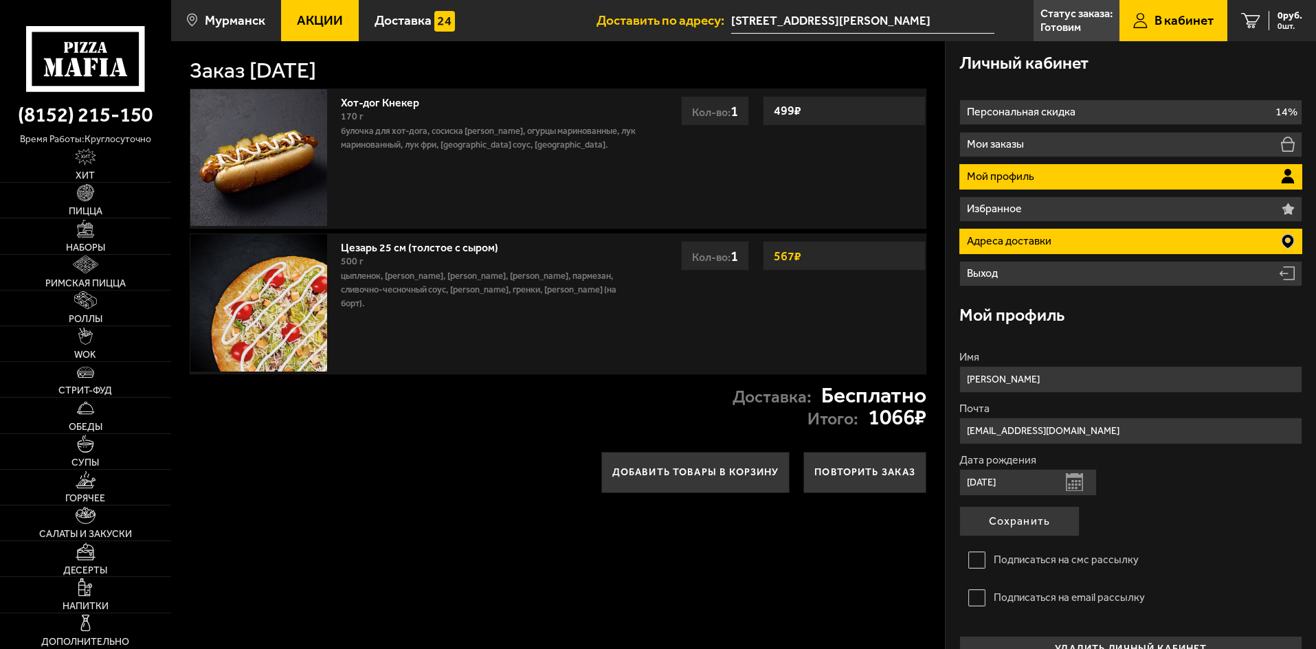
click at [1073, 236] on li "Адреса доставки" at bounding box center [1130, 241] width 343 height 25
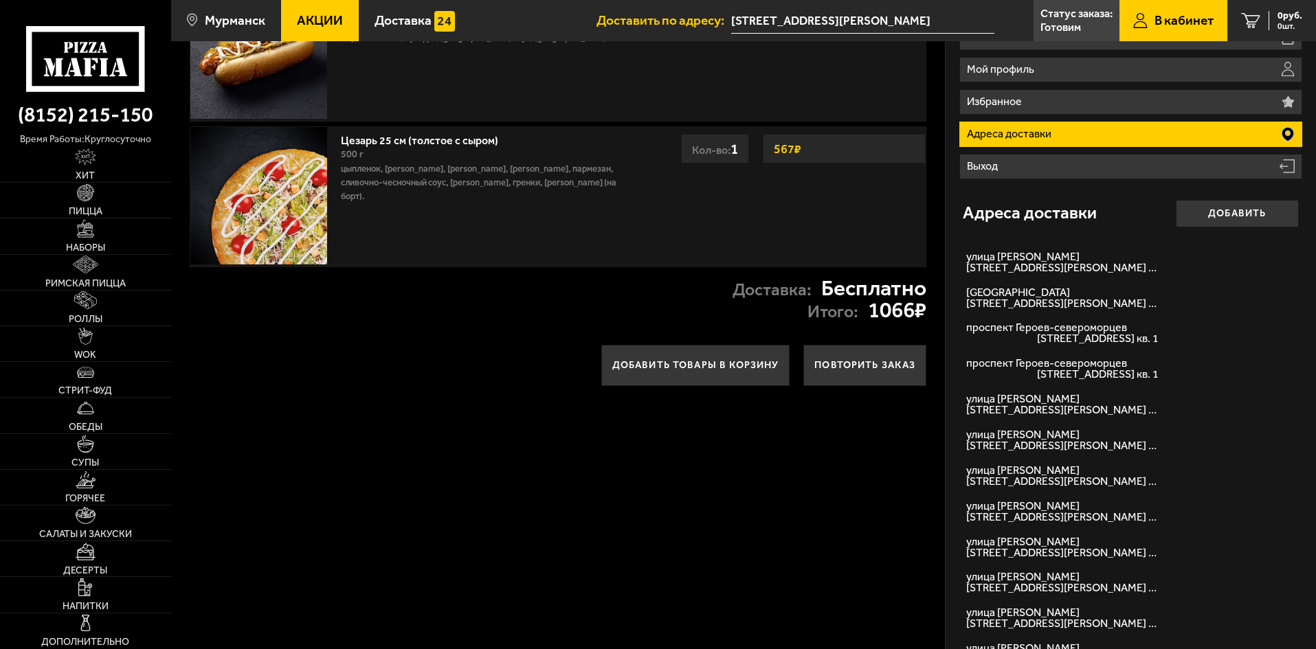
scroll to position [344, 0]
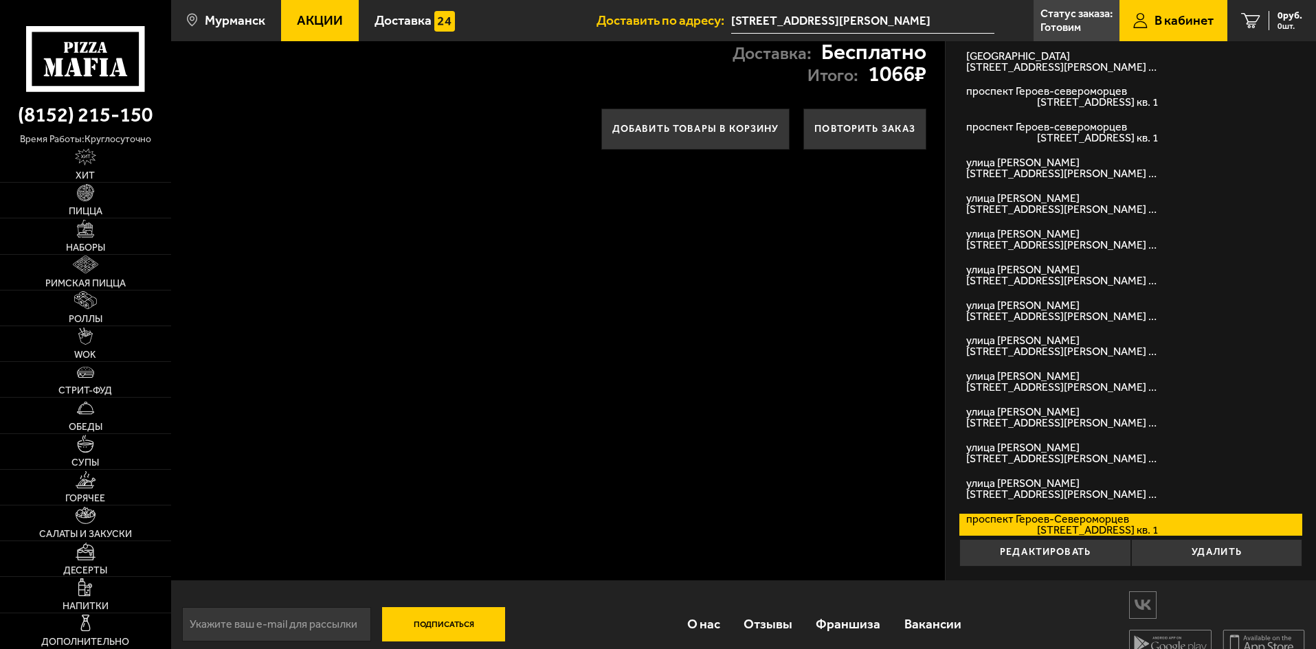
click at [1049, 526] on label "проспект Героев-Североморцев проспект Героев-Североморцев, дом 33А кв. 1" at bounding box center [1130, 525] width 343 height 22
click at [0, 0] on input "проспект Героев-Североморцев проспект Героев-Североморцев, дом 33А кв. 1" at bounding box center [0, 0] width 0 height 0
click at [1159, 549] on button "Удалить" at bounding box center [1216, 552] width 171 height 27
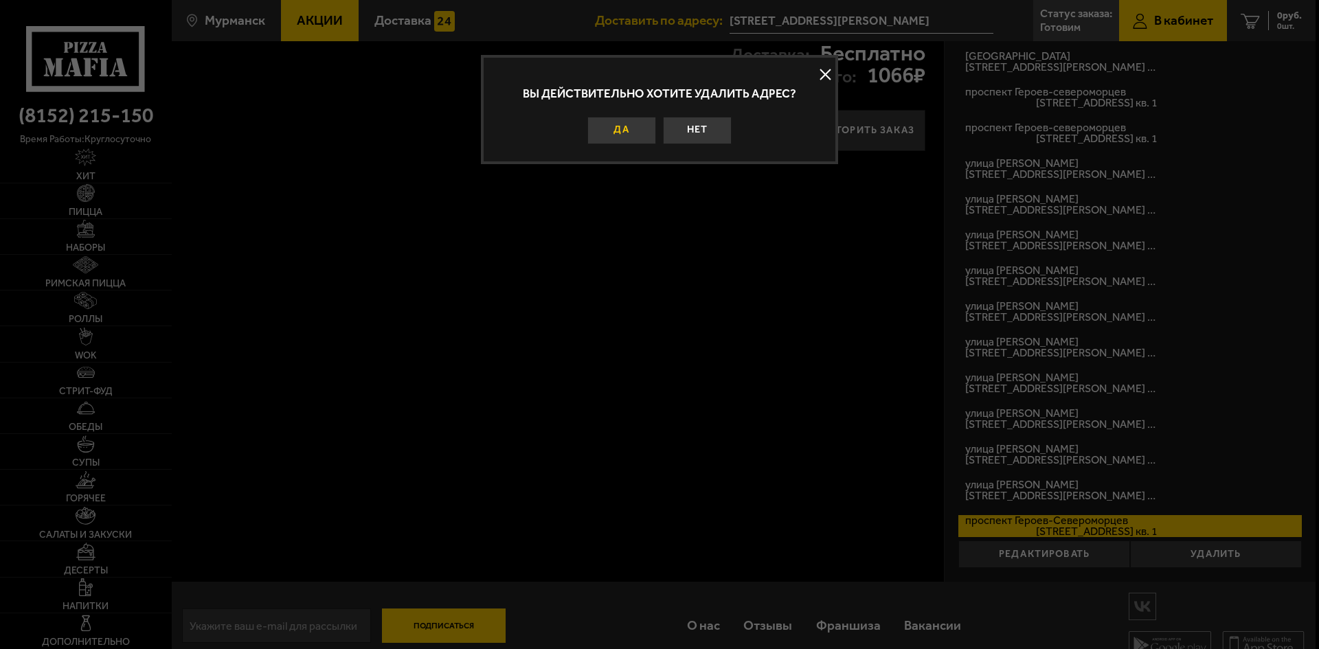
click at [624, 131] on button "Да" at bounding box center [622, 130] width 69 height 27
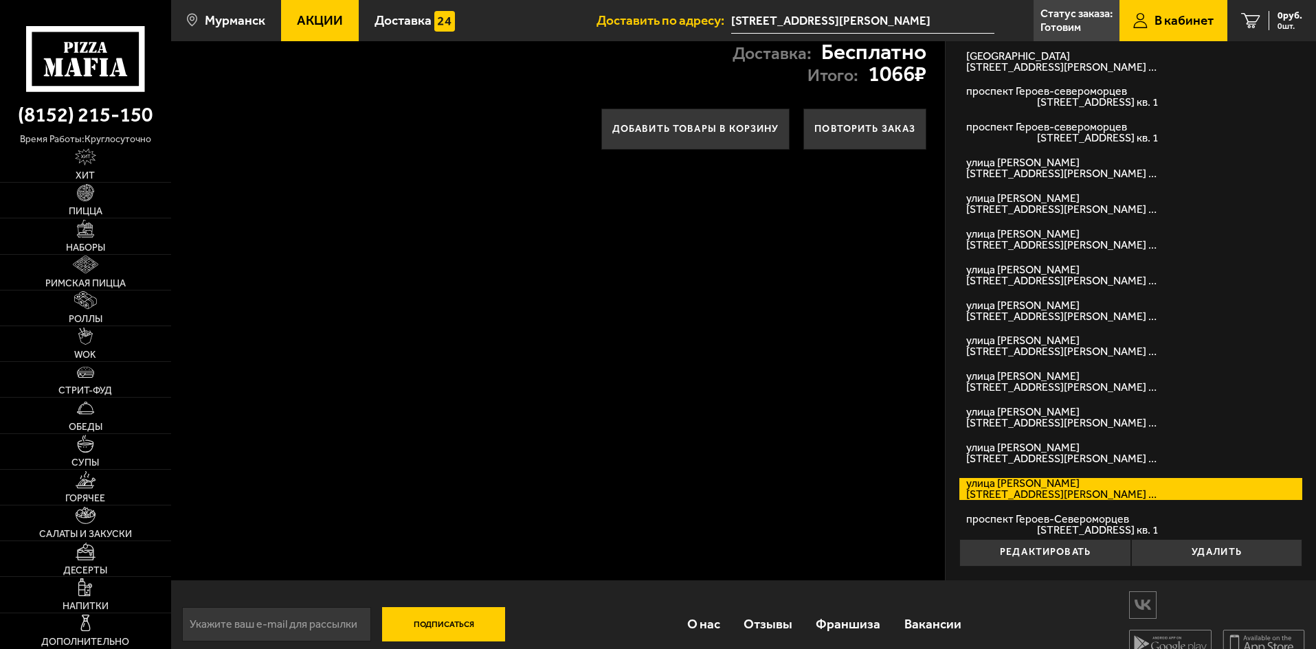
scroll to position [328, 0]
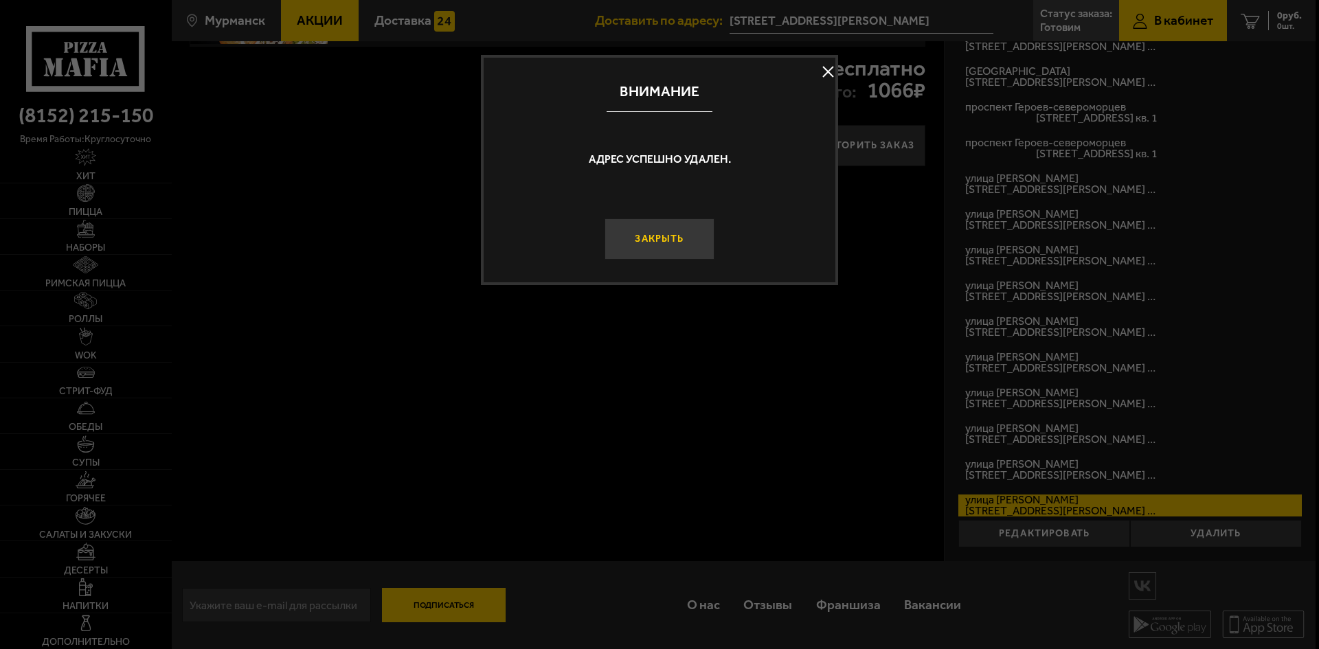
click at [693, 245] on button "Закрыть" at bounding box center [660, 239] width 110 height 41
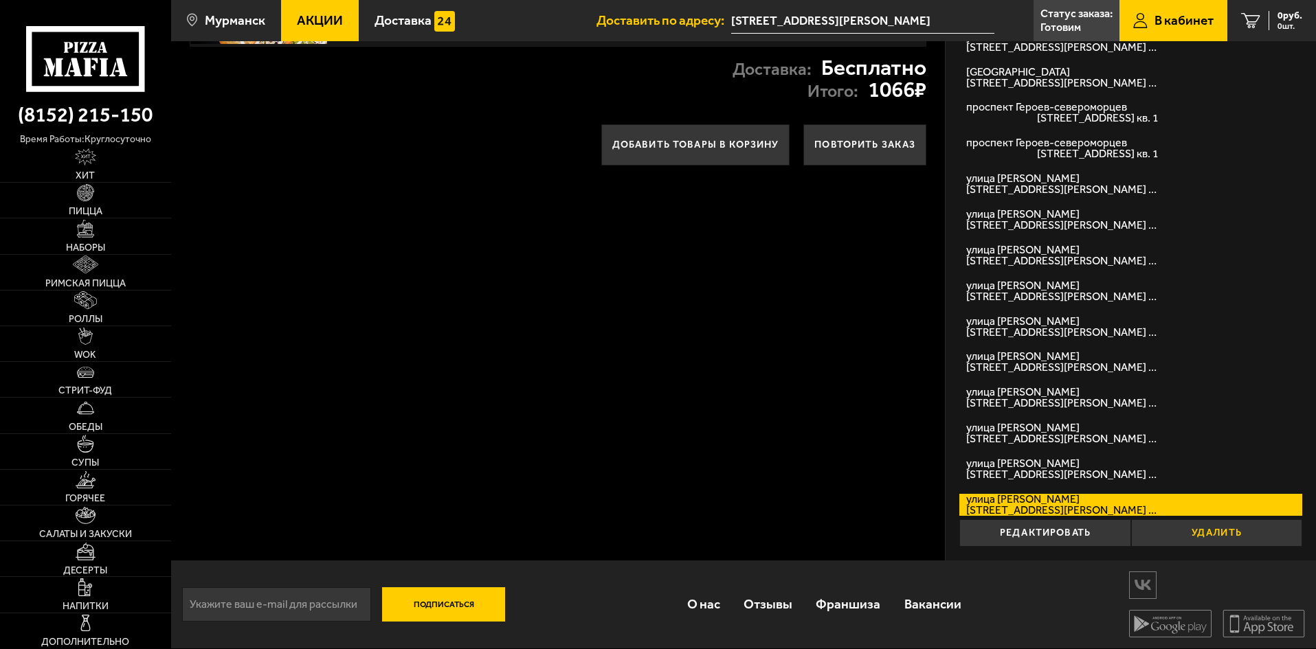
click at [1196, 537] on button "Удалить" at bounding box center [1216, 533] width 171 height 27
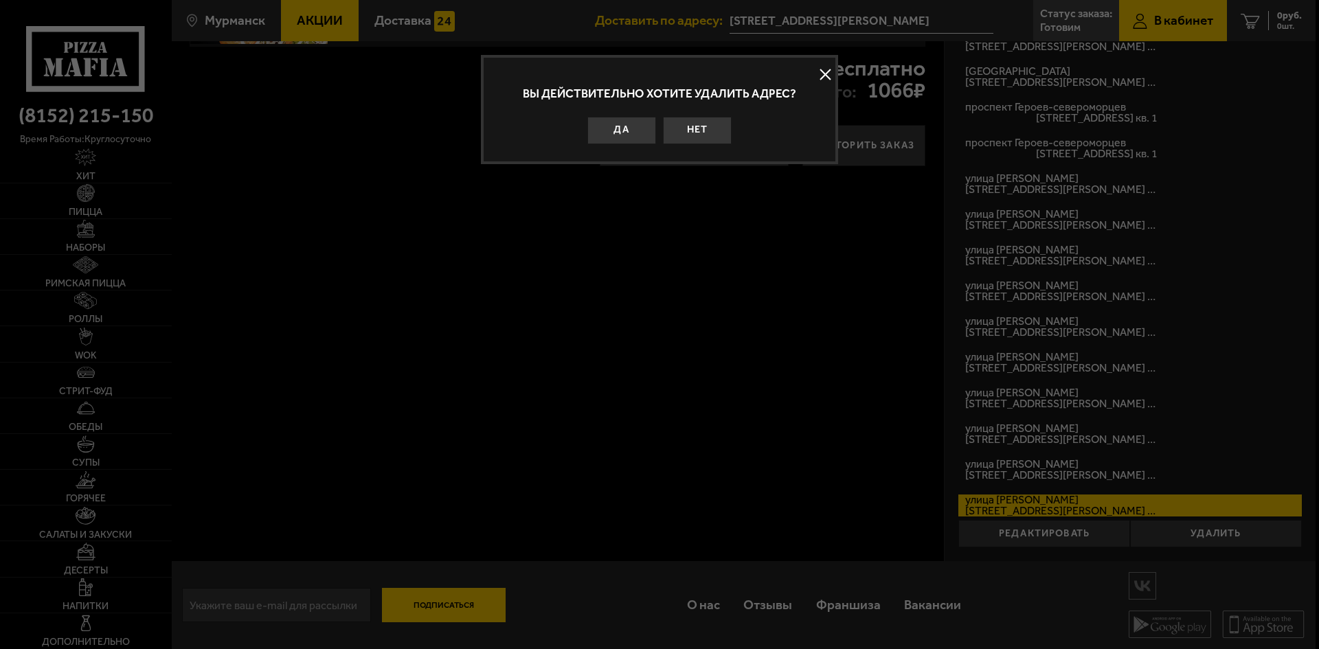
click at [632, 136] on button "Да" at bounding box center [622, 130] width 69 height 27
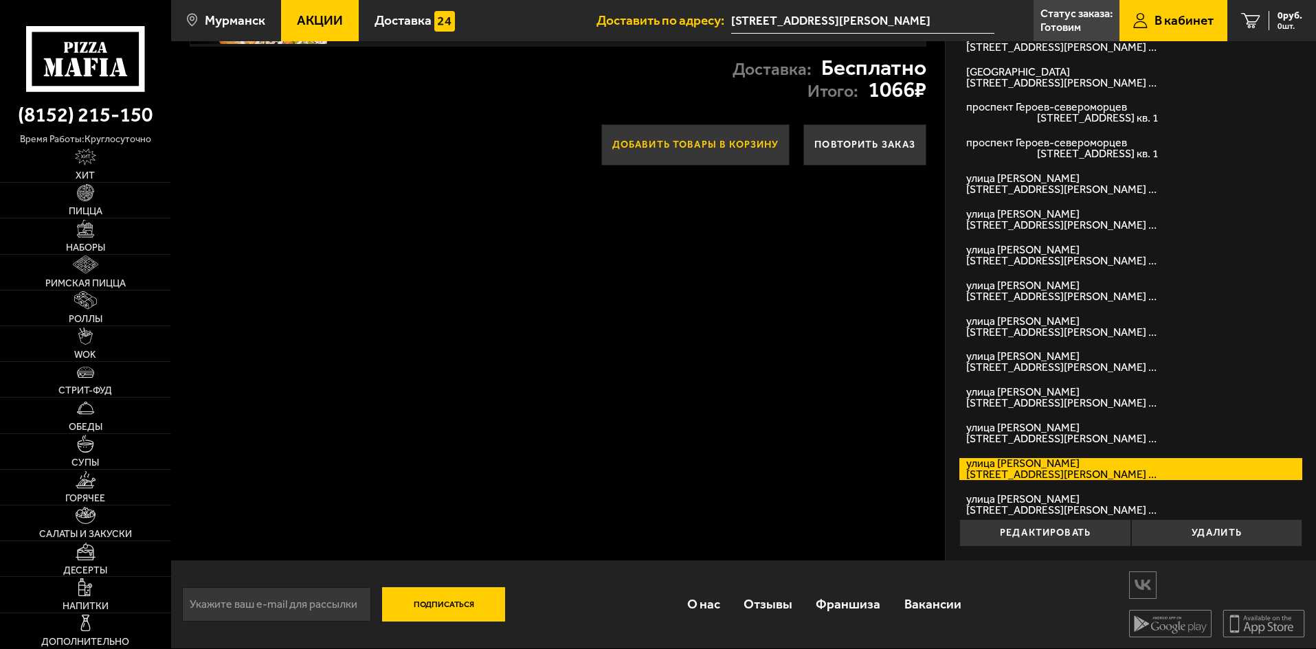
scroll to position [293, 0]
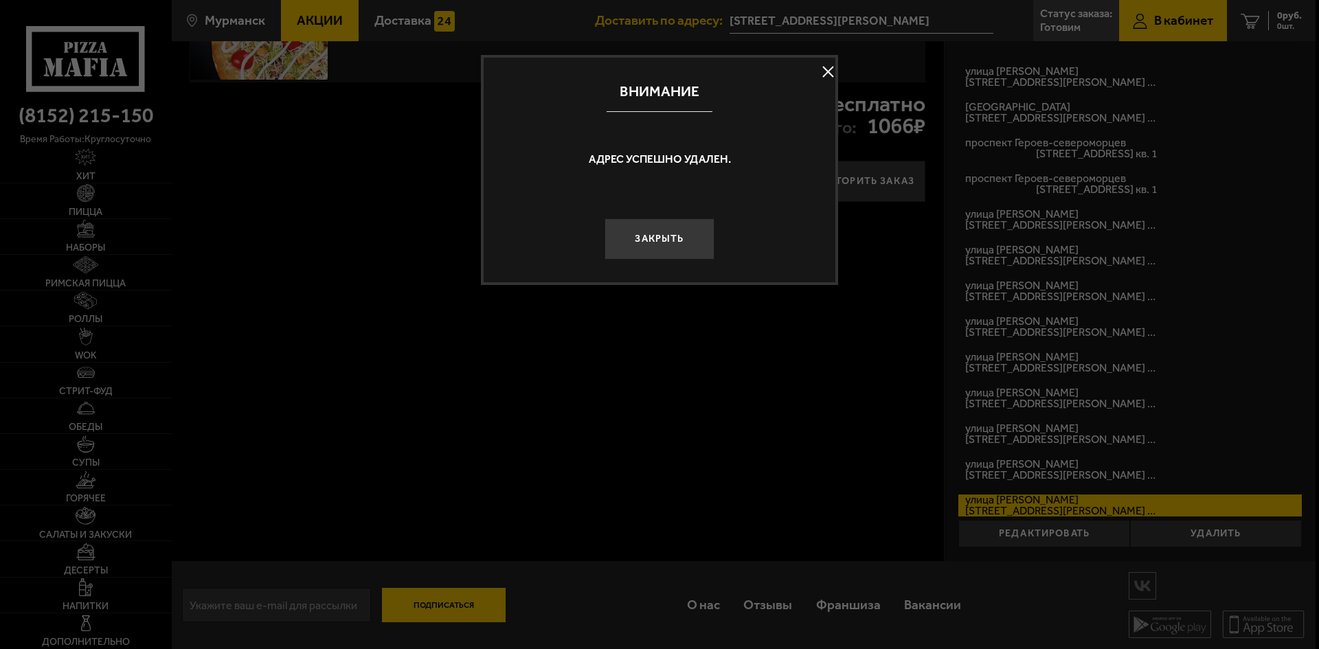
click at [674, 227] on button "Закрыть" at bounding box center [660, 239] width 110 height 41
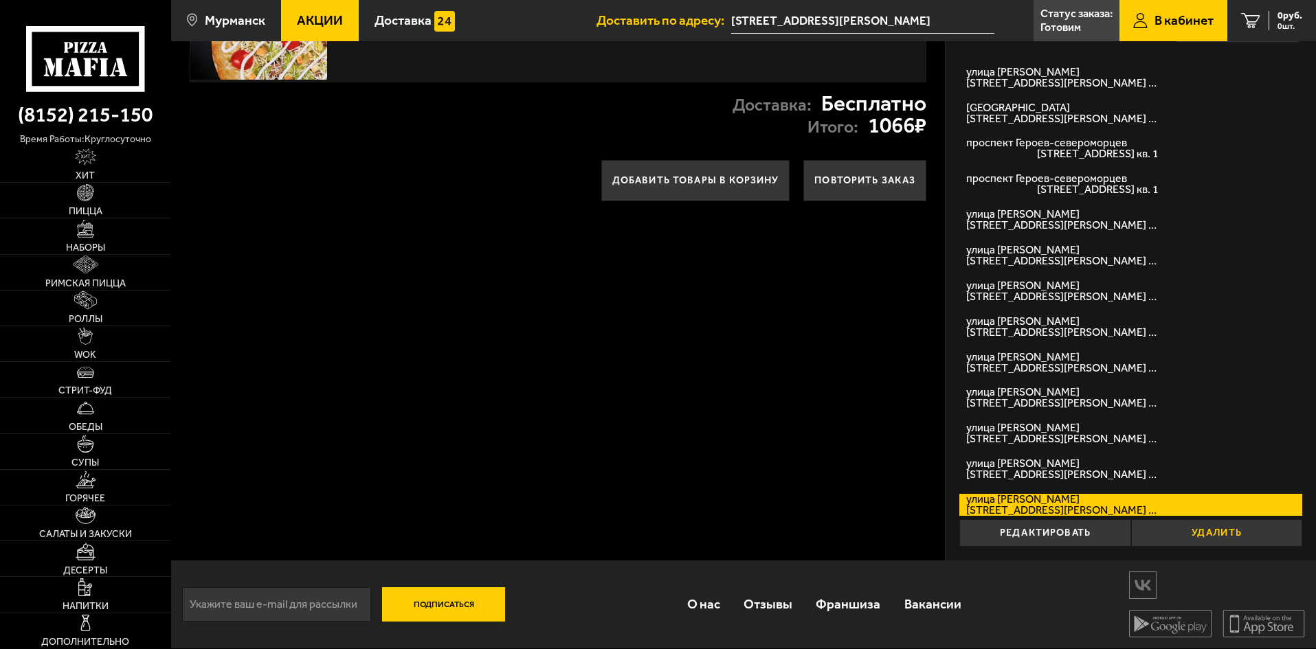
click at [1192, 537] on button "Удалить" at bounding box center [1216, 533] width 171 height 27
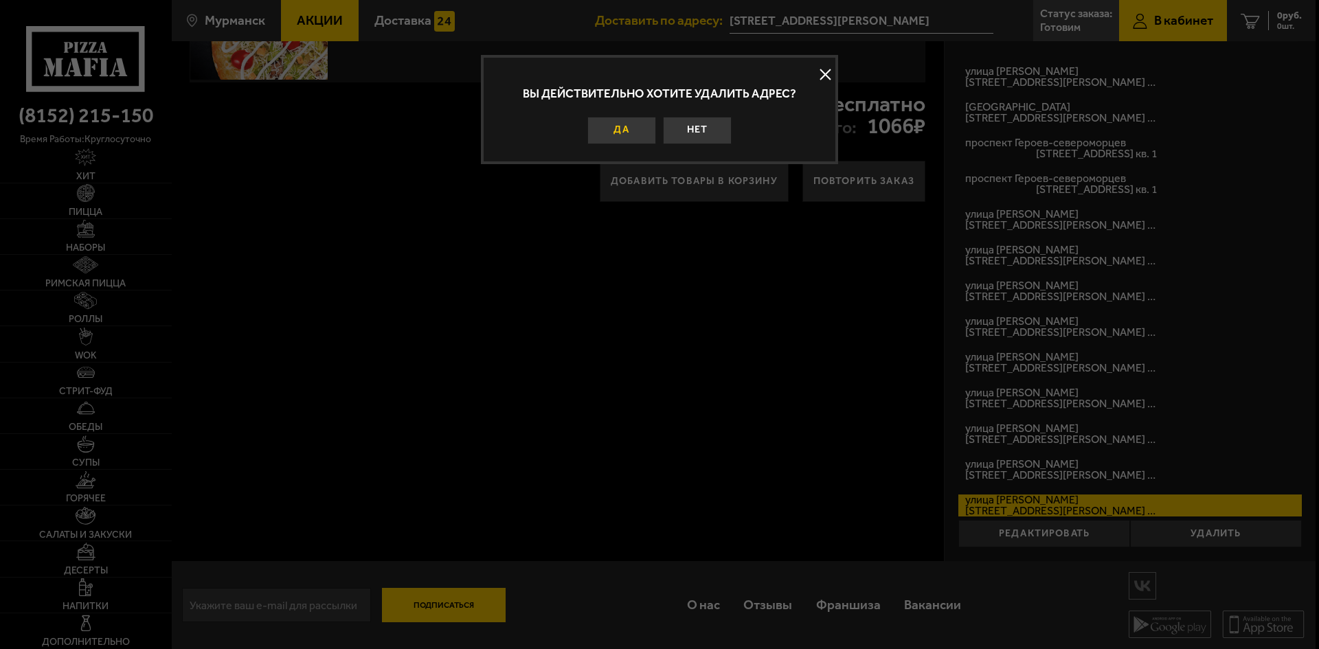
click at [641, 129] on button "Да" at bounding box center [622, 130] width 69 height 27
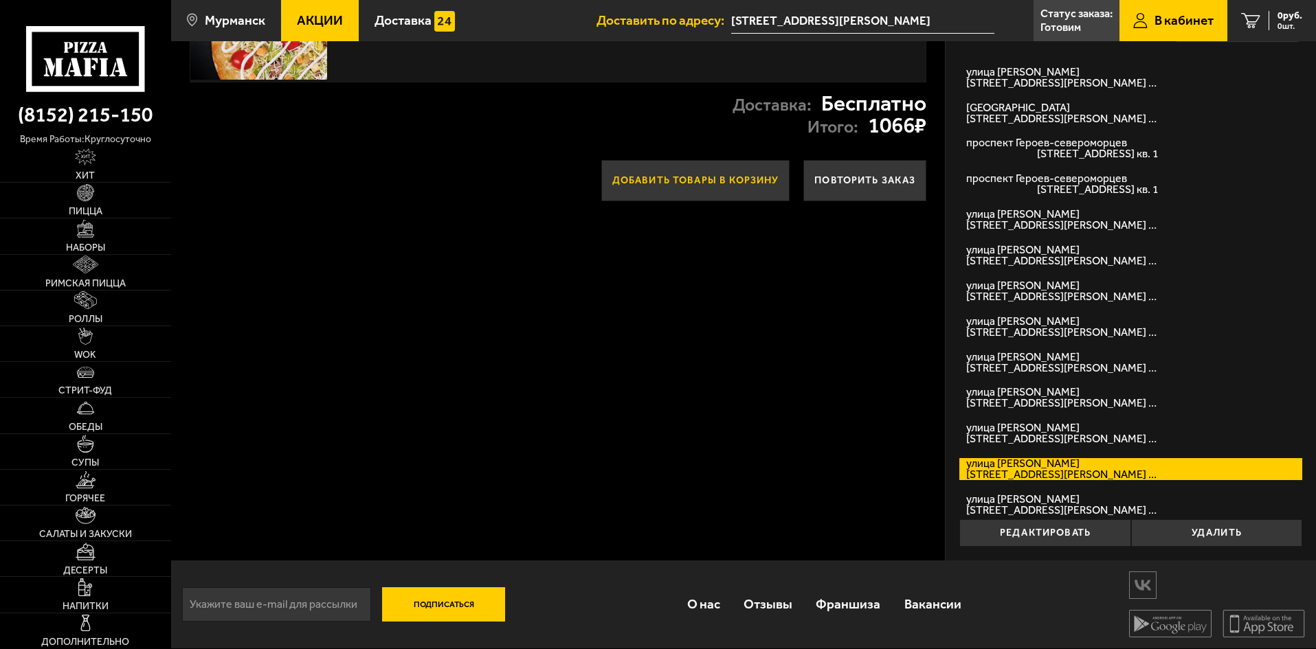
scroll to position [257, 0]
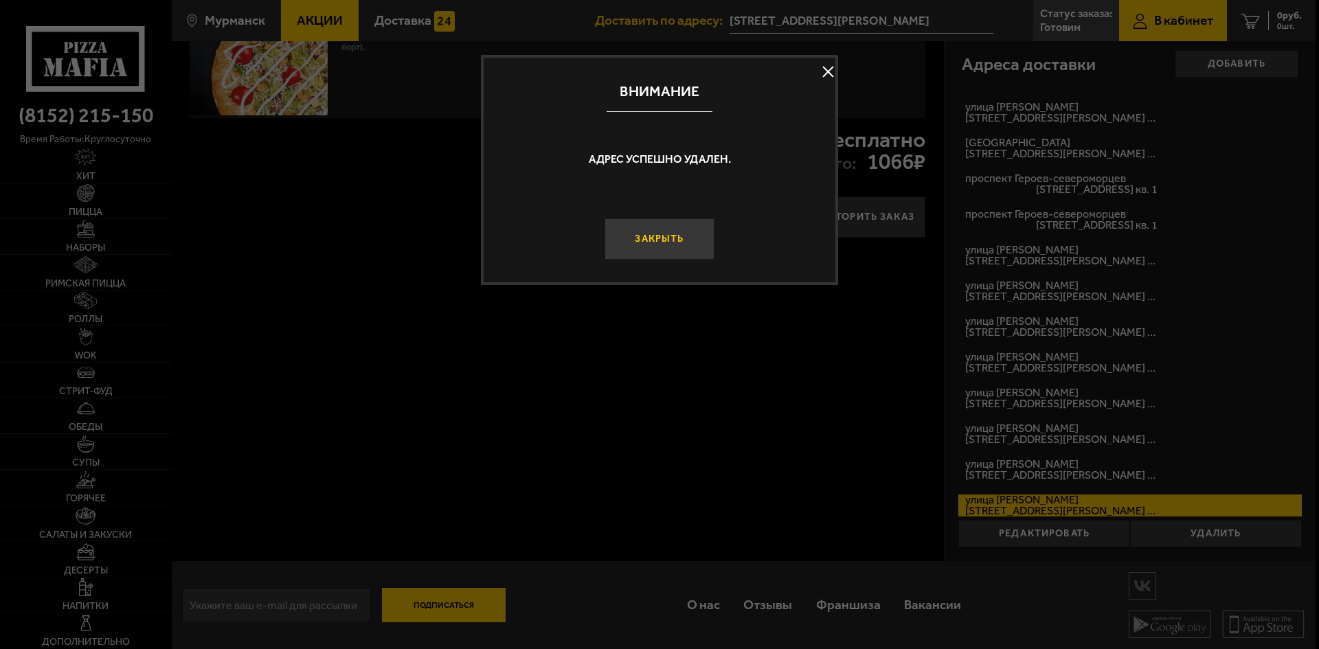
click at [698, 239] on button "Закрыть" at bounding box center [660, 239] width 110 height 41
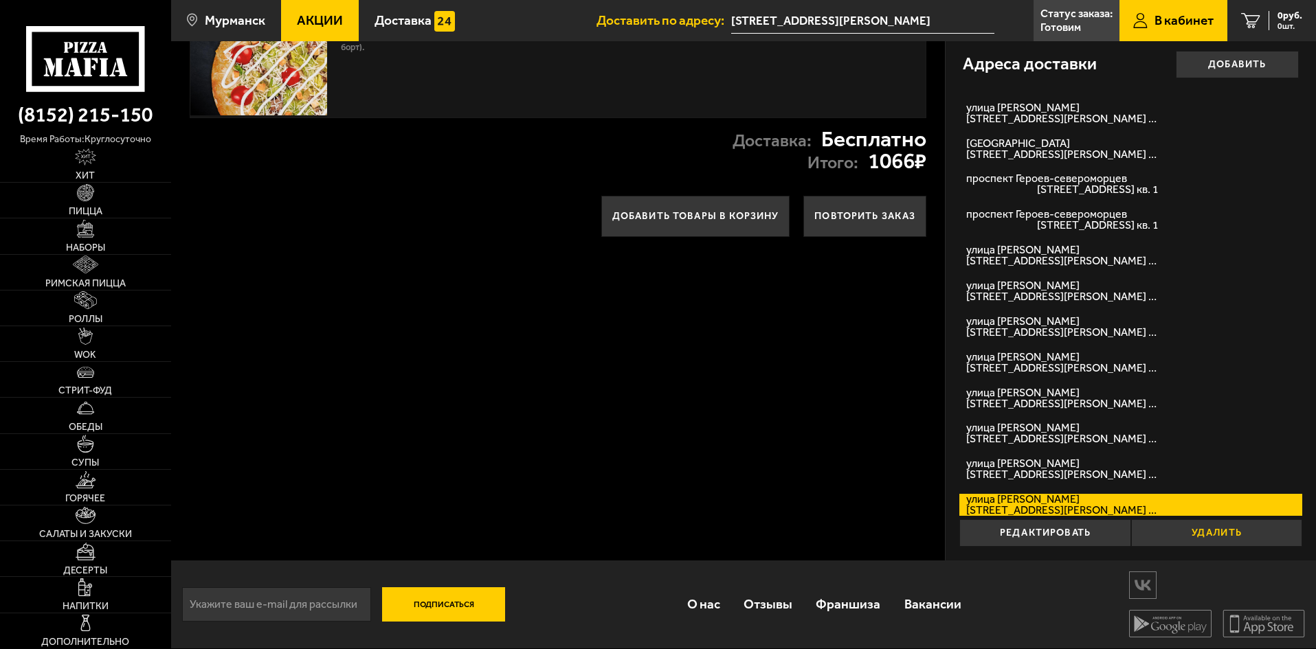
click at [1194, 537] on button "Удалить" at bounding box center [1216, 533] width 171 height 27
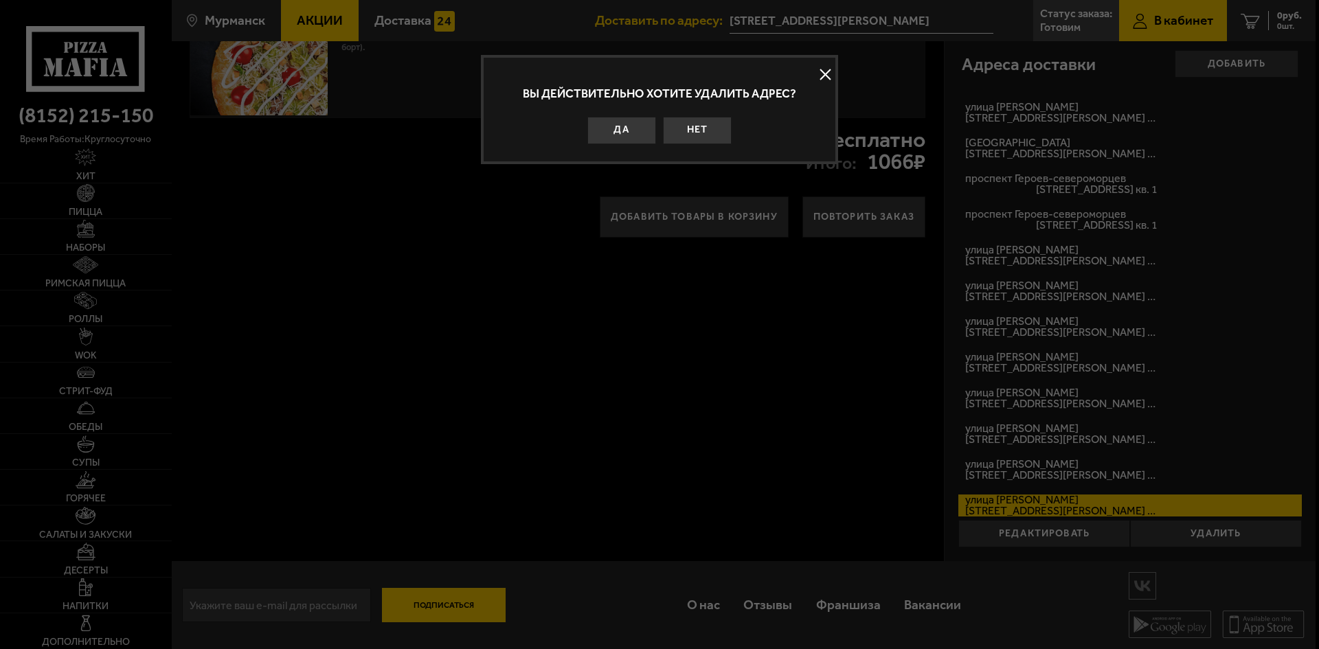
click at [636, 131] on button "Да" at bounding box center [622, 130] width 69 height 27
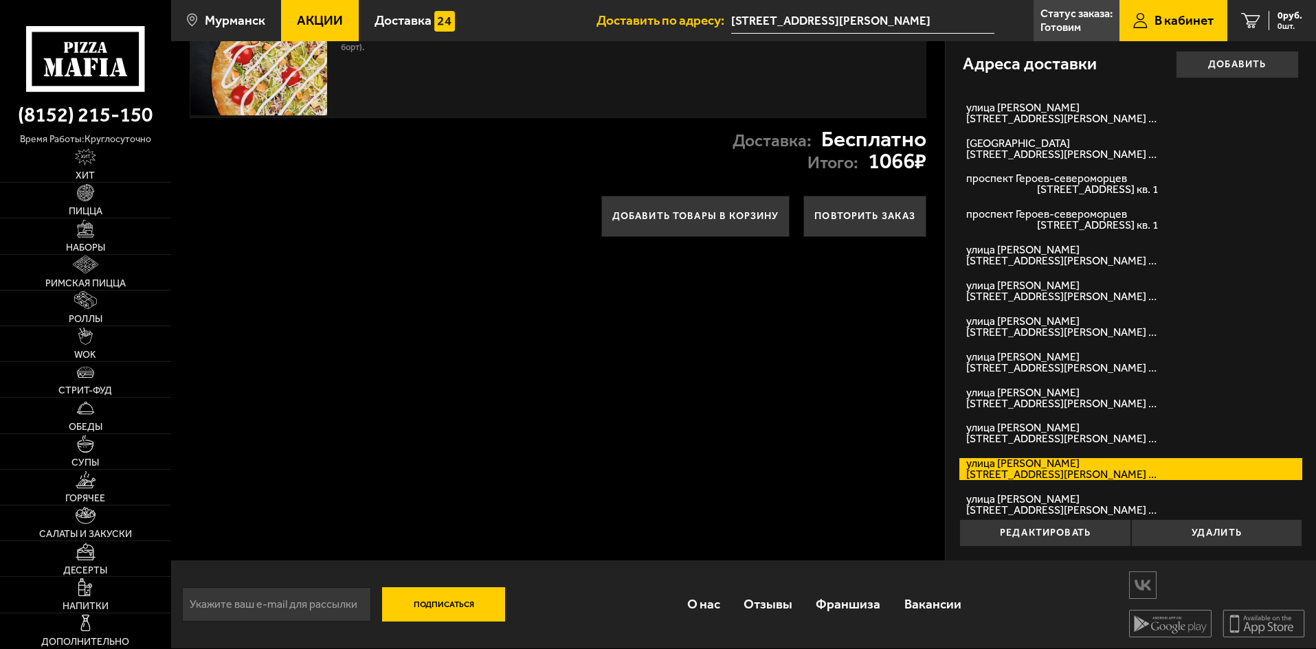
scroll to position [221, 0]
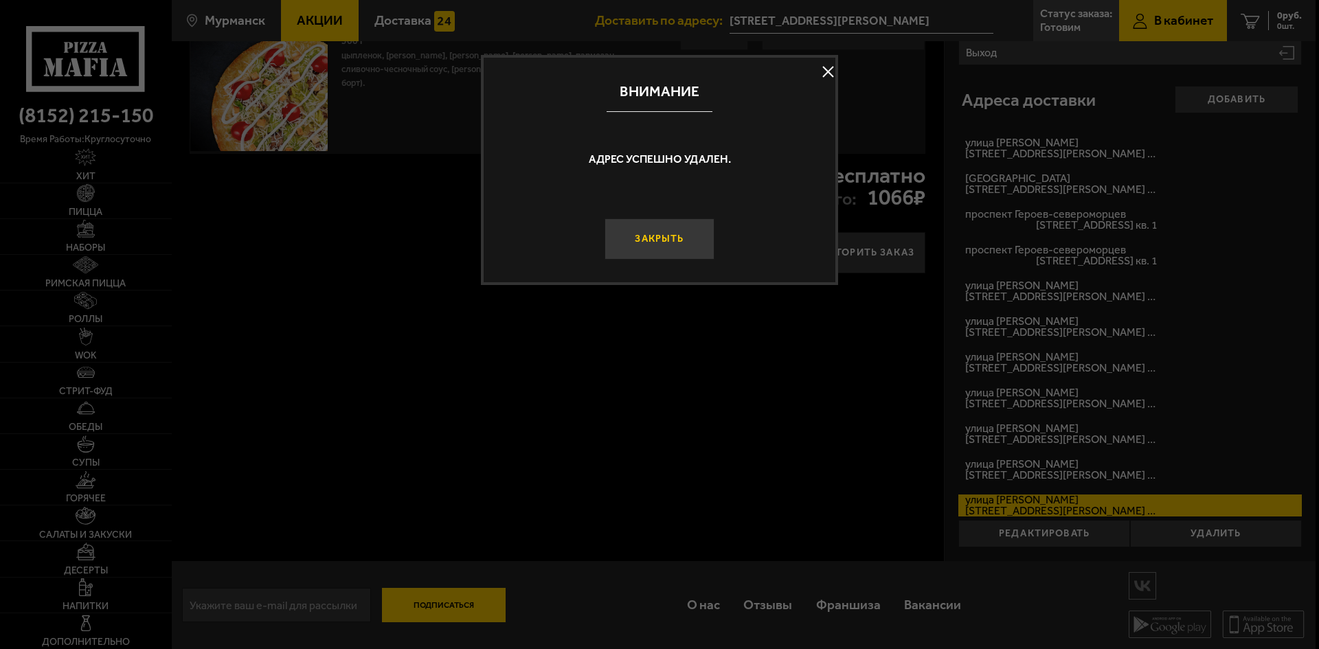
click at [669, 238] on button "Закрыть" at bounding box center [660, 239] width 110 height 41
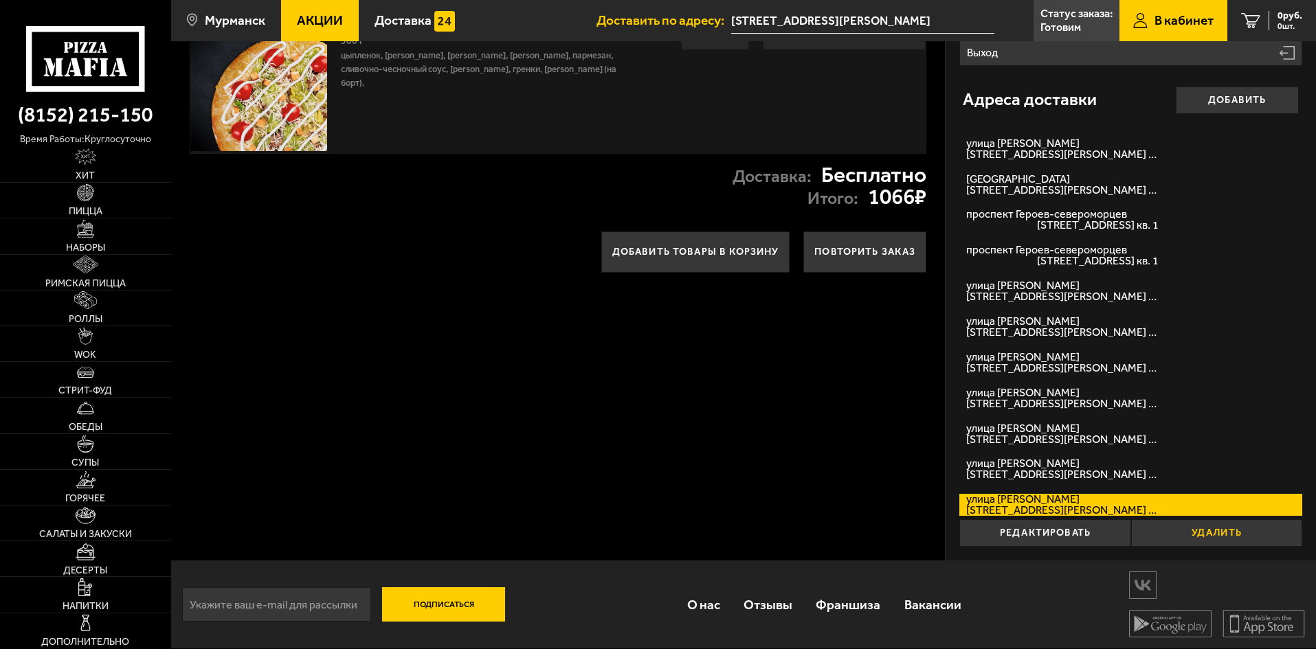
click at [1148, 532] on button "Удалить" at bounding box center [1216, 533] width 171 height 27
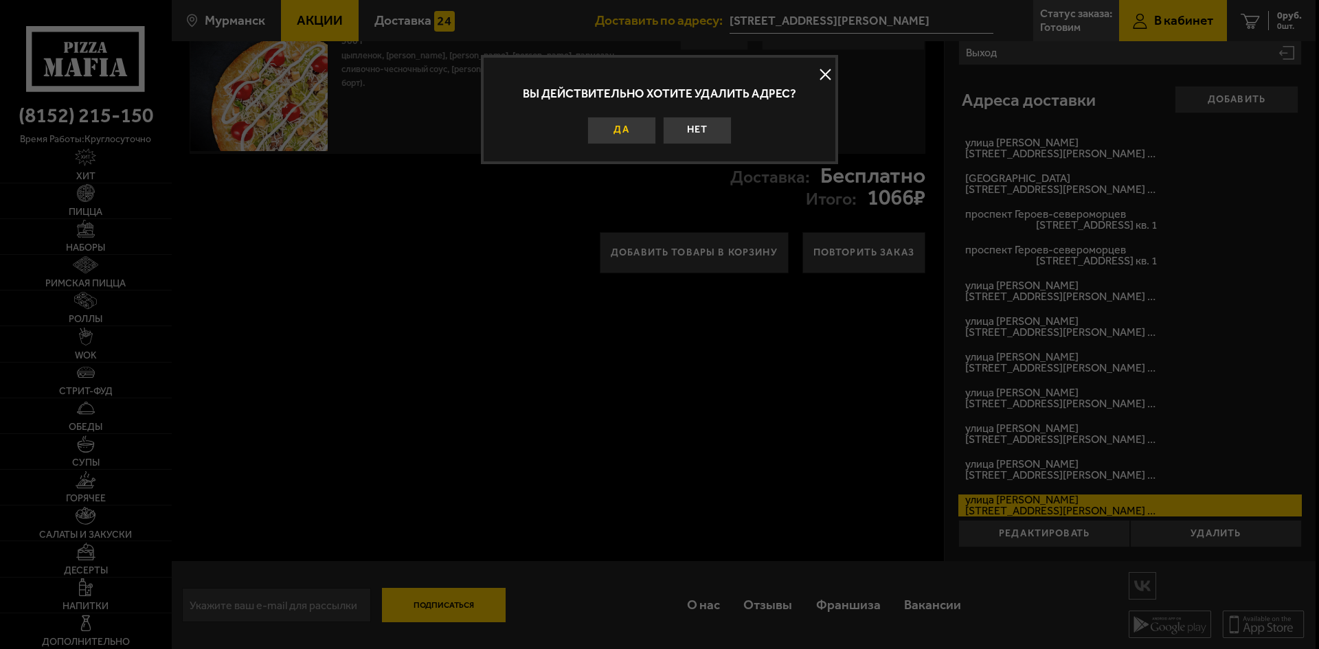
click at [624, 126] on button "Да" at bounding box center [622, 130] width 69 height 27
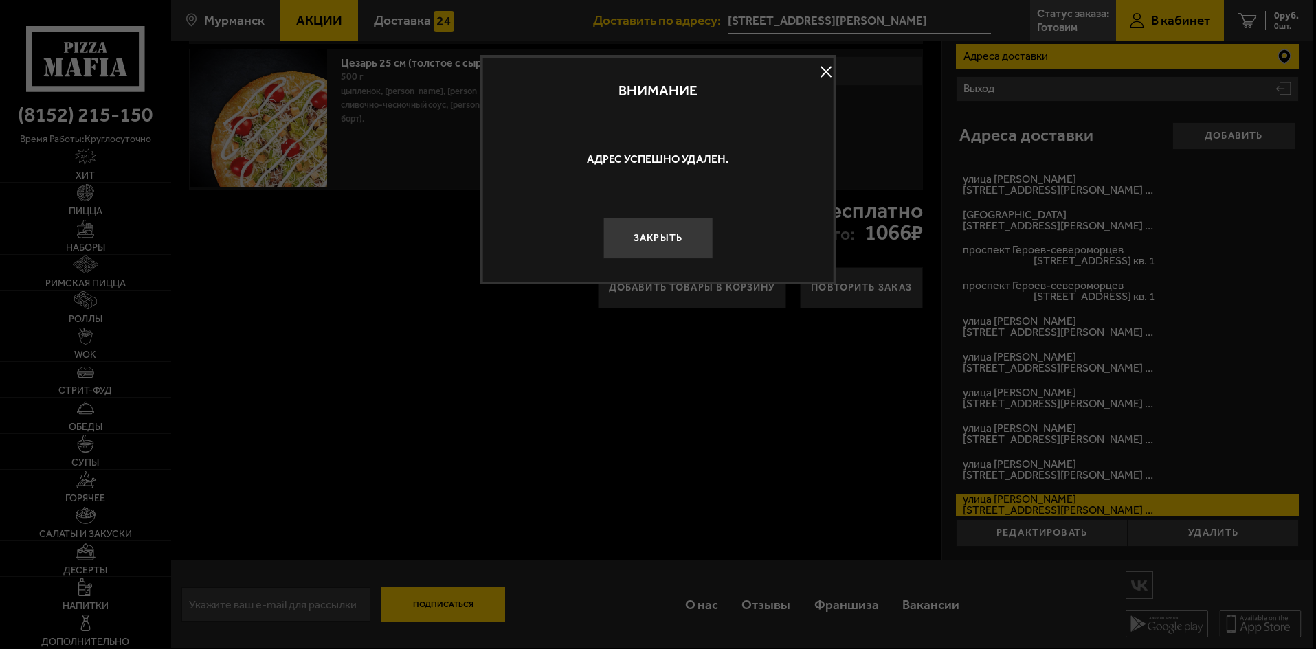
scroll to position [186, 0]
click at [695, 247] on button "Закрыть" at bounding box center [660, 239] width 110 height 41
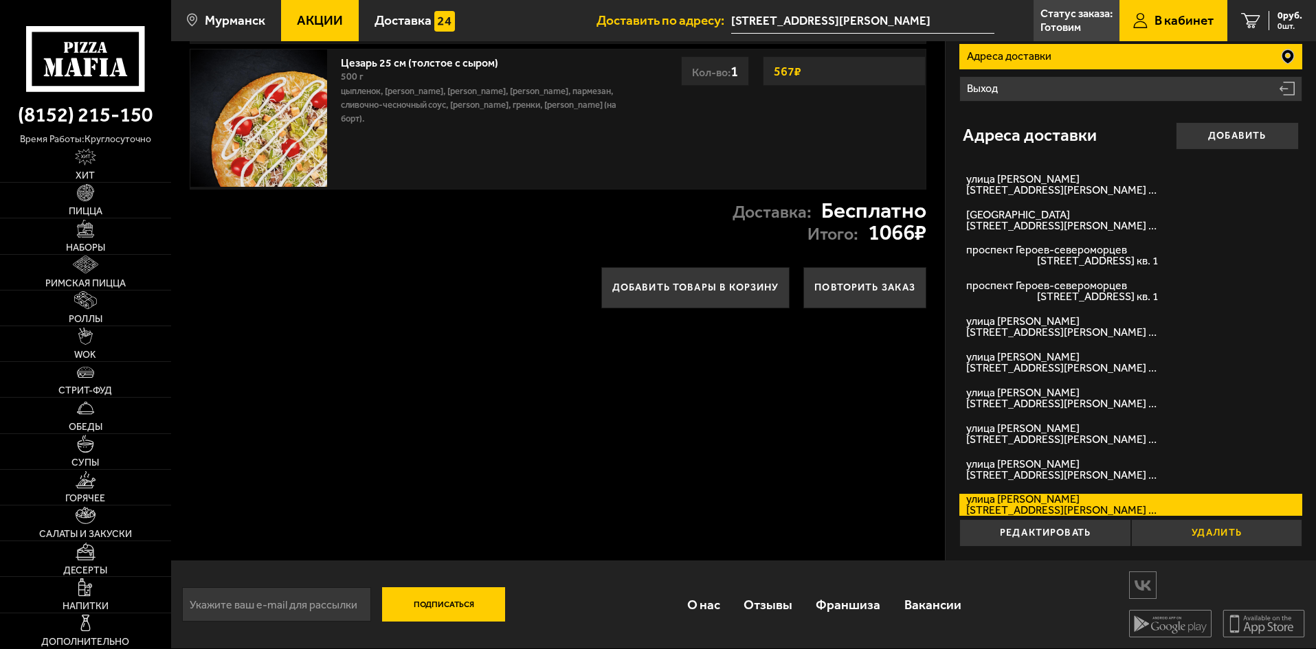
click at [1185, 534] on button "Удалить" at bounding box center [1216, 533] width 171 height 27
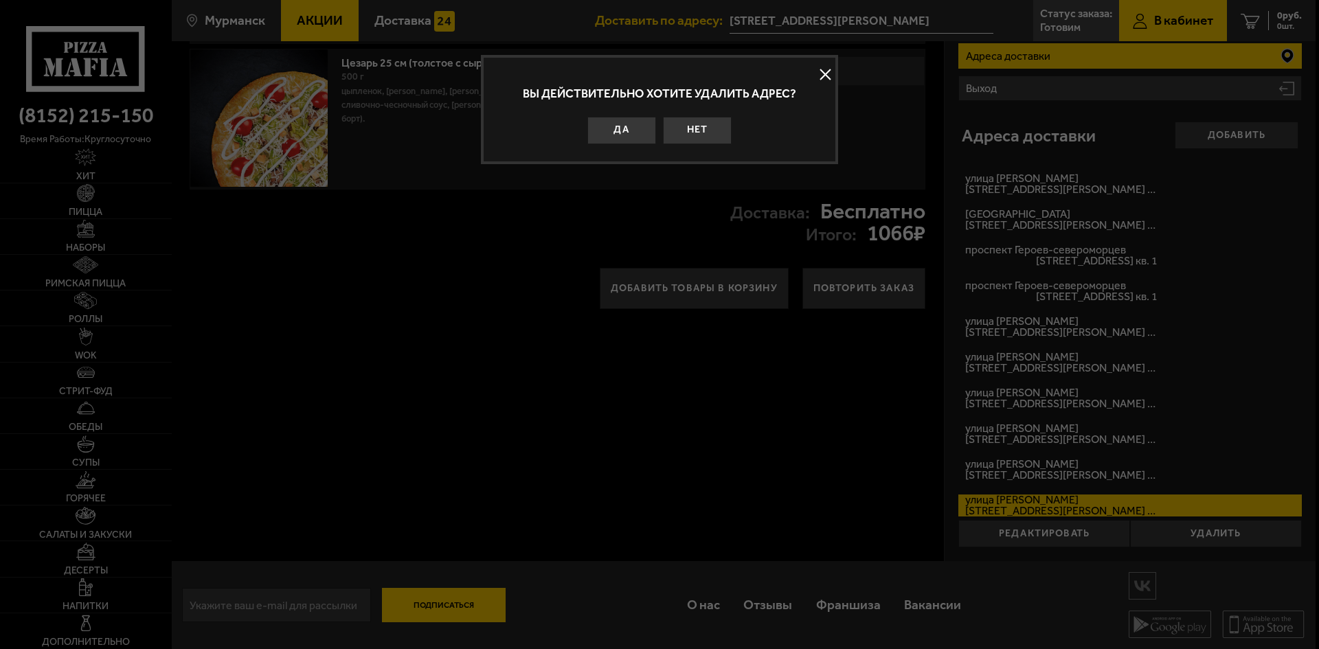
drag, startPoint x: 640, startPoint y: 134, endPoint x: 746, endPoint y: 183, distance: 115.9
click at [640, 134] on button "Да" at bounding box center [622, 130] width 69 height 27
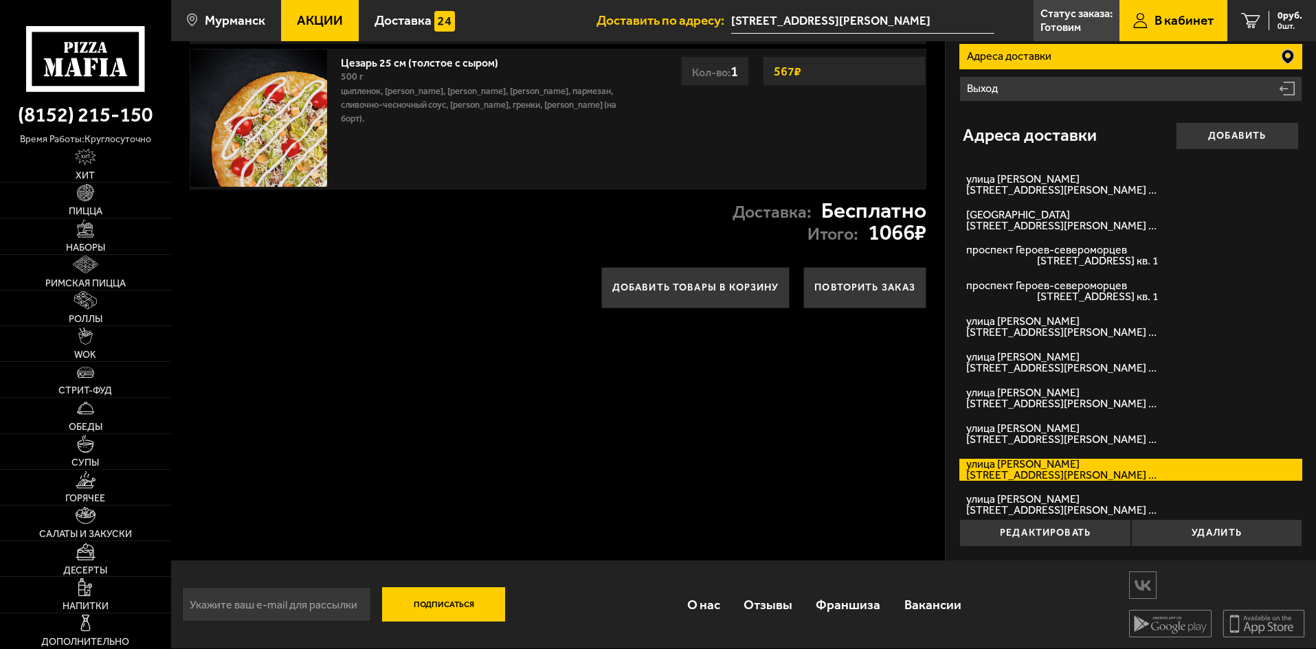
scroll to position [150, 0]
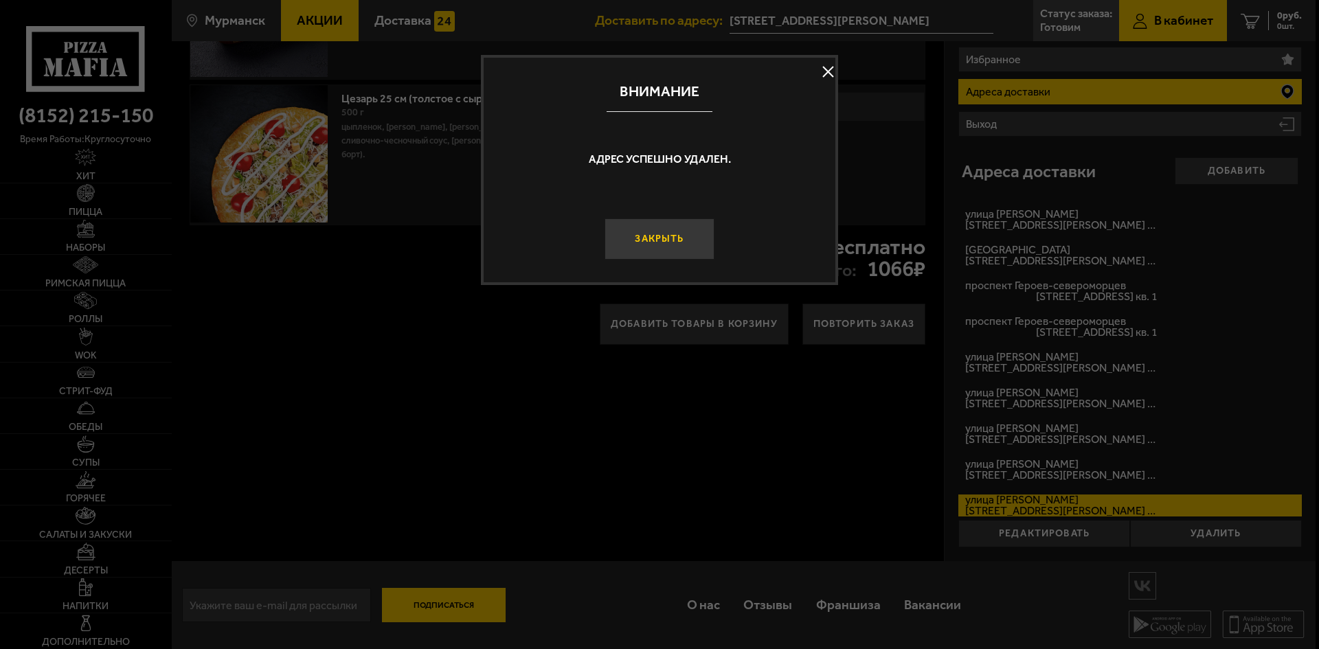
click at [654, 234] on button "Закрыть" at bounding box center [660, 239] width 110 height 41
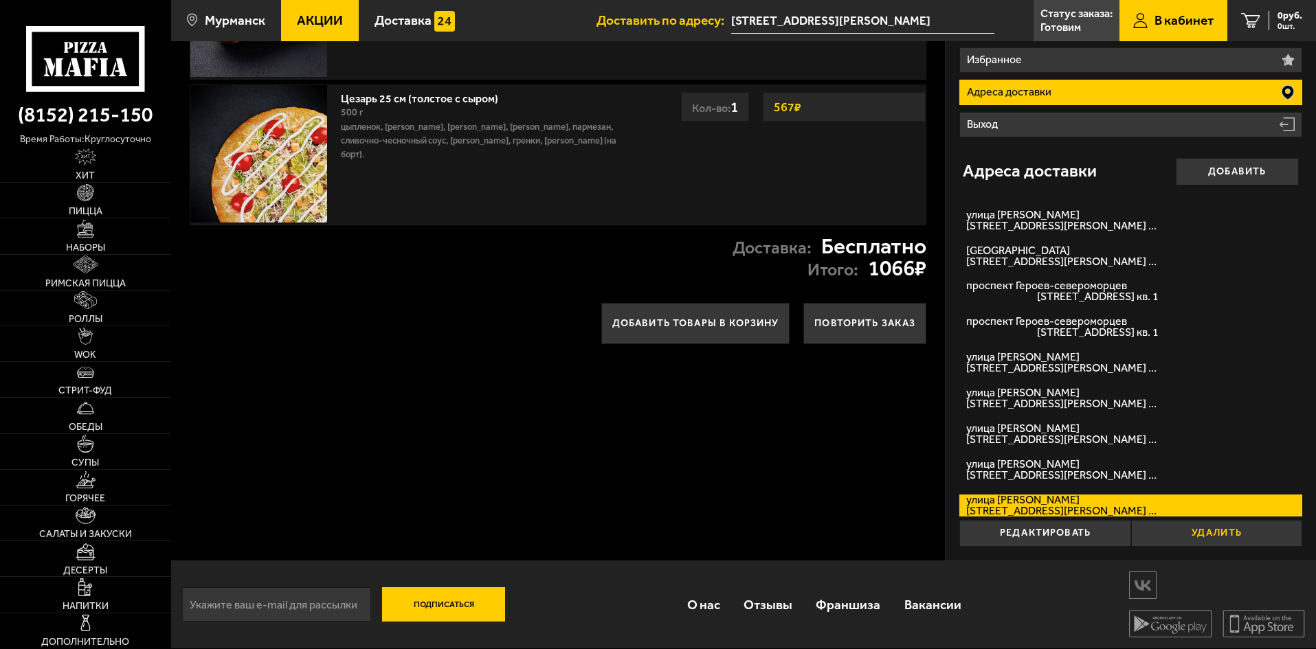
click at [1141, 527] on button "Удалить" at bounding box center [1216, 533] width 171 height 27
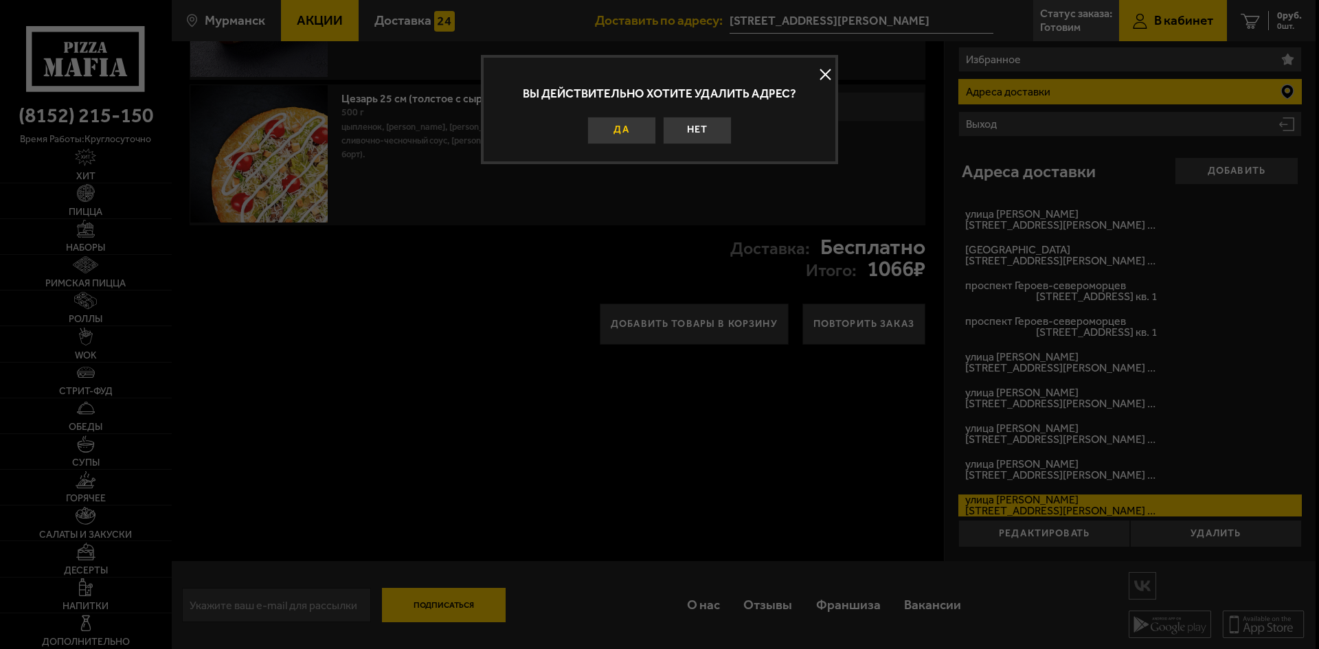
click at [631, 129] on button "Да" at bounding box center [622, 130] width 69 height 27
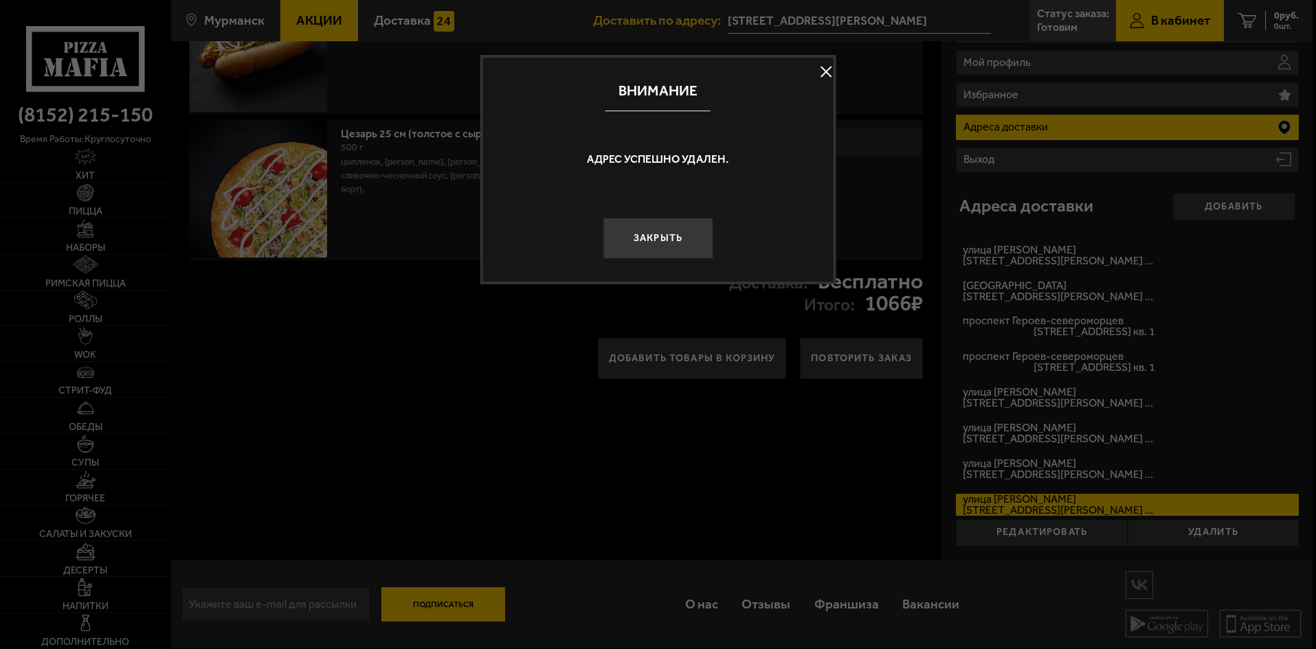
scroll to position [114, 0]
click at [682, 243] on button "Закрыть" at bounding box center [660, 239] width 110 height 41
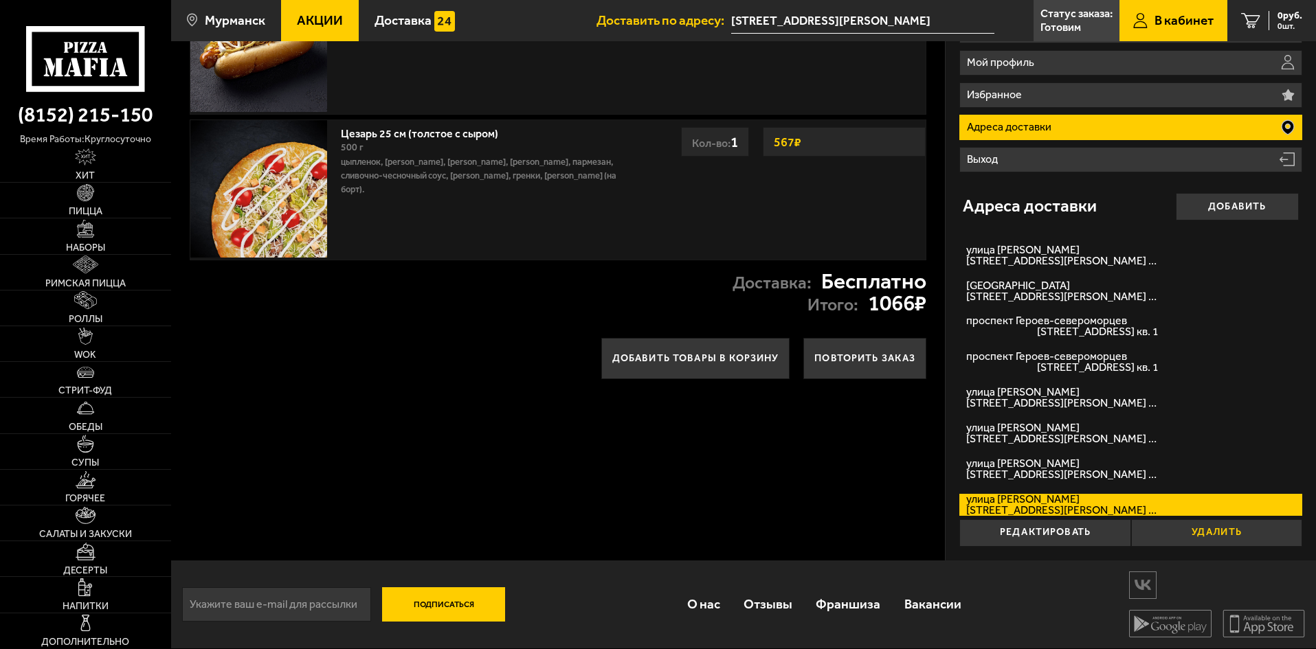
click at [1174, 537] on button "Удалить" at bounding box center [1216, 533] width 171 height 27
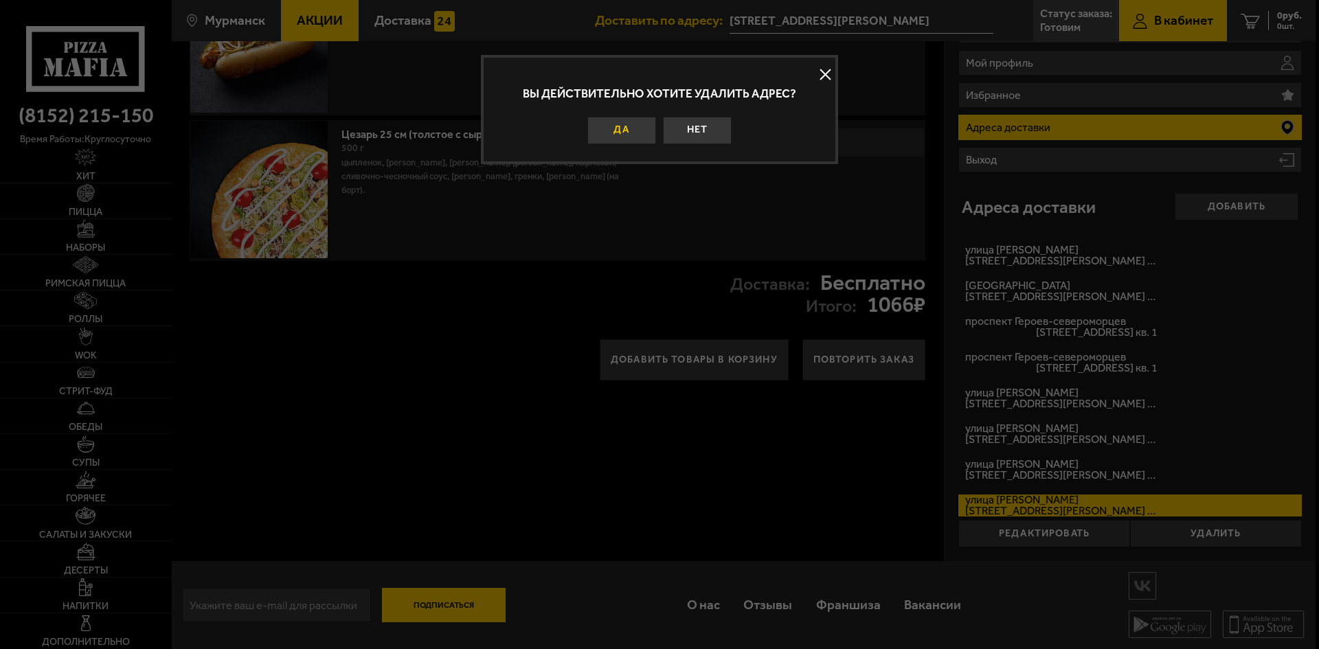
click at [636, 125] on button "Да" at bounding box center [622, 130] width 69 height 27
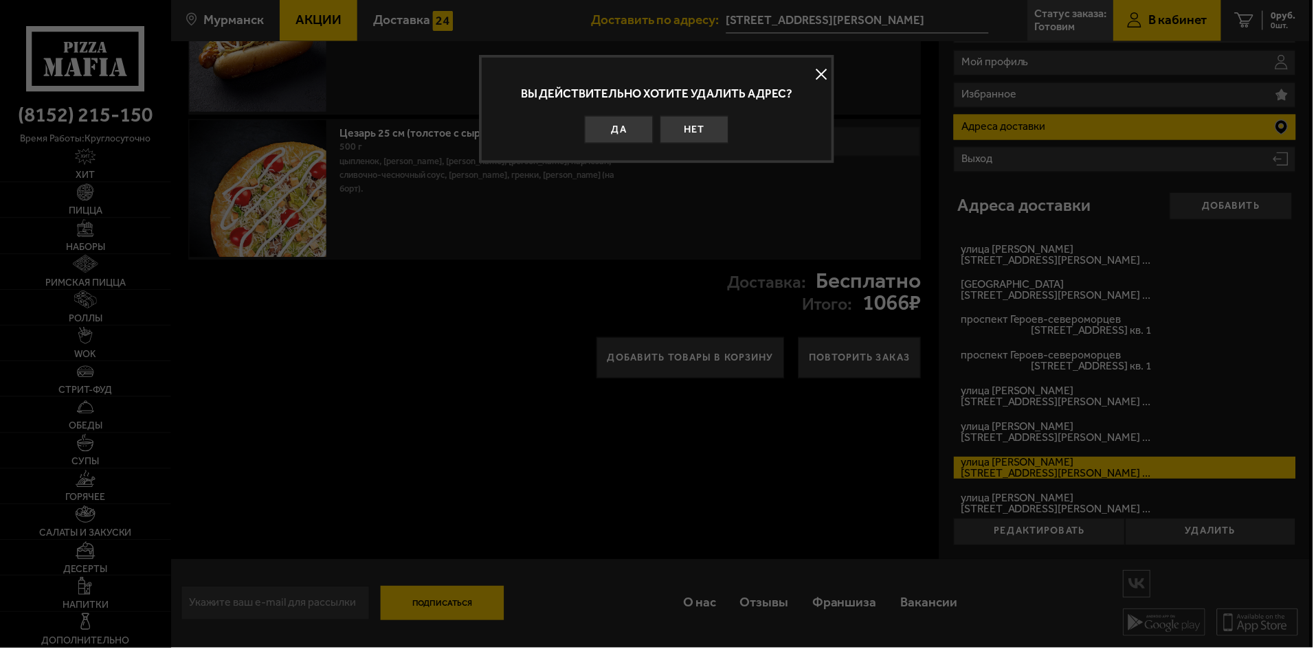
scroll to position [78, 0]
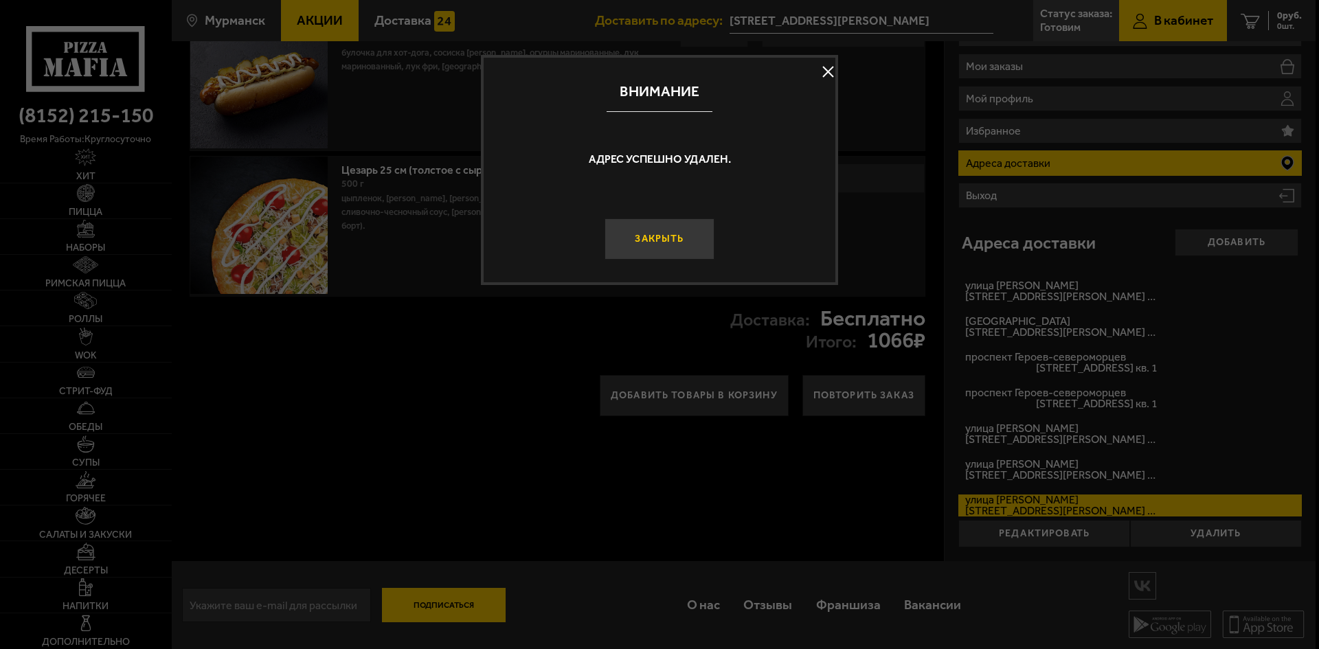
click at [656, 256] on button "Закрыть" at bounding box center [660, 239] width 110 height 41
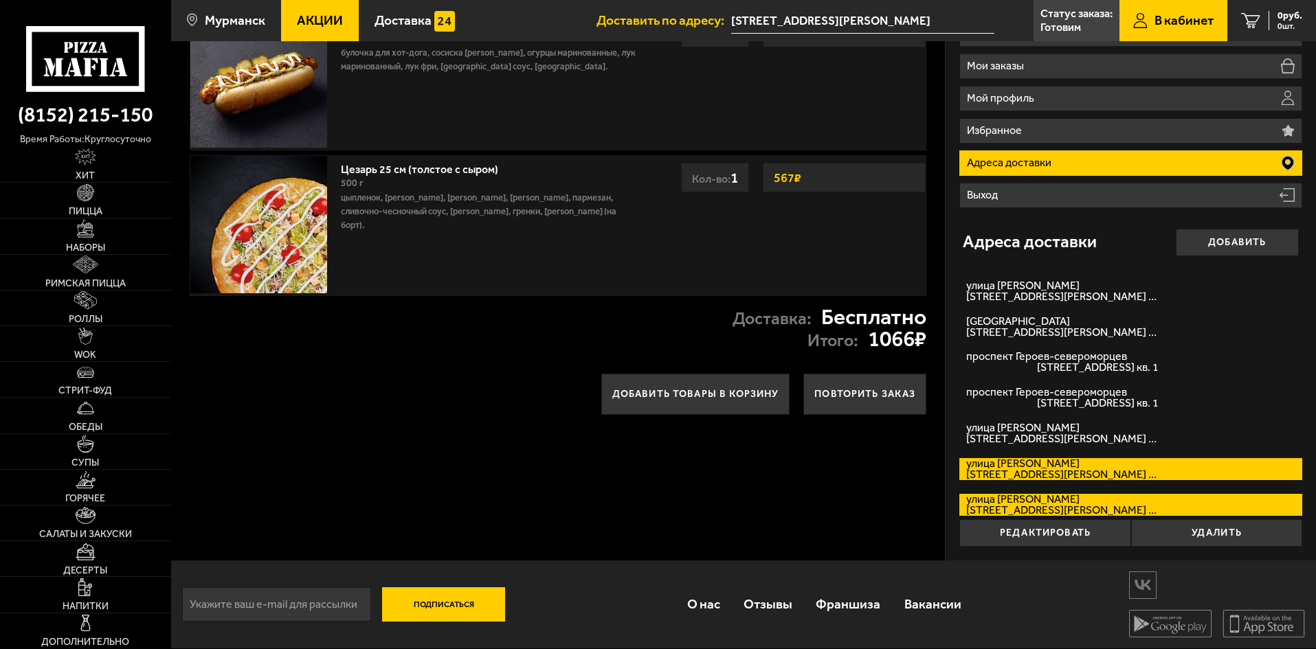
click at [1059, 469] on label "улица Павлика Морозова улица Павлика Морозова, дом 1/7 кв. 56" at bounding box center [1130, 469] width 343 height 22
click at [0, 0] on input "улица Павлика Морозова улица Павлика Морозова, дом 1/7 кв. 56" at bounding box center [0, 0] width 0 height 0
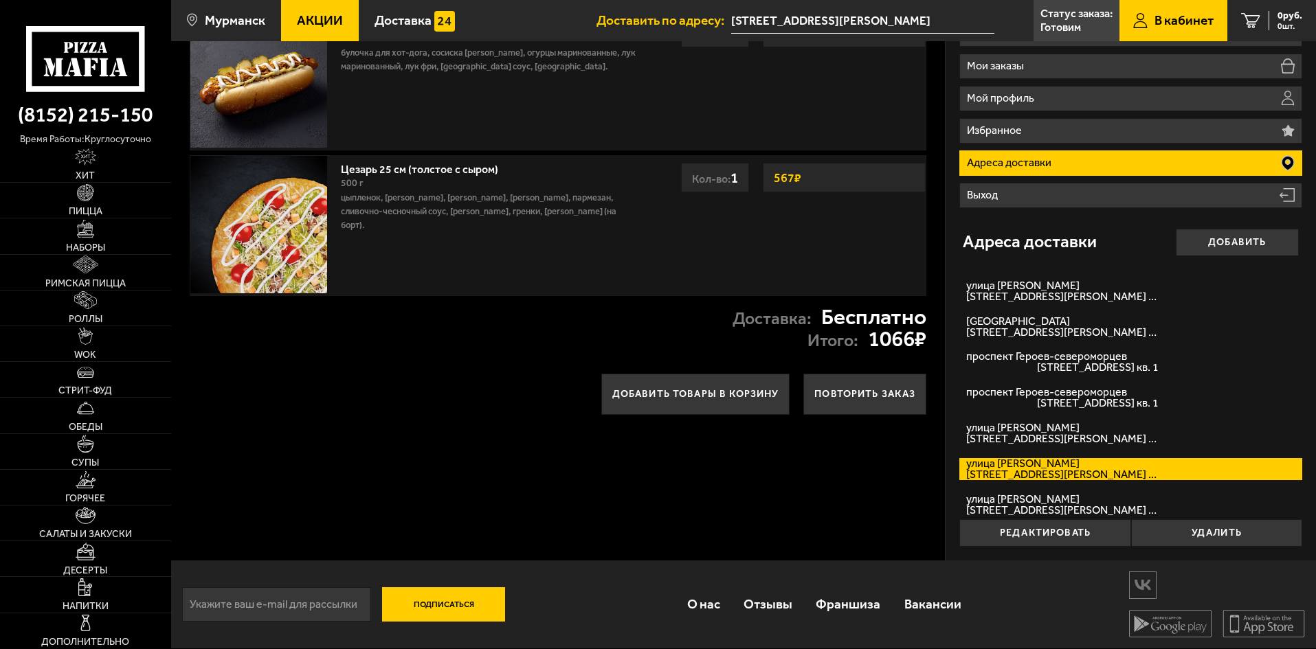
type input "[STREET_ADDRESS][PERSON_NAME]"
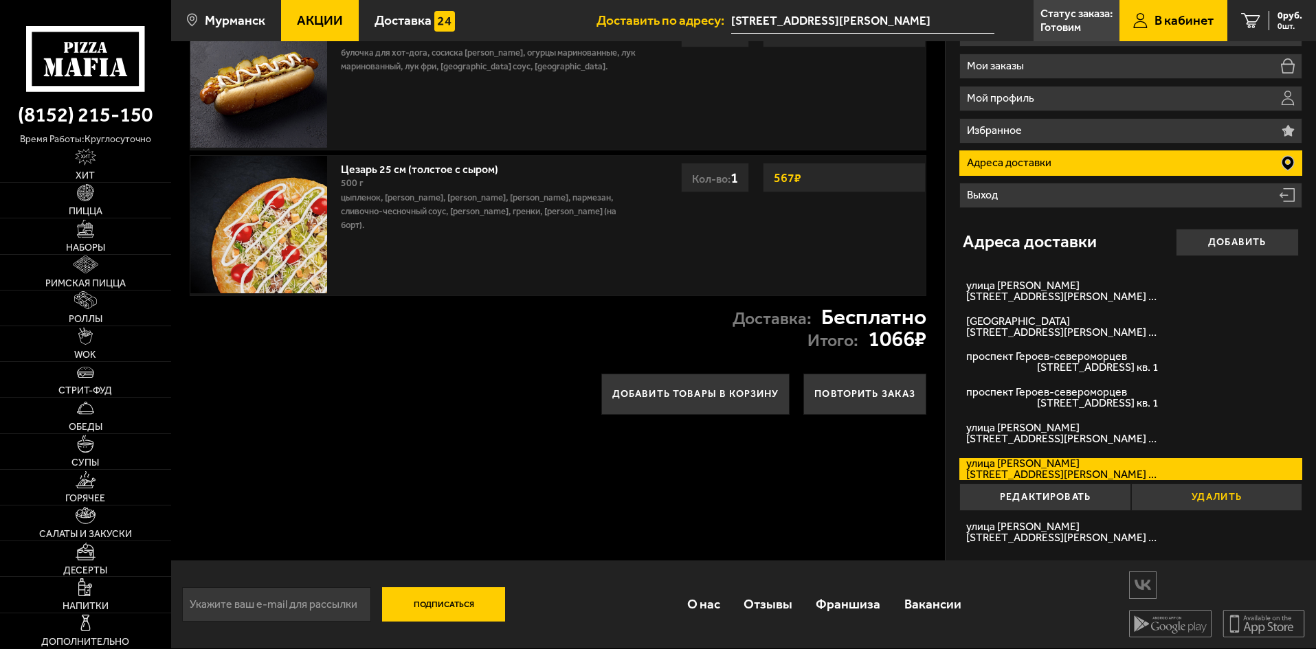
click at [1151, 494] on button "Удалить" at bounding box center [1216, 497] width 171 height 27
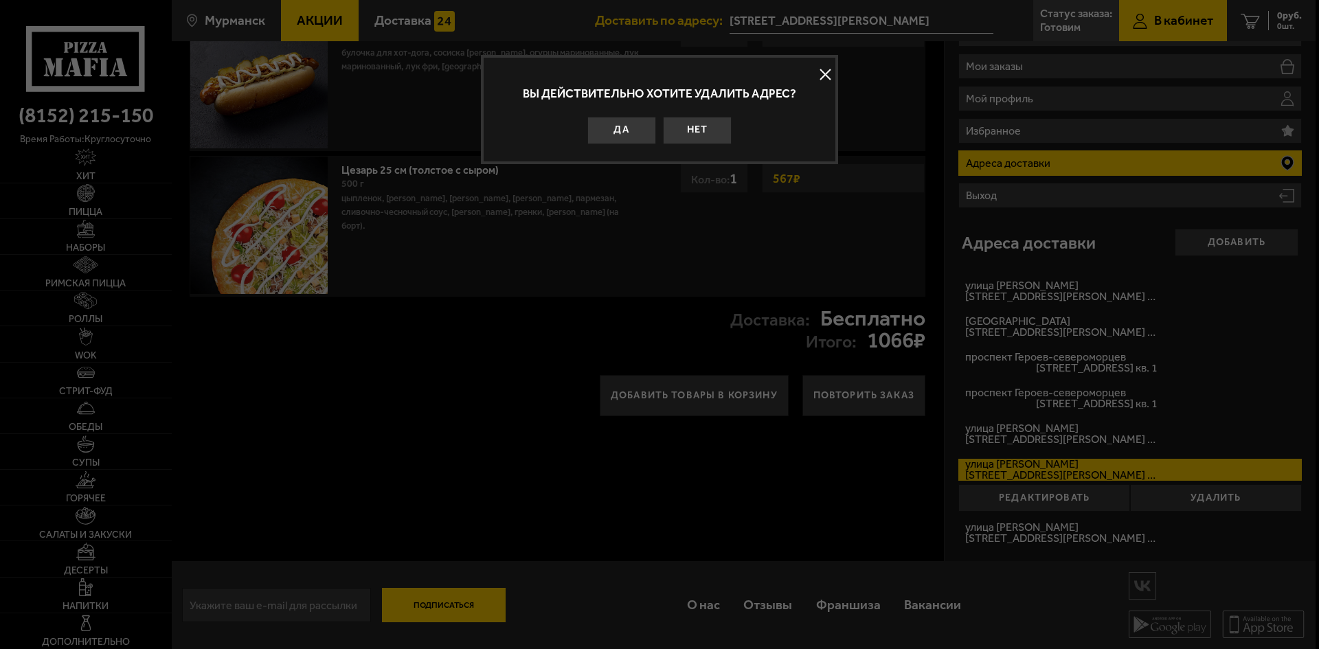
click at [630, 133] on button "Да" at bounding box center [622, 130] width 69 height 27
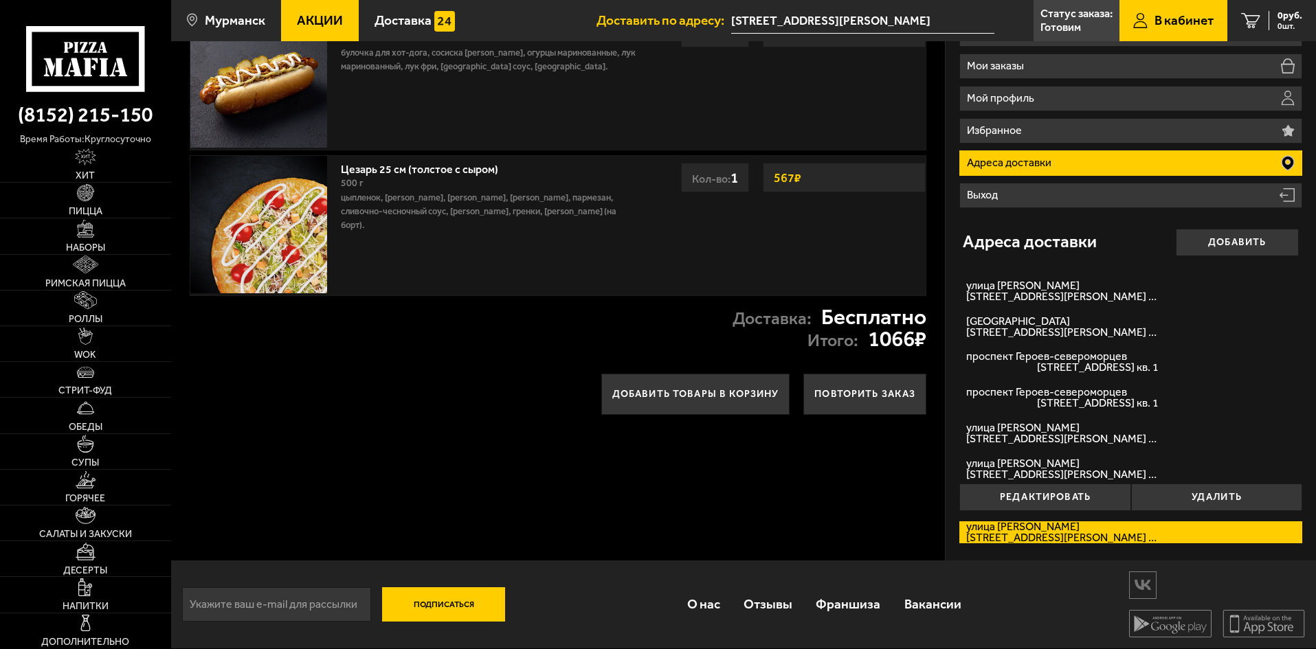
scroll to position [43, 0]
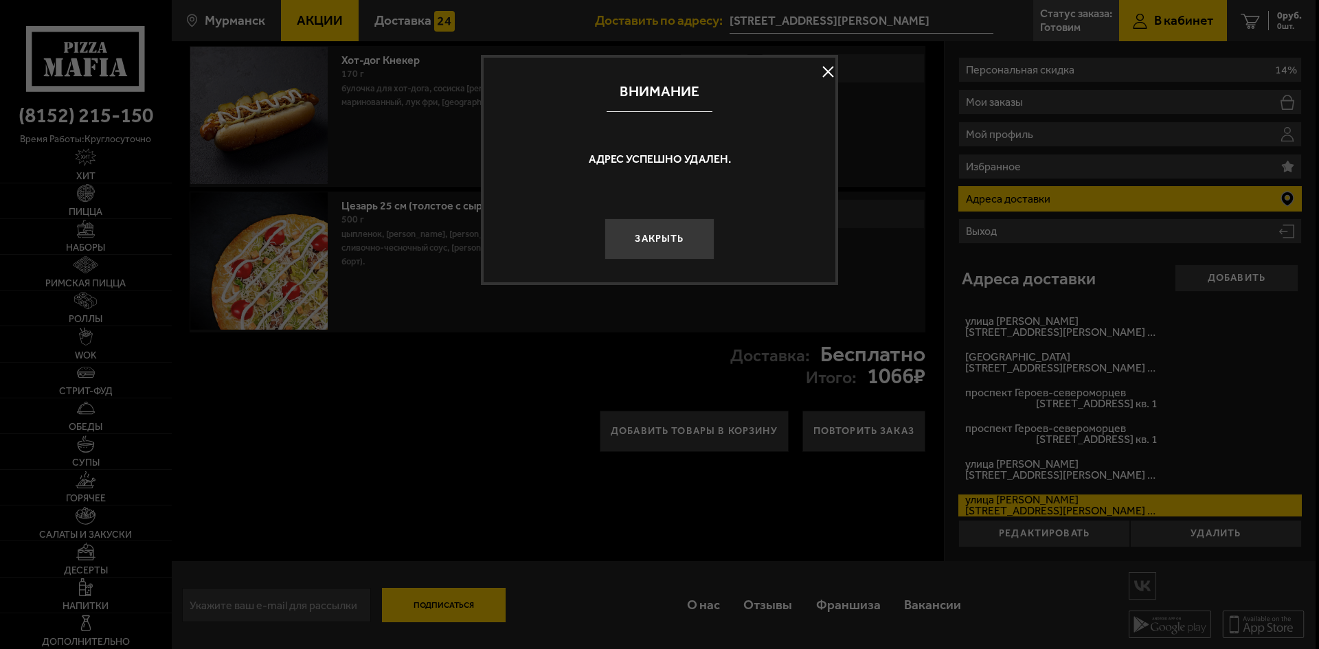
click at [662, 232] on button "Закрыть" at bounding box center [660, 239] width 110 height 41
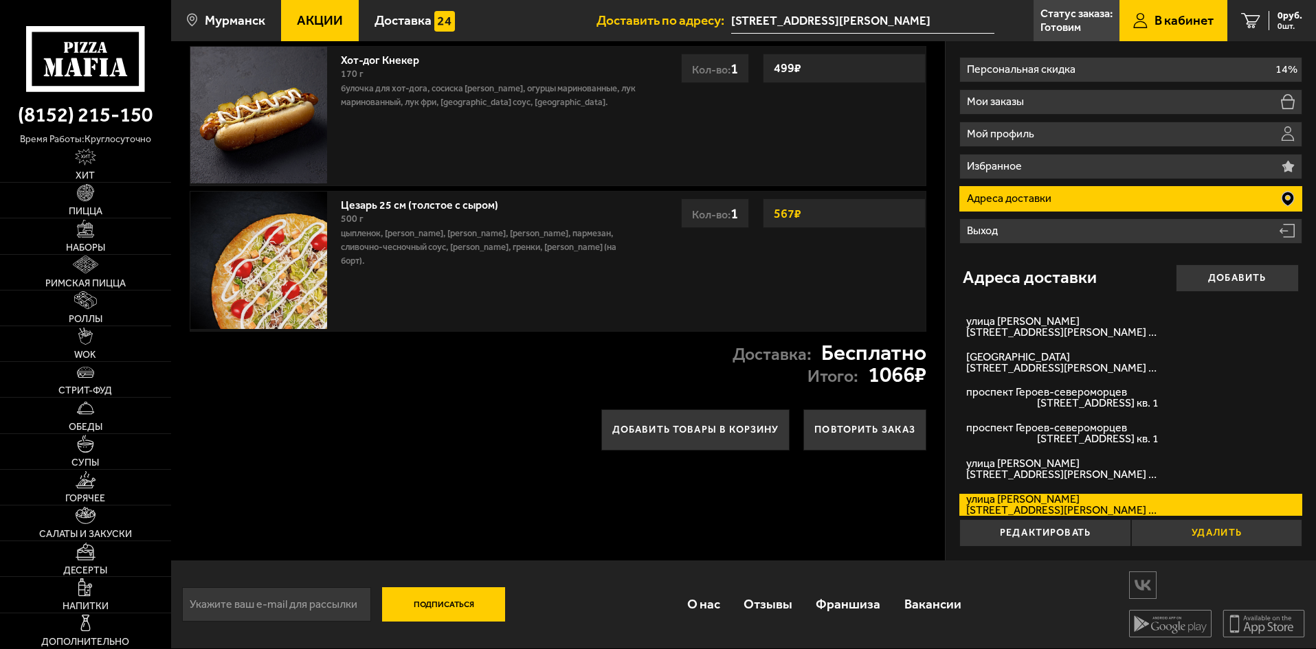
click at [1208, 520] on div "улица Павлика Морозова улица Павлика Морозова, дом 1/7 кв. 56 Редактировать Уда…" at bounding box center [1130, 515] width 343 height 63
click at [1182, 526] on button "Удалить" at bounding box center [1216, 533] width 171 height 27
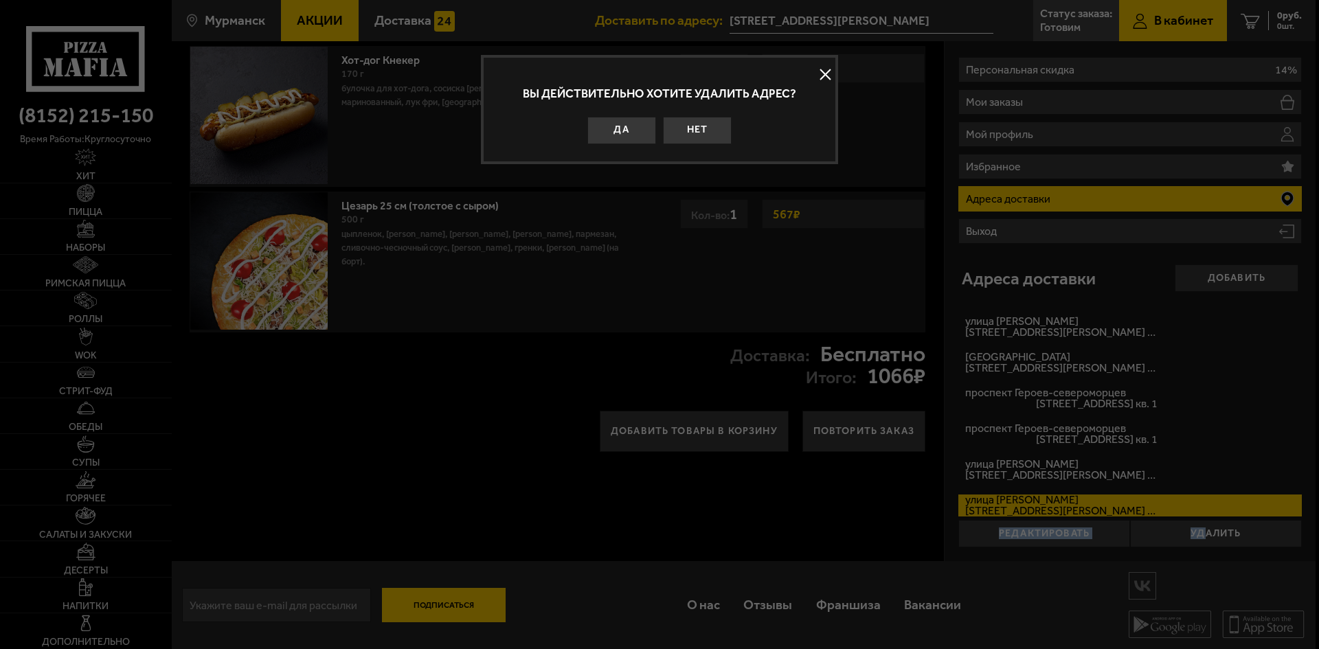
click at [636, 136] on button "Да" at bounding box center [622, 130] width 69 height 27
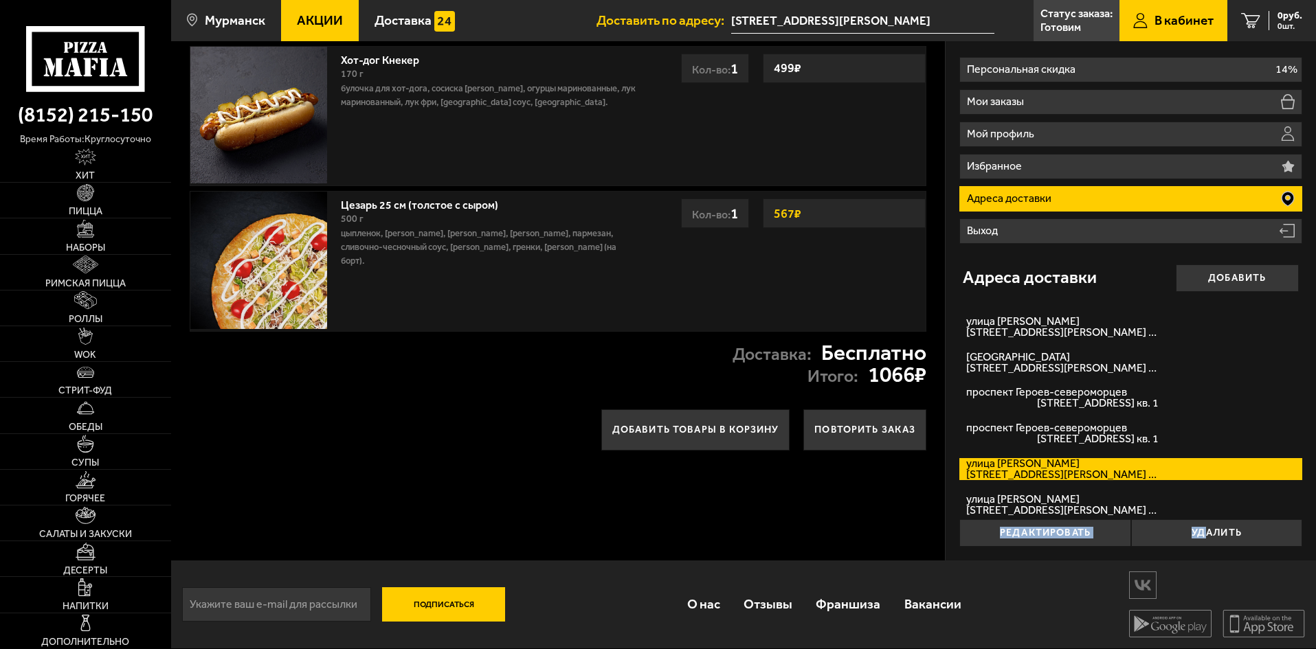
scroll to position [7, 0]
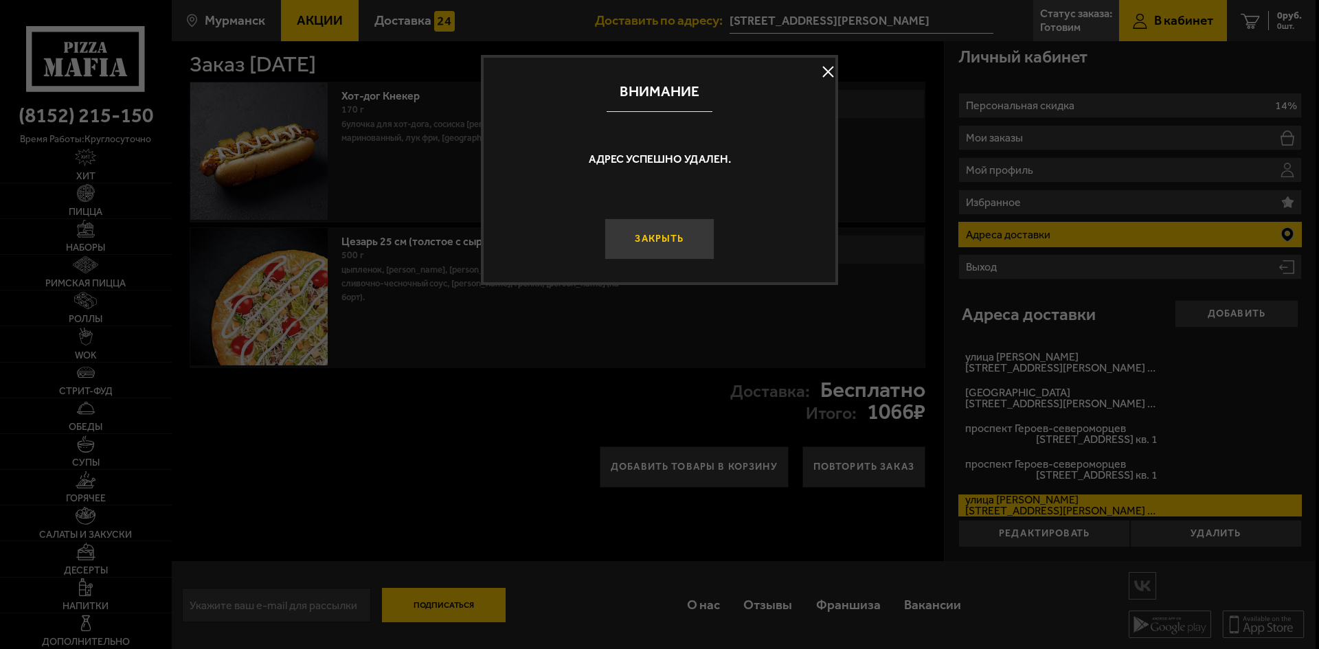
click at [695, 230] on button "Закрыть" at bounding box center [660, 239] width 110 height 41
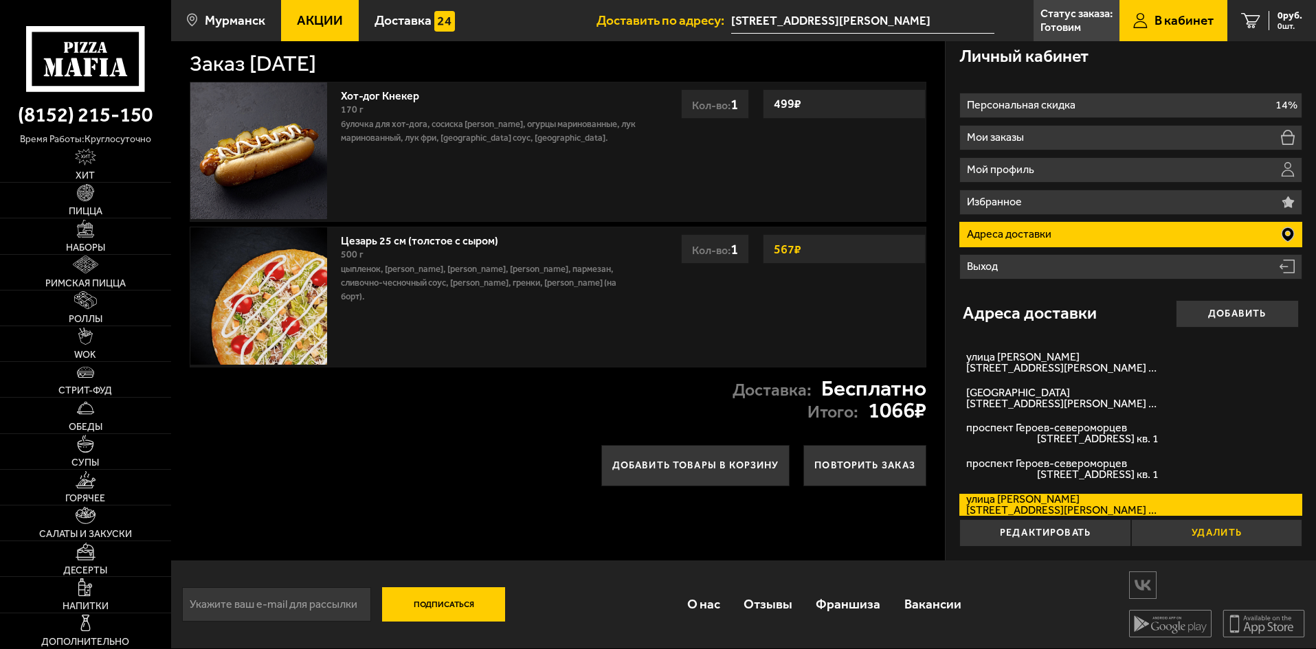
click at [1174, 527] on button "Удалить" at bounding box center [1216, 533] width 171 height 27
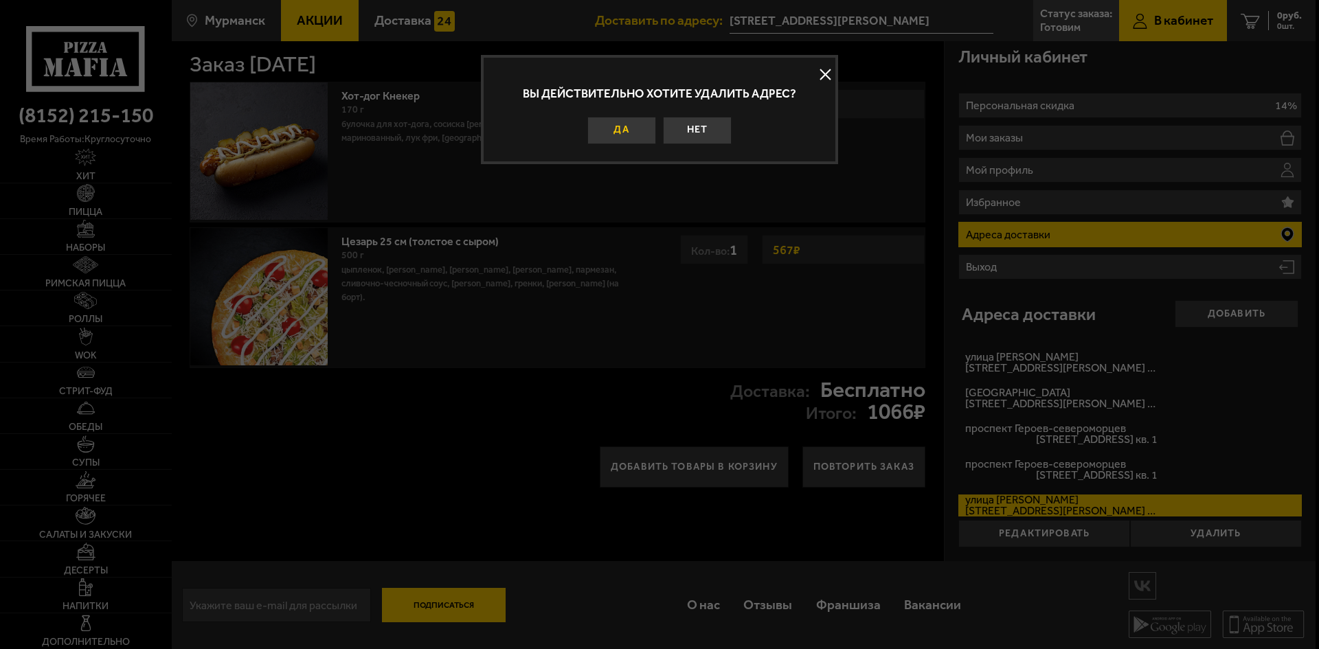
click at [629, 141] on button "Да" at bounding box center [622, 130] width 69 height 27
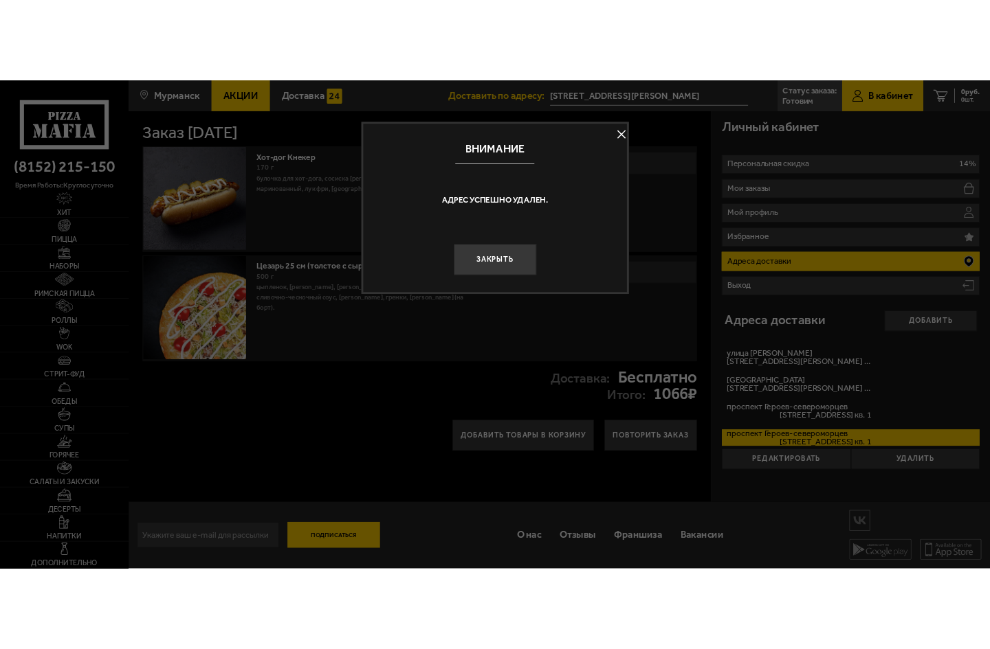
scroll to position [0, 0]
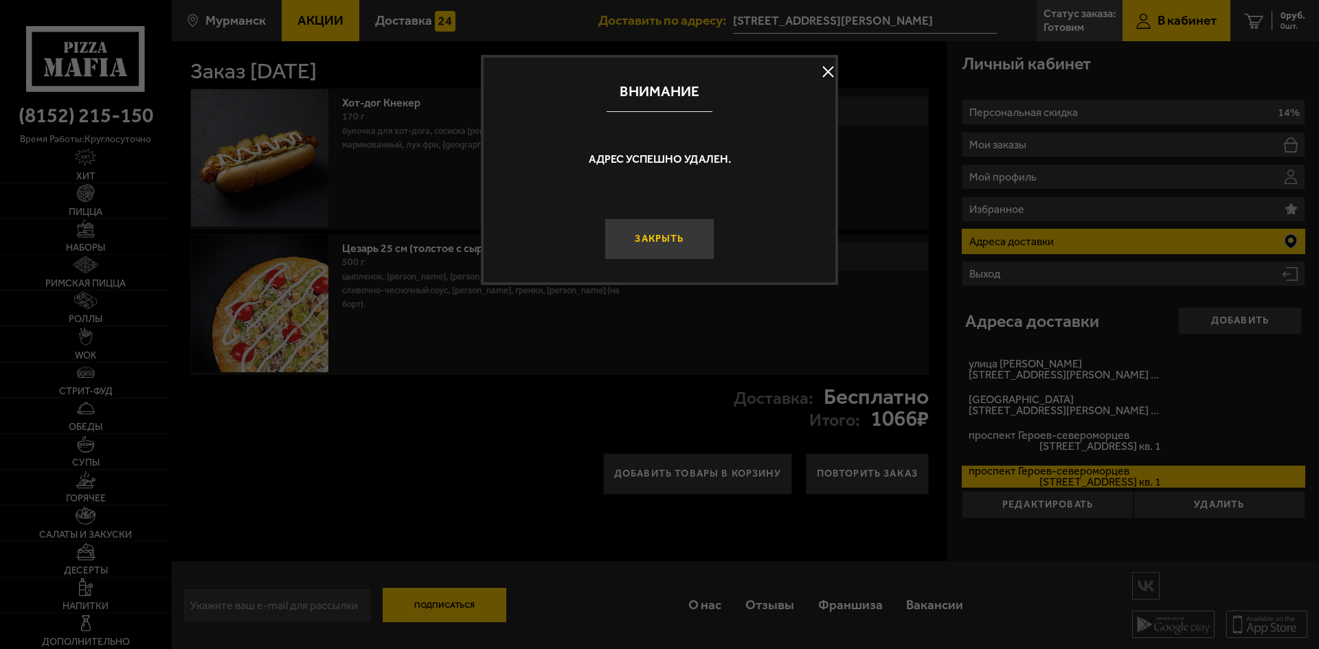
click at [654, 225] on button "Закрыть" at bounding box center [660, 239] width 110 height 41
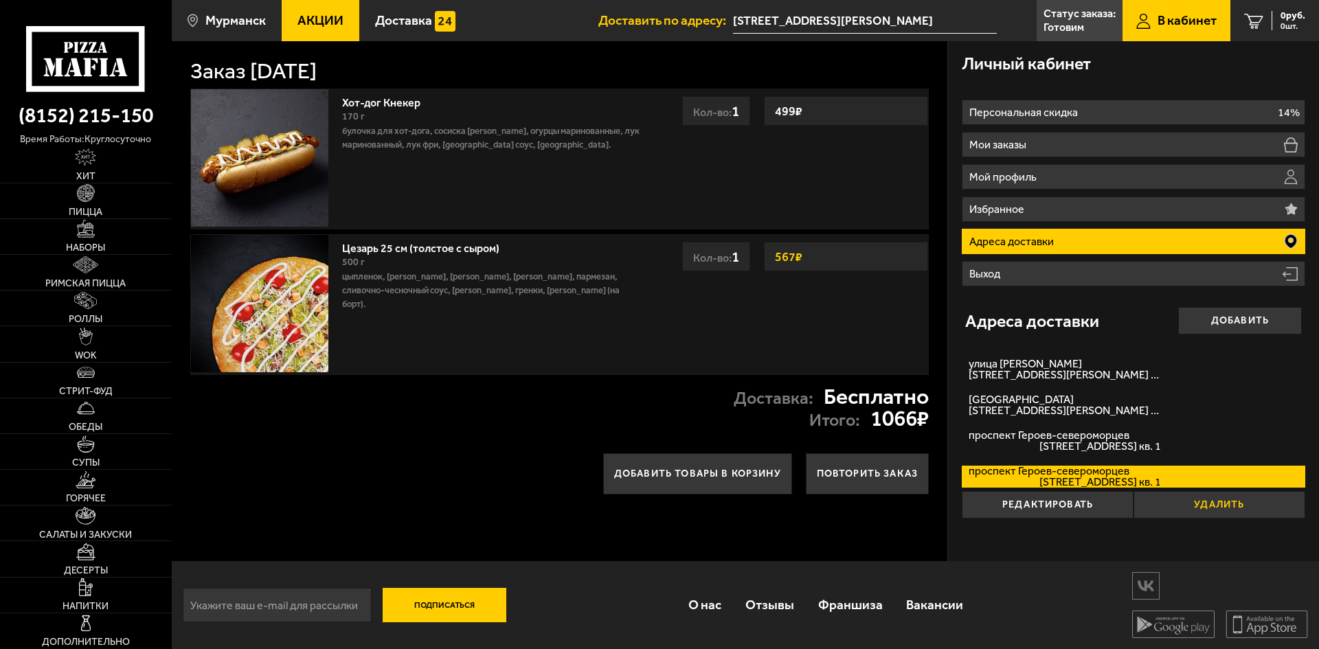
click at [1192, 500] on button "Удалить" at bounding box center [1220, 504] width 172 height 27
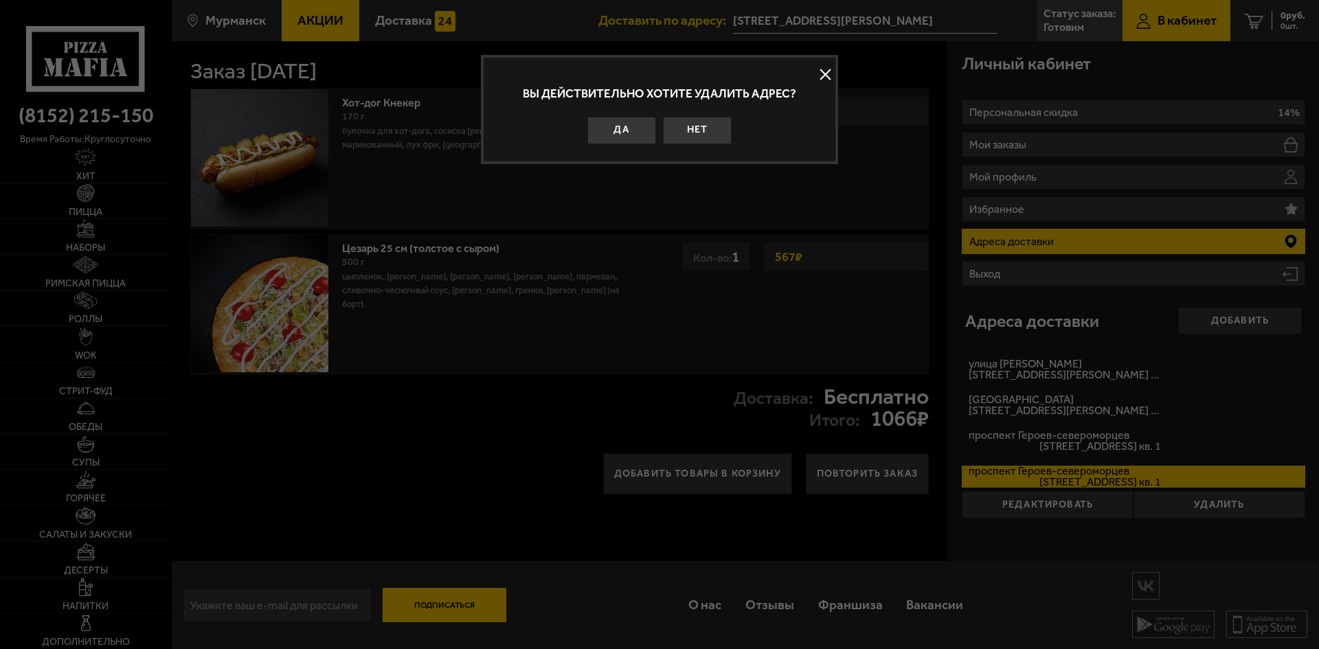
click at [625, 140] on button "Да" at bounding box center [622, 130] width 69 height 27
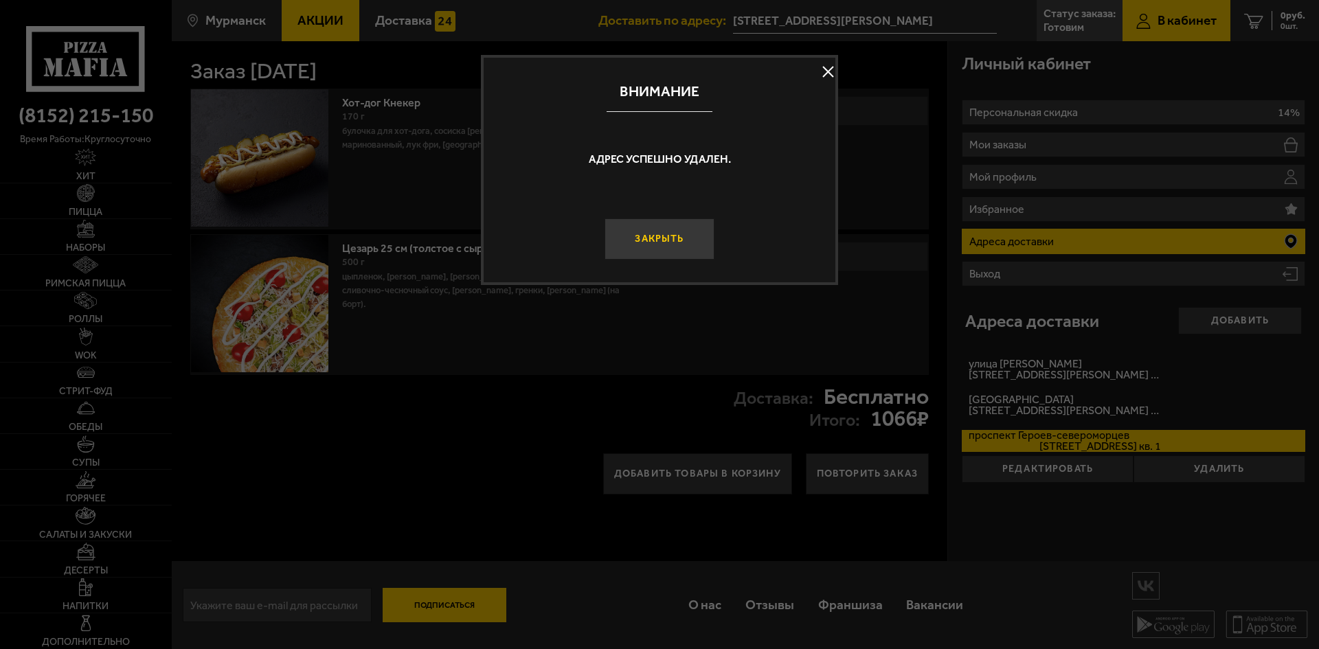
click at [654, 245] on button "Закрыть" at bounding box center [660, 239] width 110 height 41
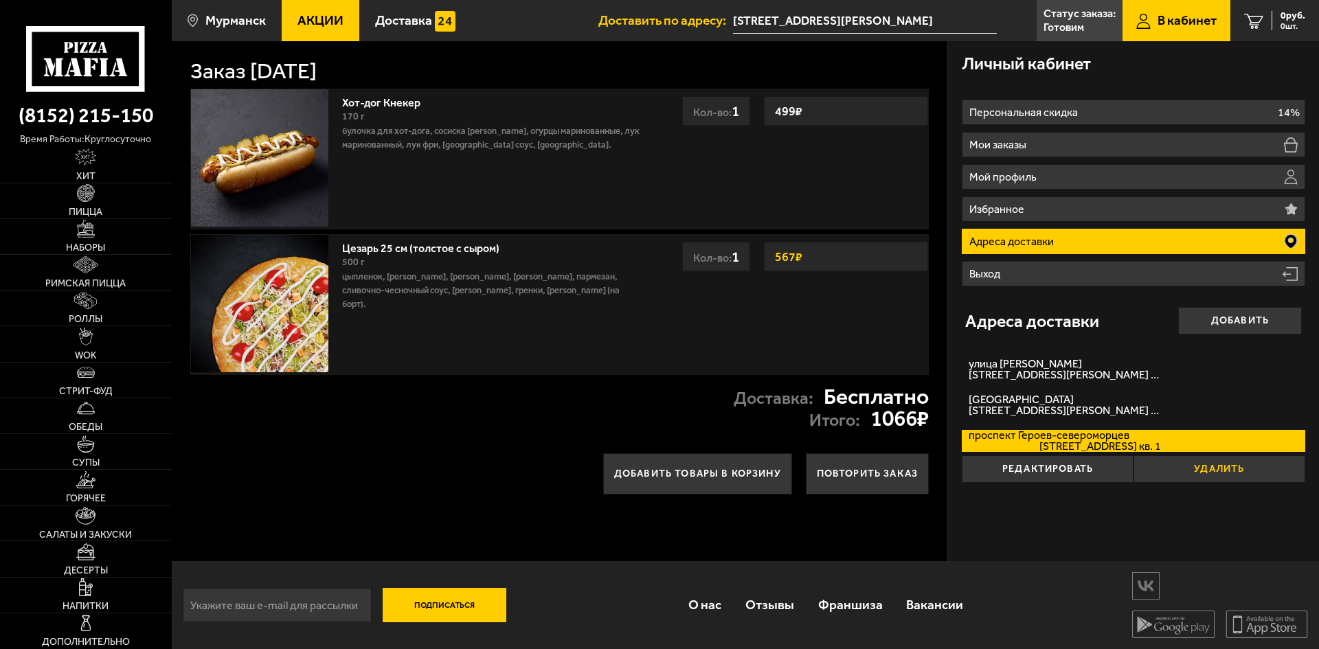
click at [1169, 471] on button "Удалить" at bounding box center [1220, 469] width 172 height 27
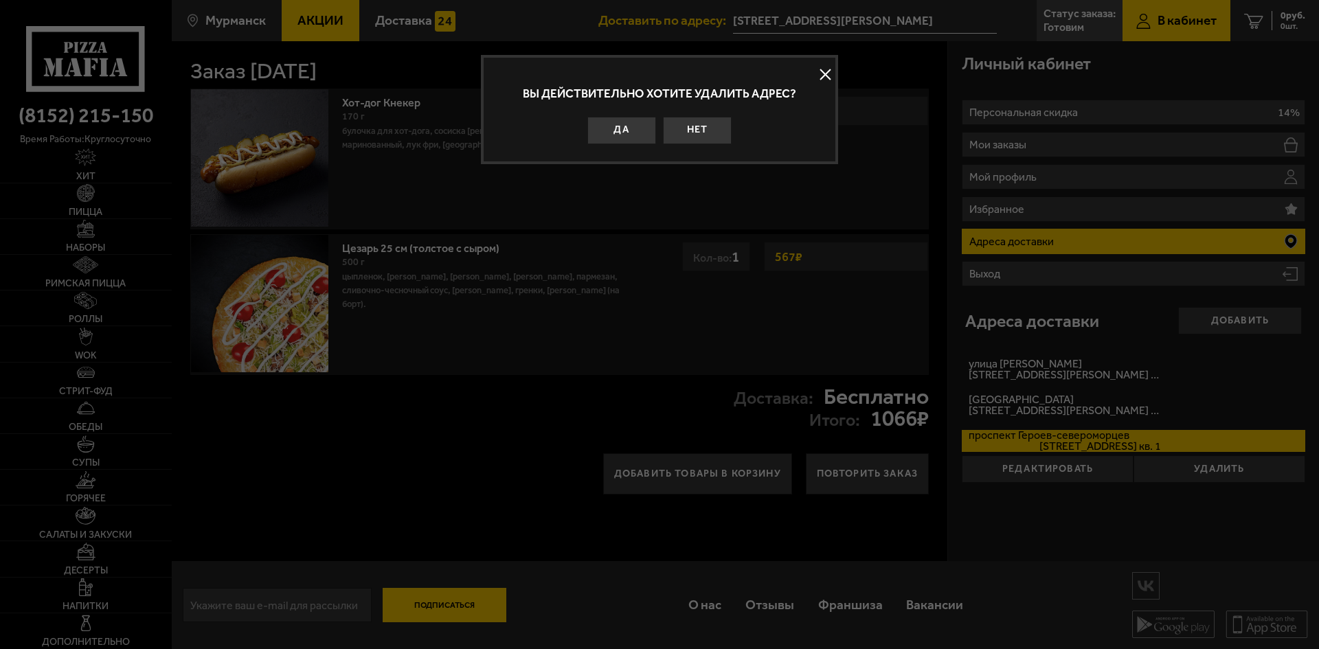
click at [627, 130] on button "Да" at bounding box center [622, 130] width 69 height 27
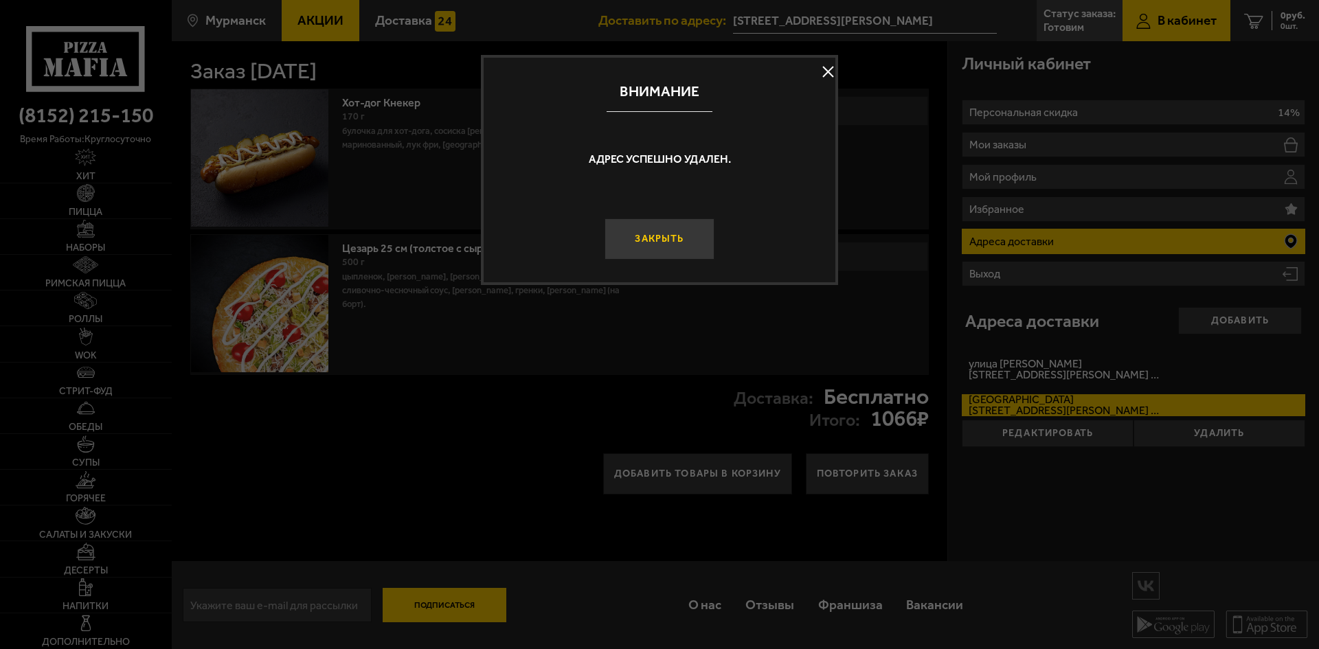
click at [663, 242] on button "Закрыть" at bounding box center [660, 239] width 110 height 41
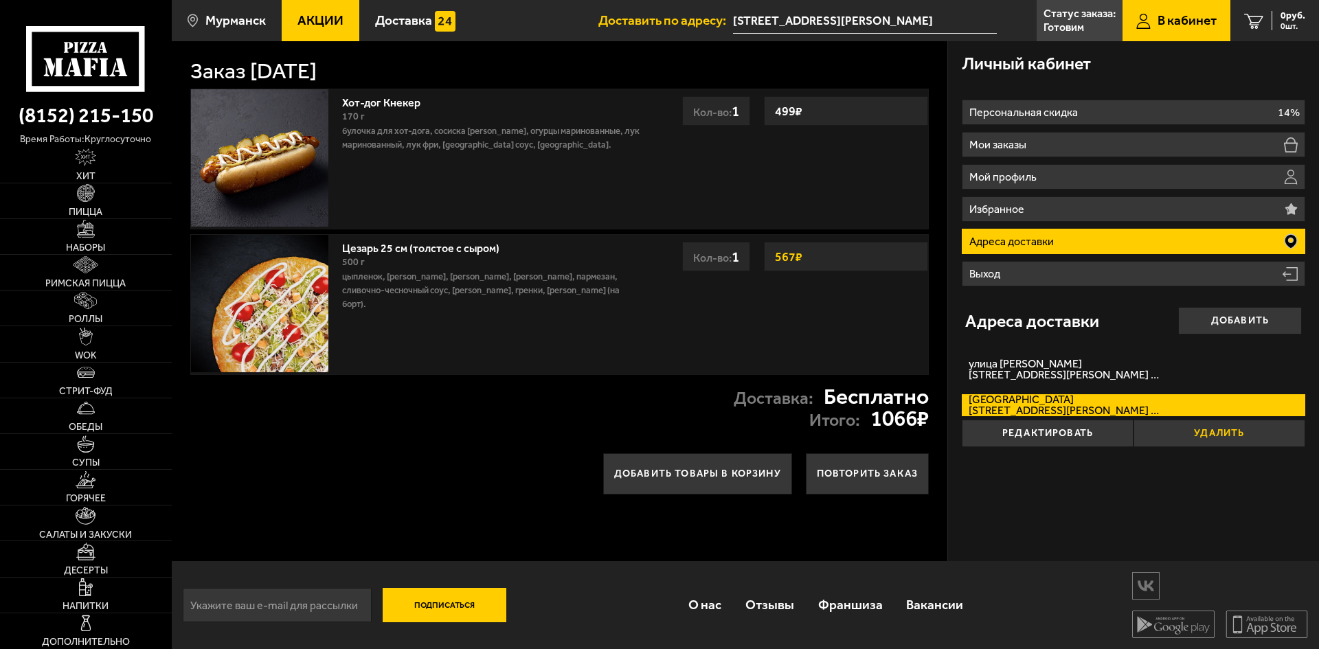
click at [1155, 438] on button "Удалить" at bounding box center [1220, 433] width 172 height 27
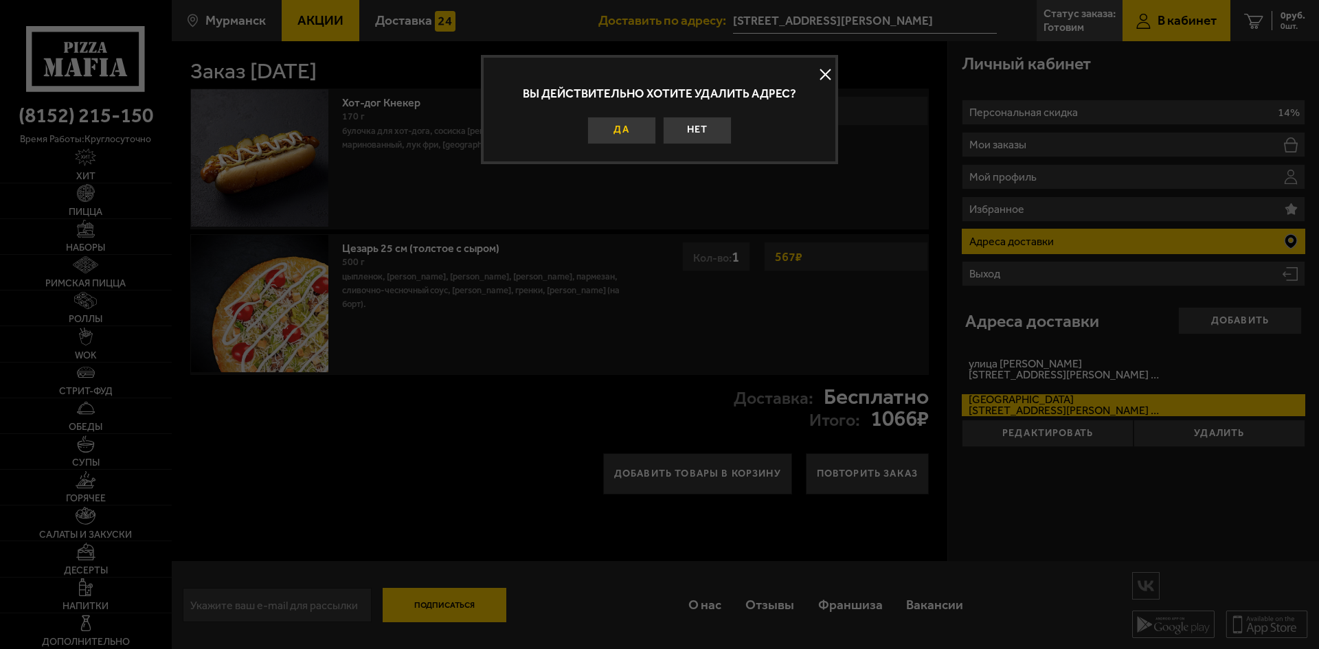
click at [598, 121] on button "Да" at bounding box center [622, 130] width 69 height 27
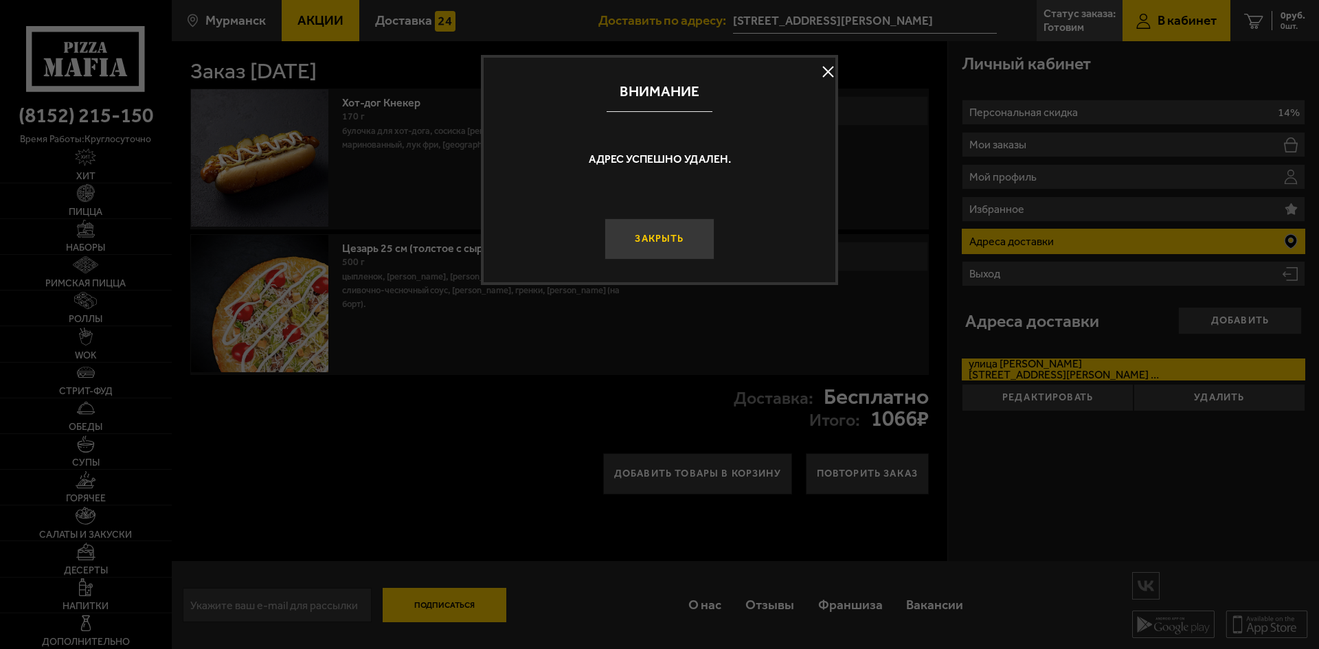
click at [676, 227] on button "Закрыть" at bounding box center [660, 239] width 110 height 41
